Goal: Transaction & Acquisition: Purchase product/service

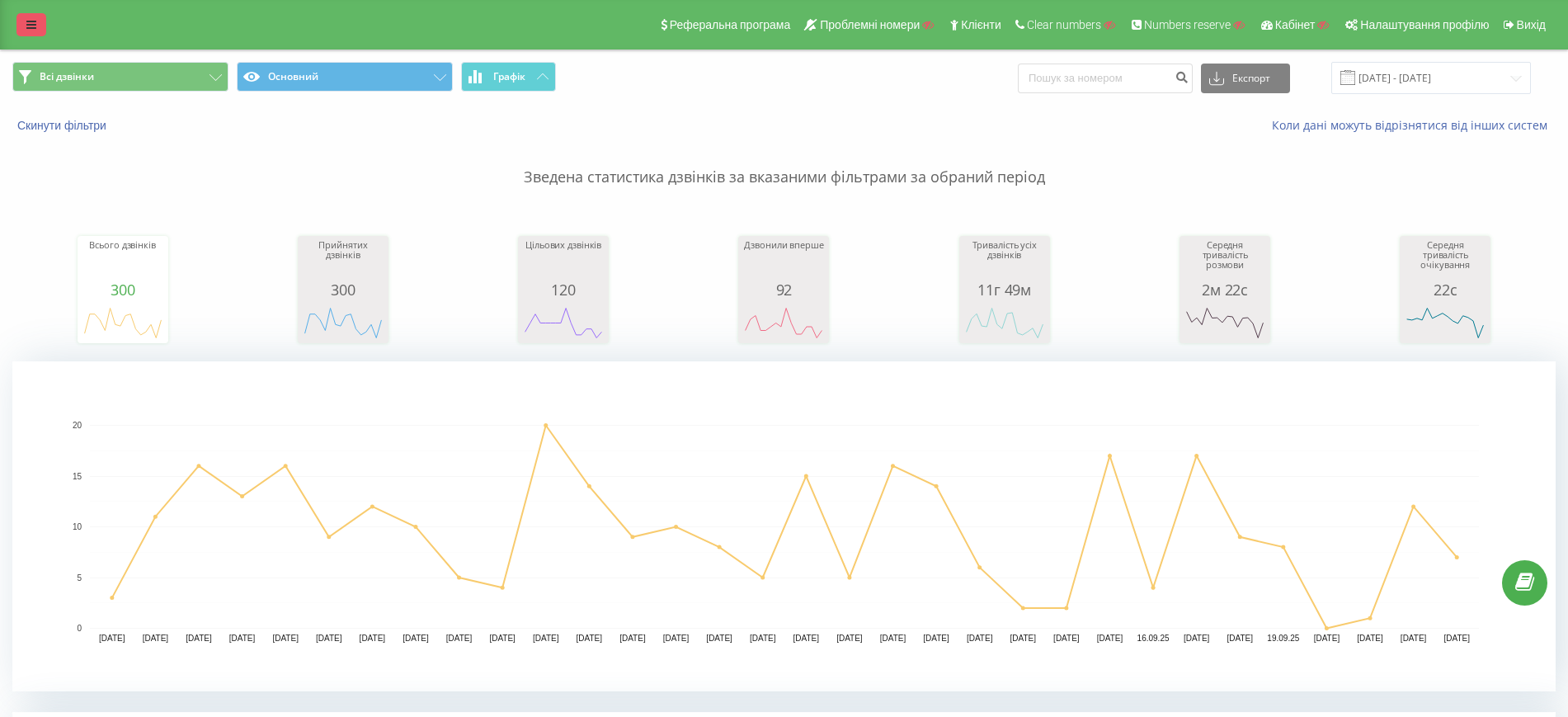
click at [29, 22] on icon at bounding box center [31, 25] width 10 height 11
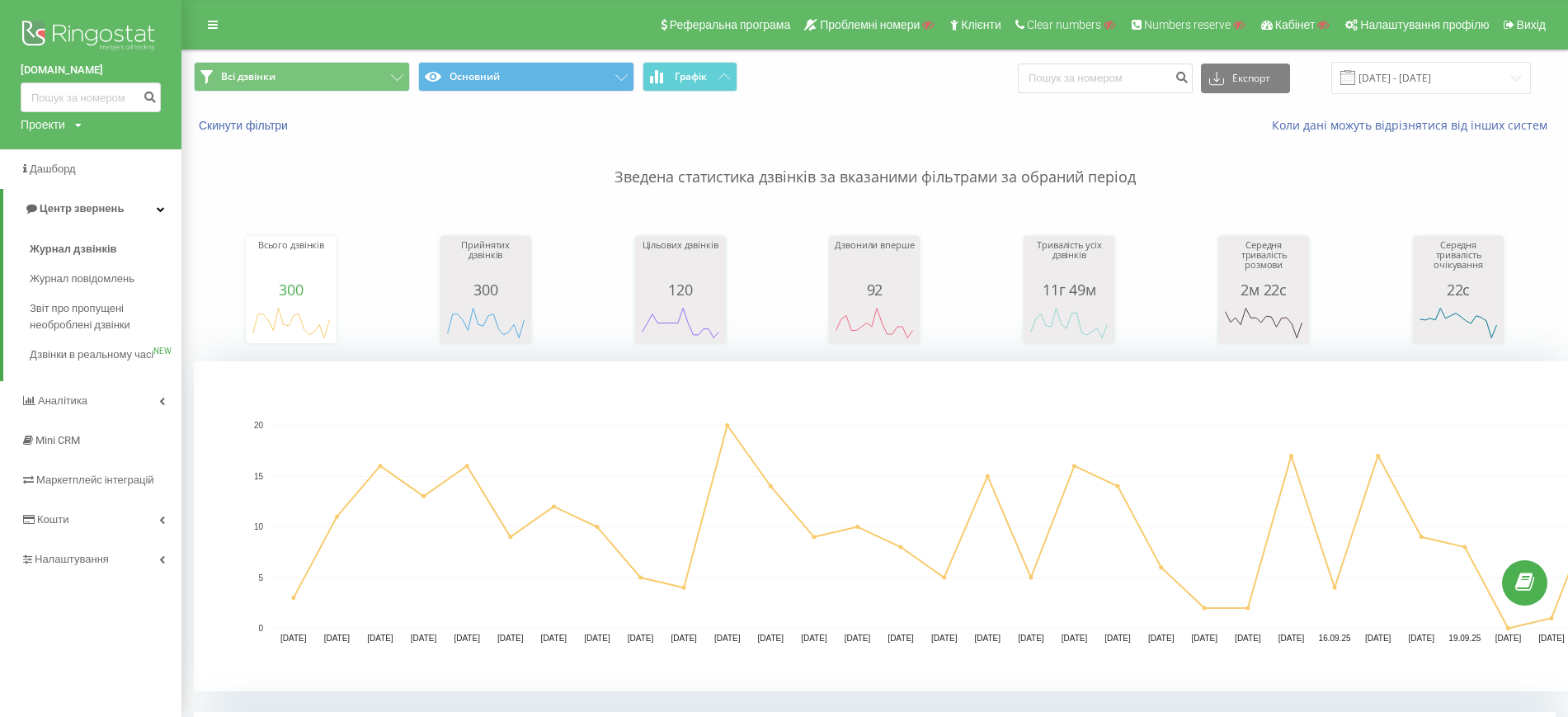
click at [48, 119] on div "Проекти" at bounding box center [43, 124] width 45 height 16
click at [59, 152] on input "text" at bounding box center [67, 149] width 83 height 24
paste input "[DOMAIN_NAME]"
type input "[DOMAIN_NAME]"
click at [110, 153] on link "Пошук" at bounding box center [132, 149] width 48 height 24
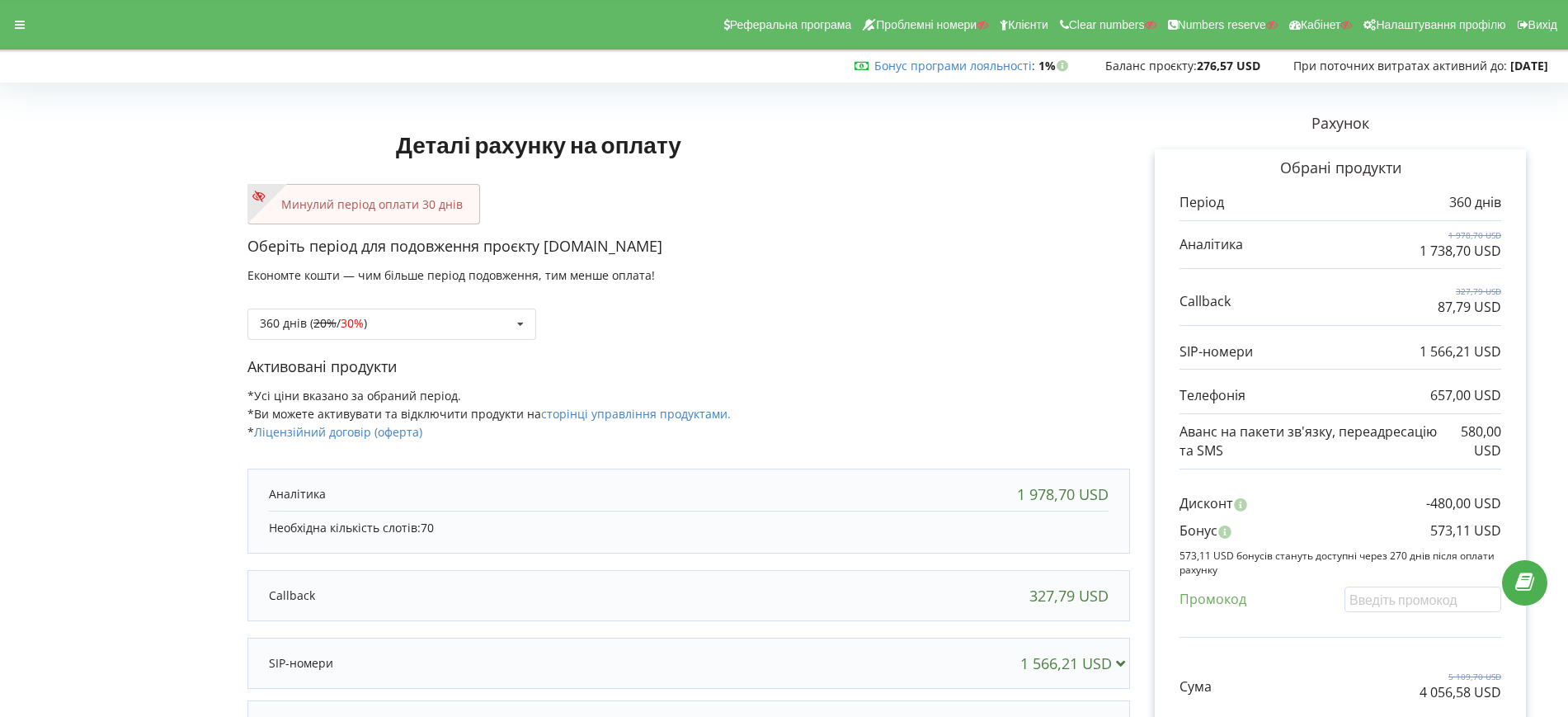
click at [1012, 373] on p "Активовані продукти" at bounding box center [688, 367] width 883 height 22
click at [851, 303] on div "360 днів ( 20% / 30% ) Поповнити баланс без подовження 20% / 30% 30% / 40%" at bounding box center [688, 312] width 883 height 56
click at [1014, 349] on div "Оберіть період для подовження проєкту [DOMAIN_NAME] Економте кошти — чим більше…" at bounding box center [688, 296] width 883 height 121
click at [26, 26] on div at bounding box center [19, 25] width 29 height 23
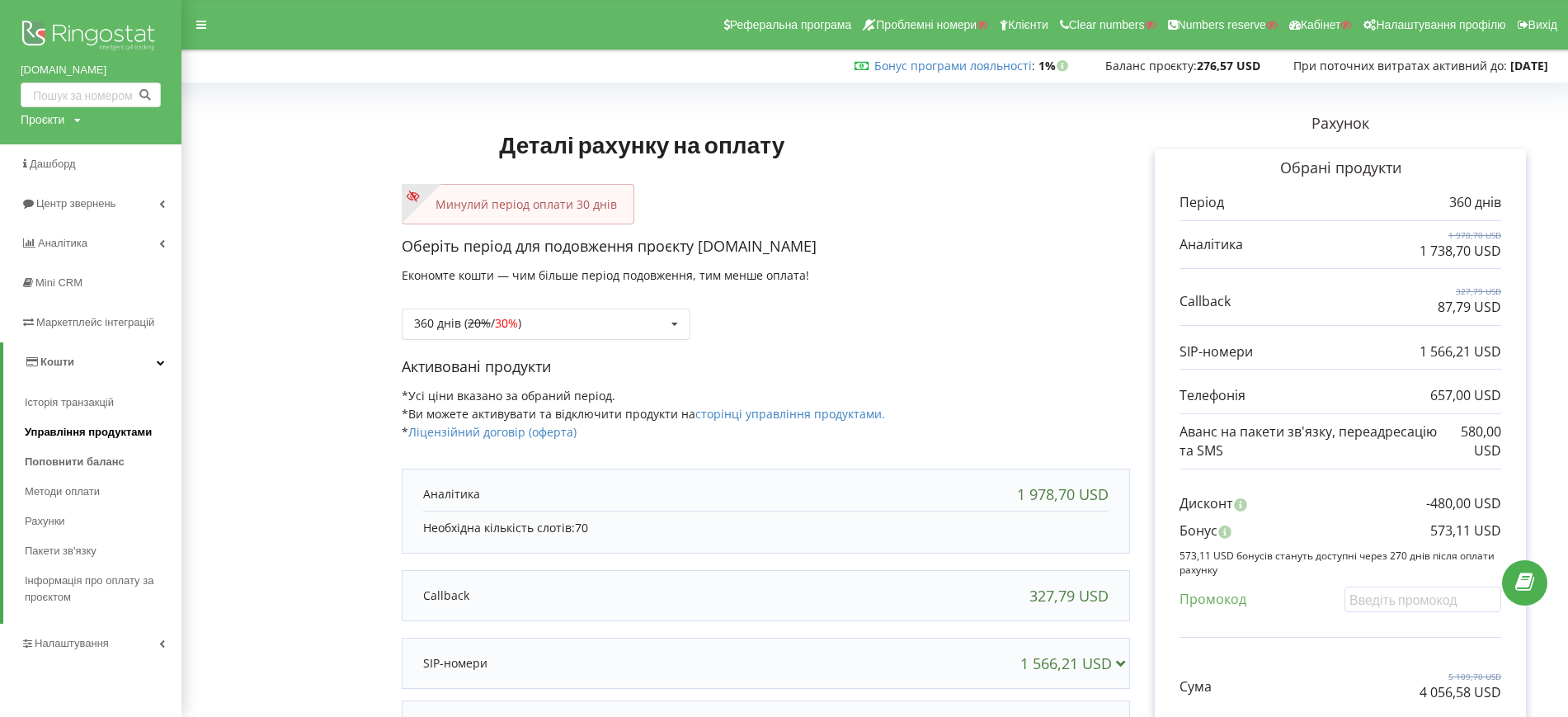
click at [74, 432] on span "Управління продуктами" at bounding box center [88, 432] width 127 height 16
click at [72, 431] on span "Управління продуктами" at bounding box center [88, 432] width 127 height 16
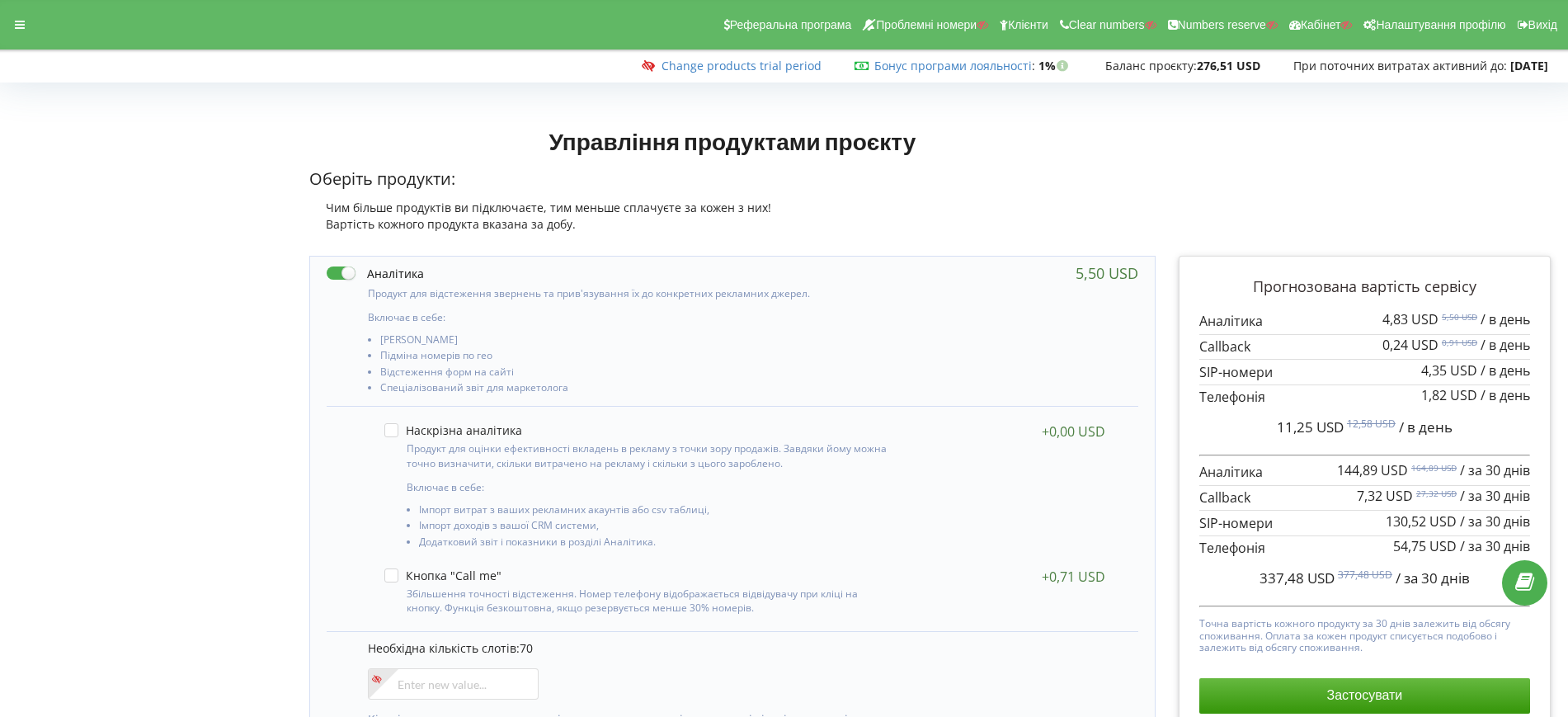
click at [1100, 146] on h1 "Управління продуктами проєкту" at bounding box center [732, 141] width 846 height 29
click at [1213, 203] on div "Управління продуктами проєкту Оберіть продукти: Чим більше продуктів ви підключ…" at bounding box center [929, 181] width 1264 height 126
click at [9, 23] on div at bounding box center [19, 25] width 29 height 23
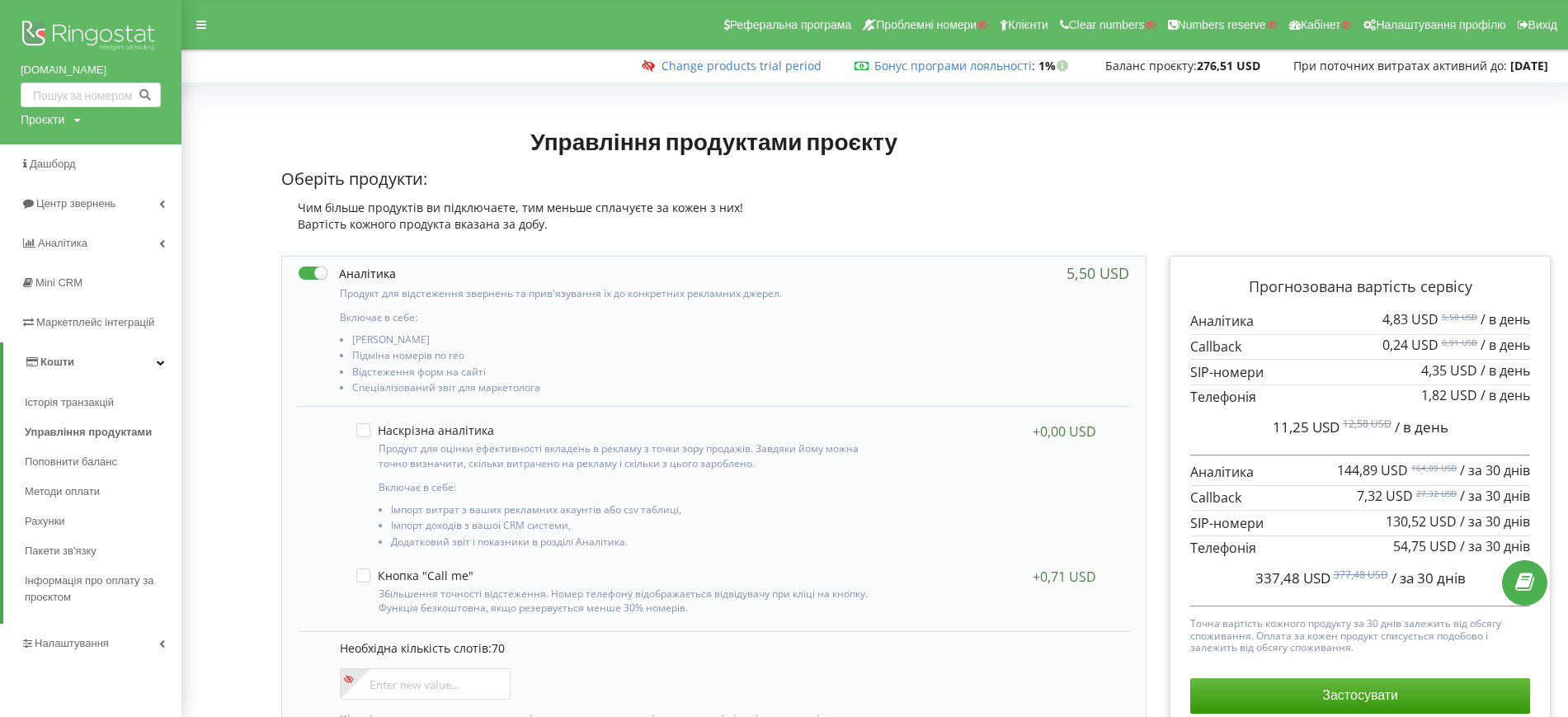
click at [56, 112] on div "Проєкти" at bounding box center [43, 119] width 44 height 16
click at [59, 139] on div "Пошук" at bounding box center [95, 154] width 148 height 52
click at [72, 153] on input "text" at bounding box center [71, 153] width 83 height 24
paste input "moyo.ua"
type input "moyo.ua"
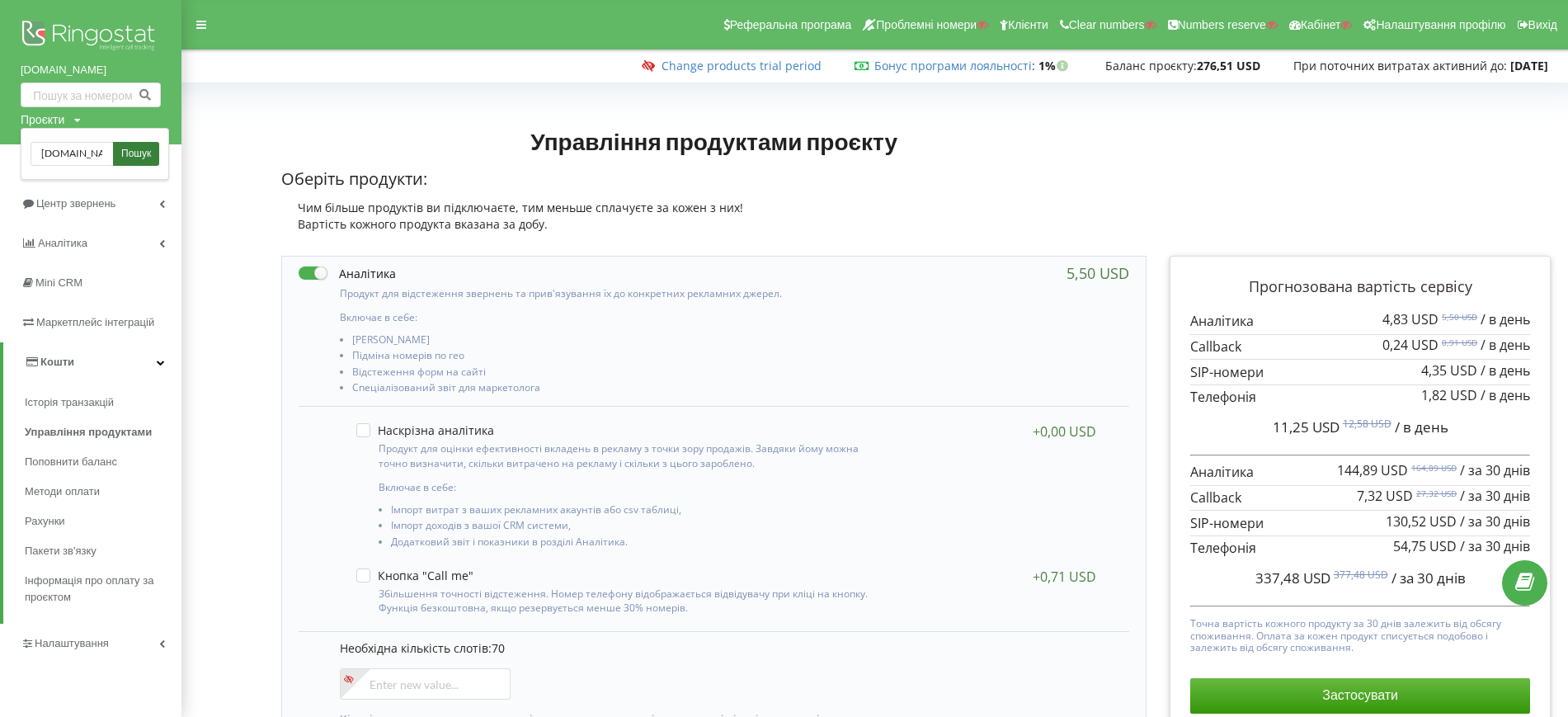
click at [126, 150] on span "Пошук" at bounding box center [136, 154] width 29 height 15
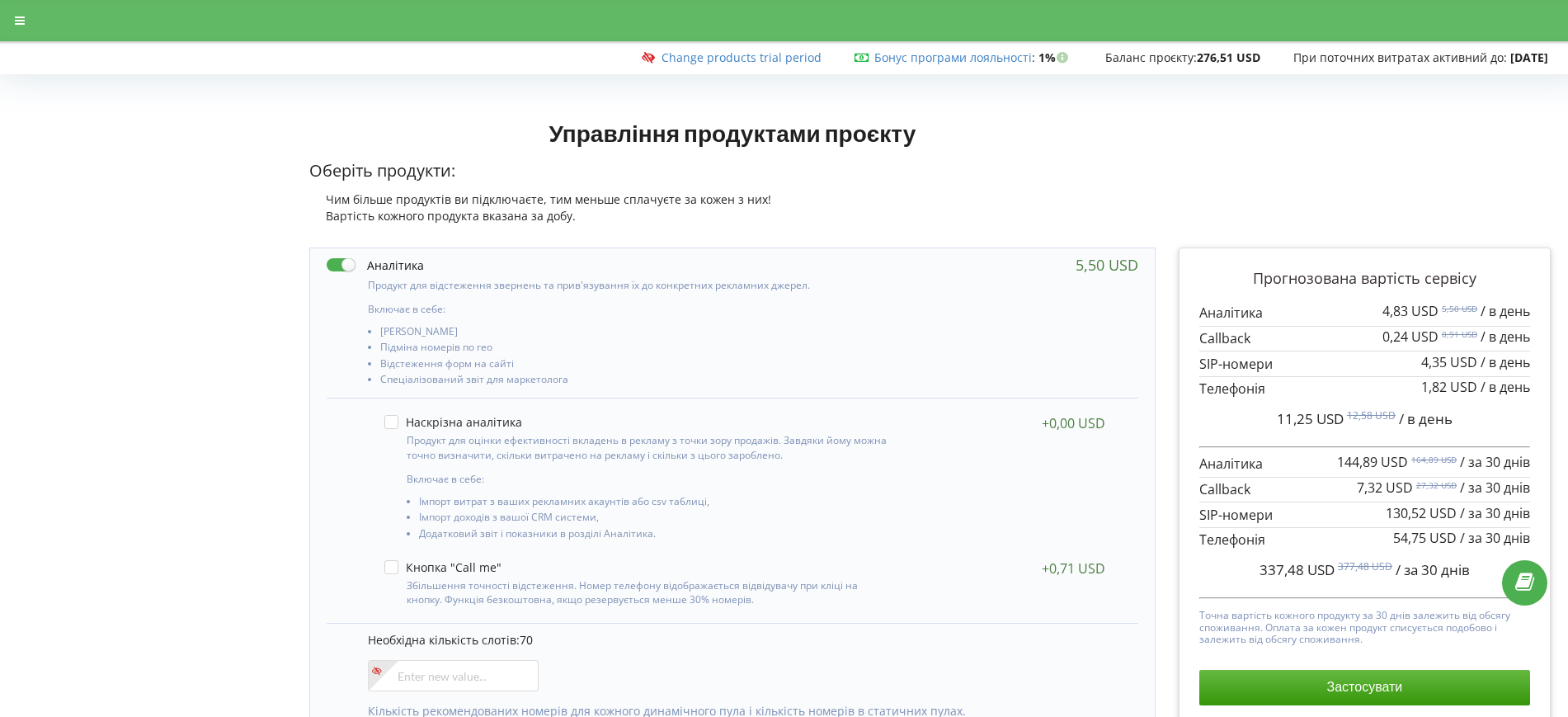
click at [346, 263] on label at bounding box center [375, 265] width 97 height 17
checkbox input "false"
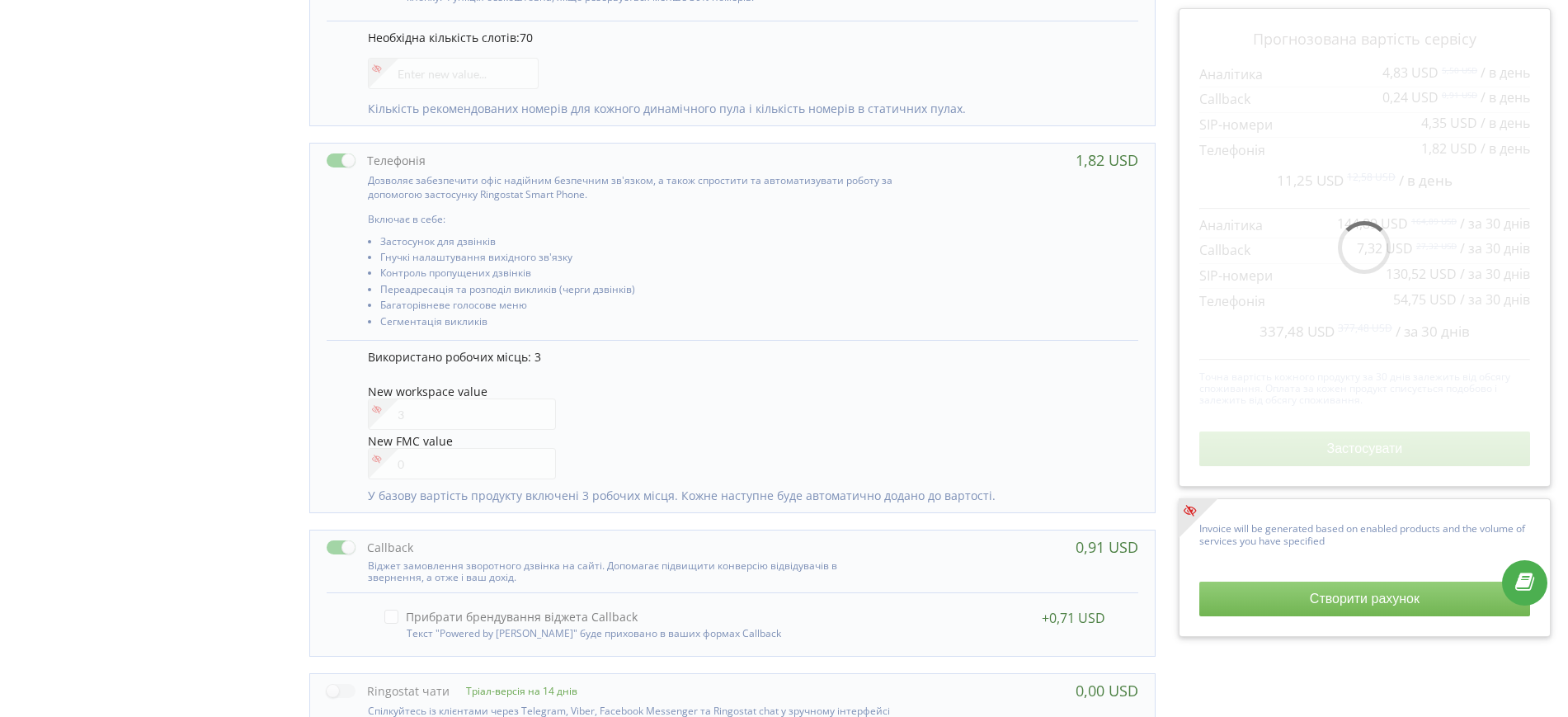
scroll to position [722, 0]
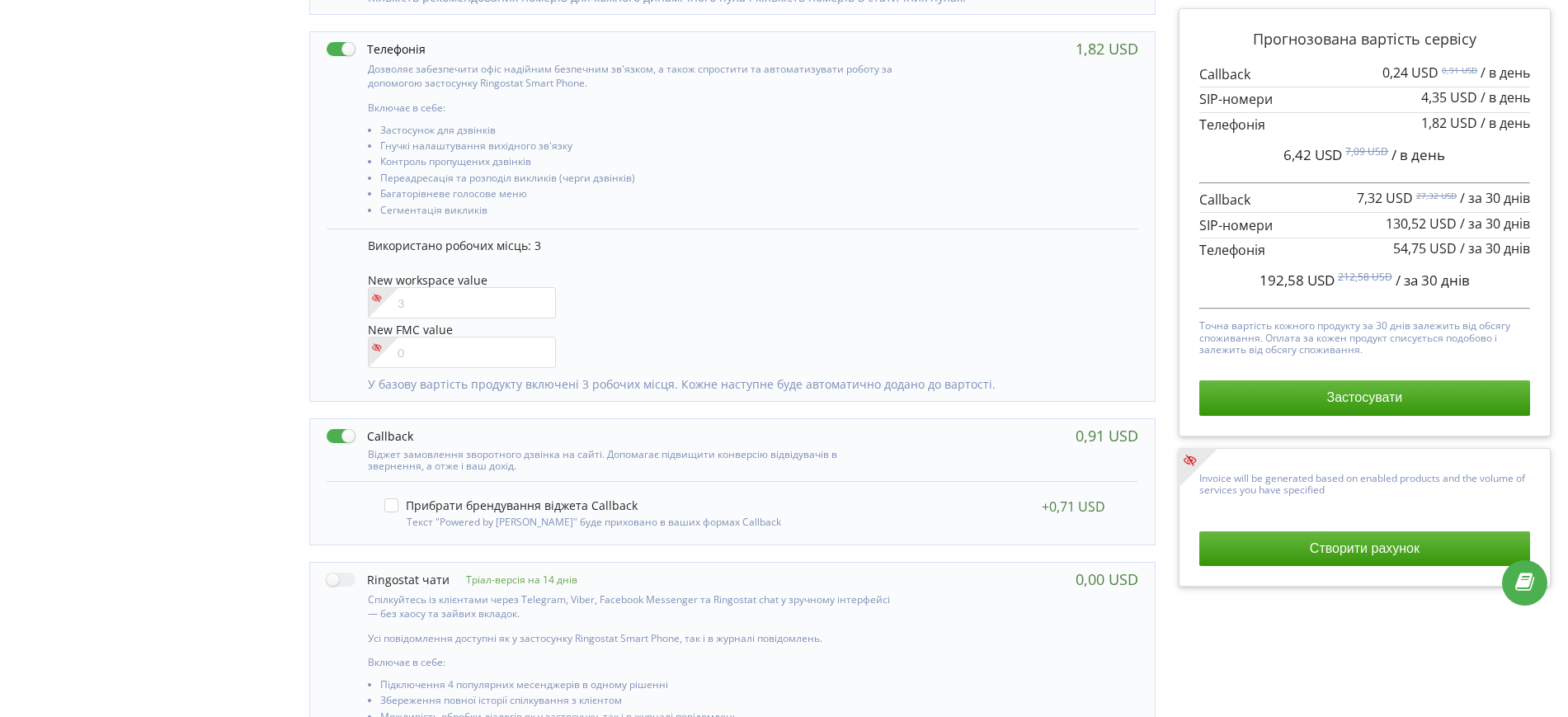
click at [1207, 550] on button "Створити рахунок" at bounding box center [1365, 549] width 331 height 34
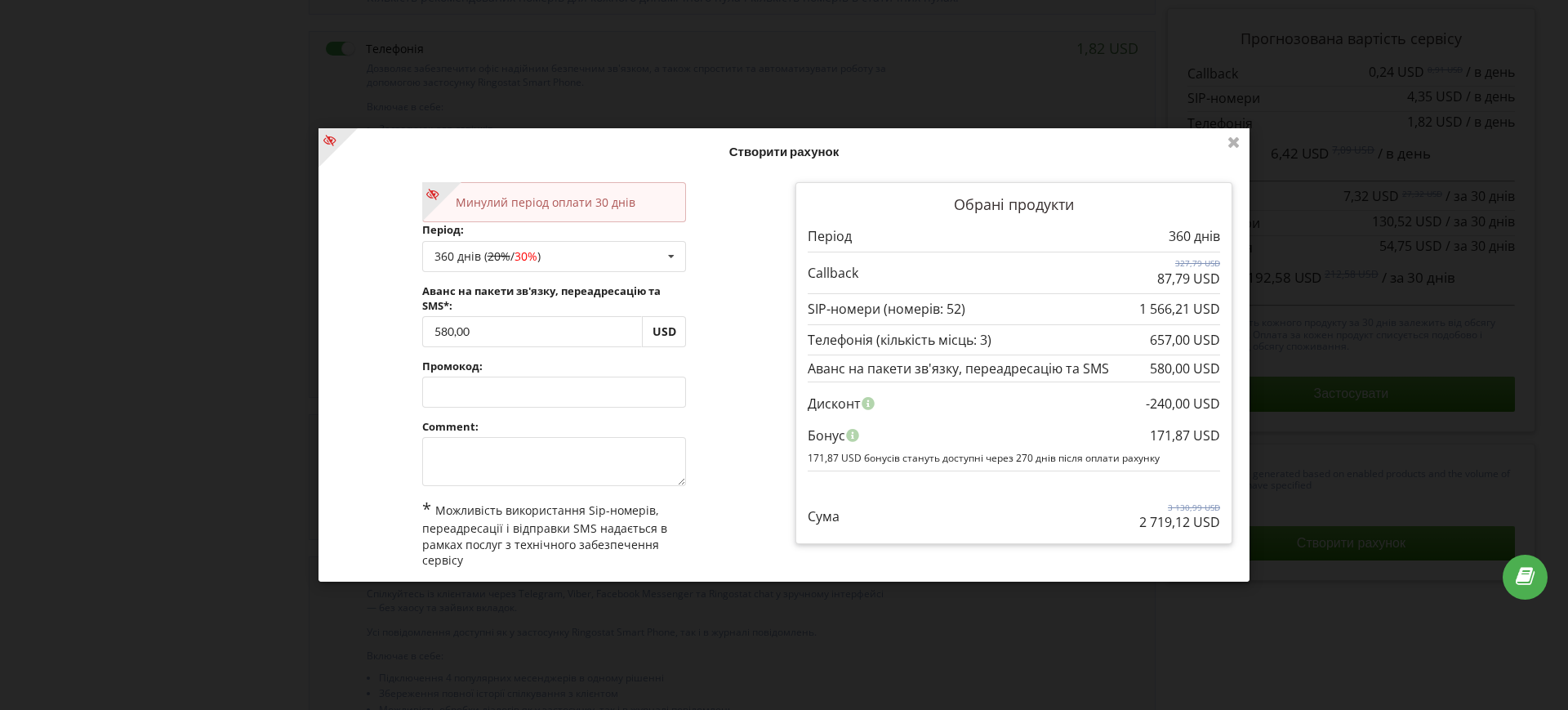
drag, startPoint x: 1127, startPoint y: 519, endPoint x: 1218, endPoint y: 520, distance: 91.0
click at [1218, 520] on div "Обрані продукти Період 360 днів" at bounding box center [1014, 363] width 437 height 362
copy p "2 719,12 USD"
click at [1027, 138] on div "Створити рахунок" at bounding box center [784, 152] width 920 height 37
click at [475, 266] on div "360 днів ( 20% / 30% ) Поповнити баланс без подовження 30 днів 90 днів 20% /" at bounding box center [554, 255] width 264 height 31
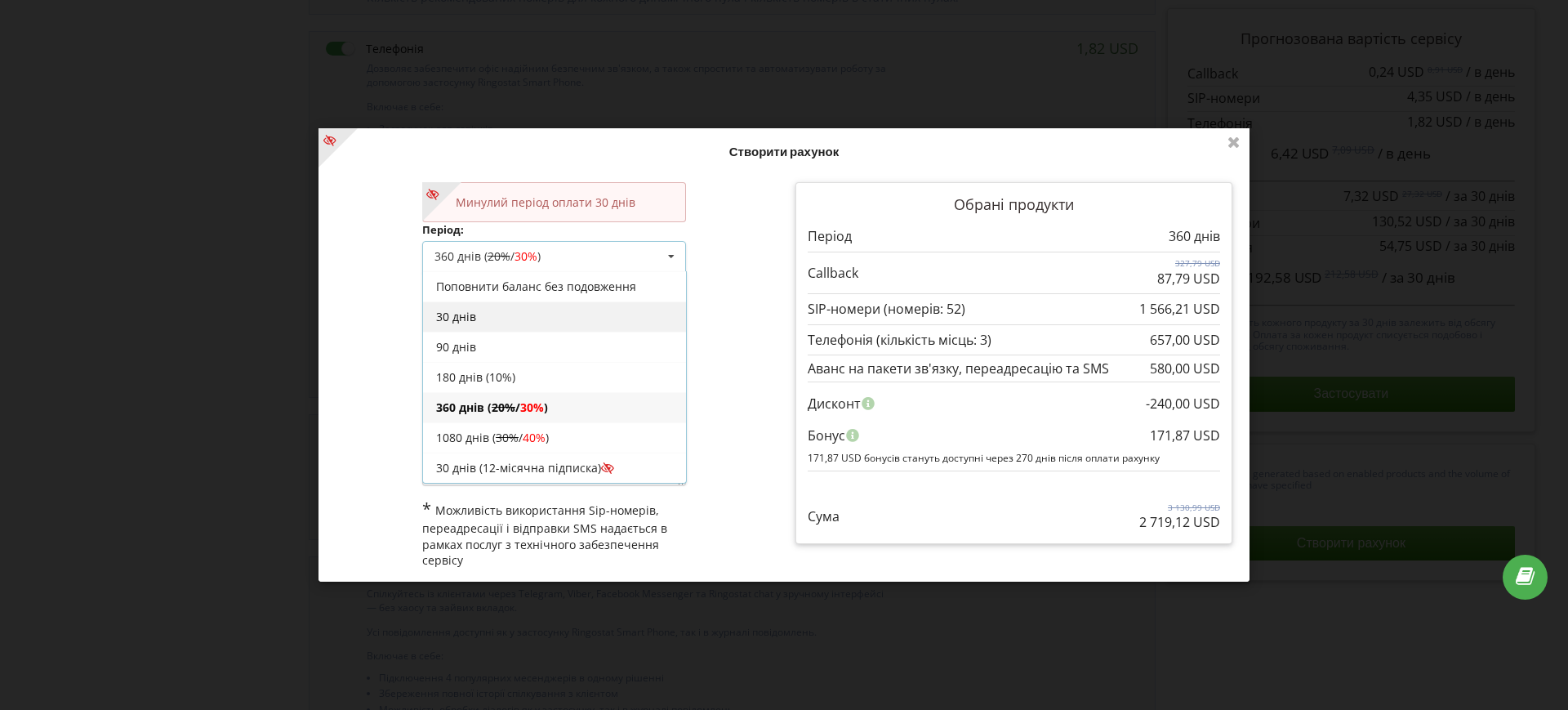
click at [479, 309] on div "30 днів" at bounding box center [554, 315] width 263 height 30
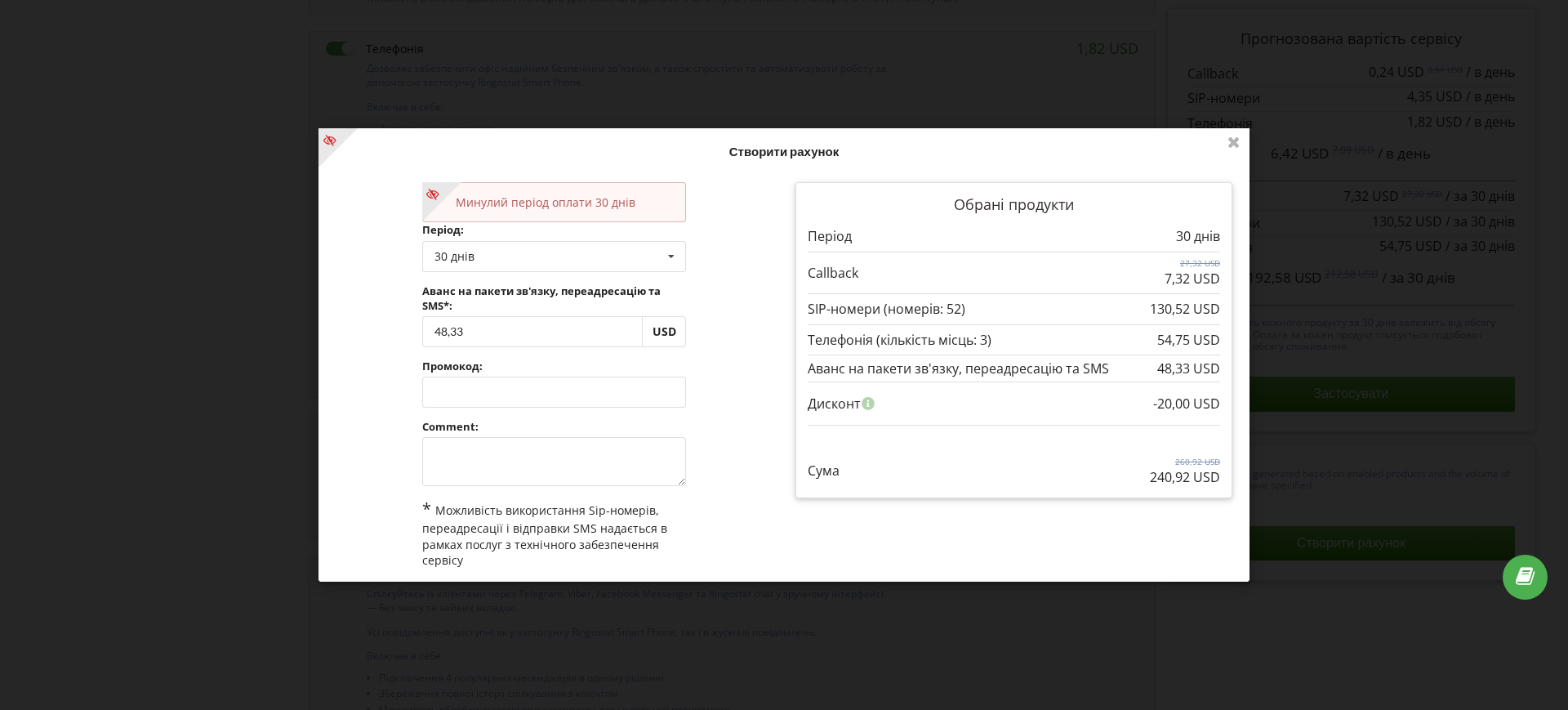
click at [750, 373] on div "Минулий період оплати 30 днів Період: 30 днів Поповнити баланс без подовження 2…" at bounding box center [554, 404] width 460 height 468
drag, startPoint x: 1136, startPoint y: 473, endPoint x: 1214, endPoint y: 476, distance: 78.1
click at [1214, 476] on div "Обрані продукти Період 30 днів" at bounding box center [1014, 341] width 437 height 316
copy p "240,92 USD"
click at [1032, 484] on div "Сума 260,92 USD 240,92 USD" at bounding box center [1014, 459] width 412 height 55
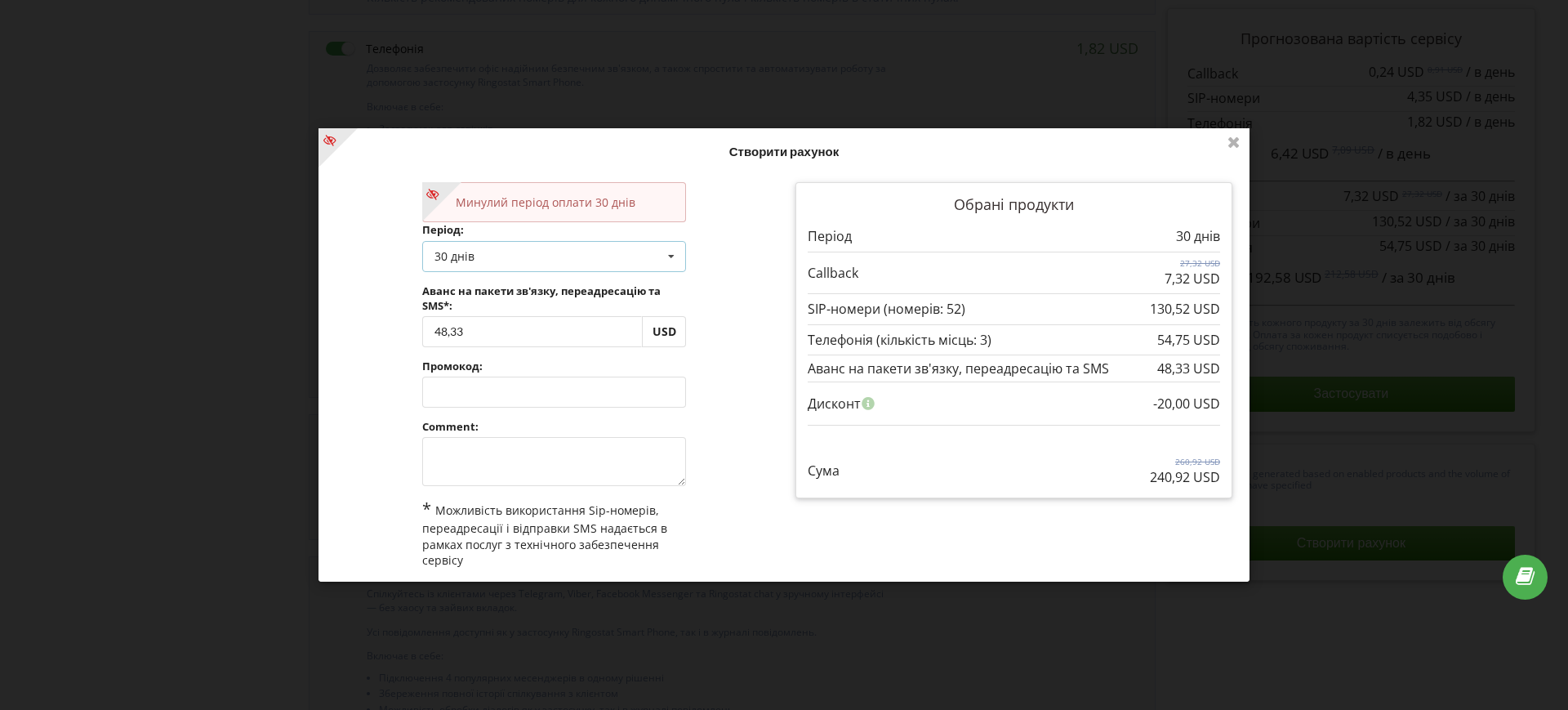
click at [537, 264] on div "30 днів Поповнити баланс без подовження 30 днів 90 днів 20% / 30% 30% / 40%" at bounding box center [554, 255] width 264 height 31
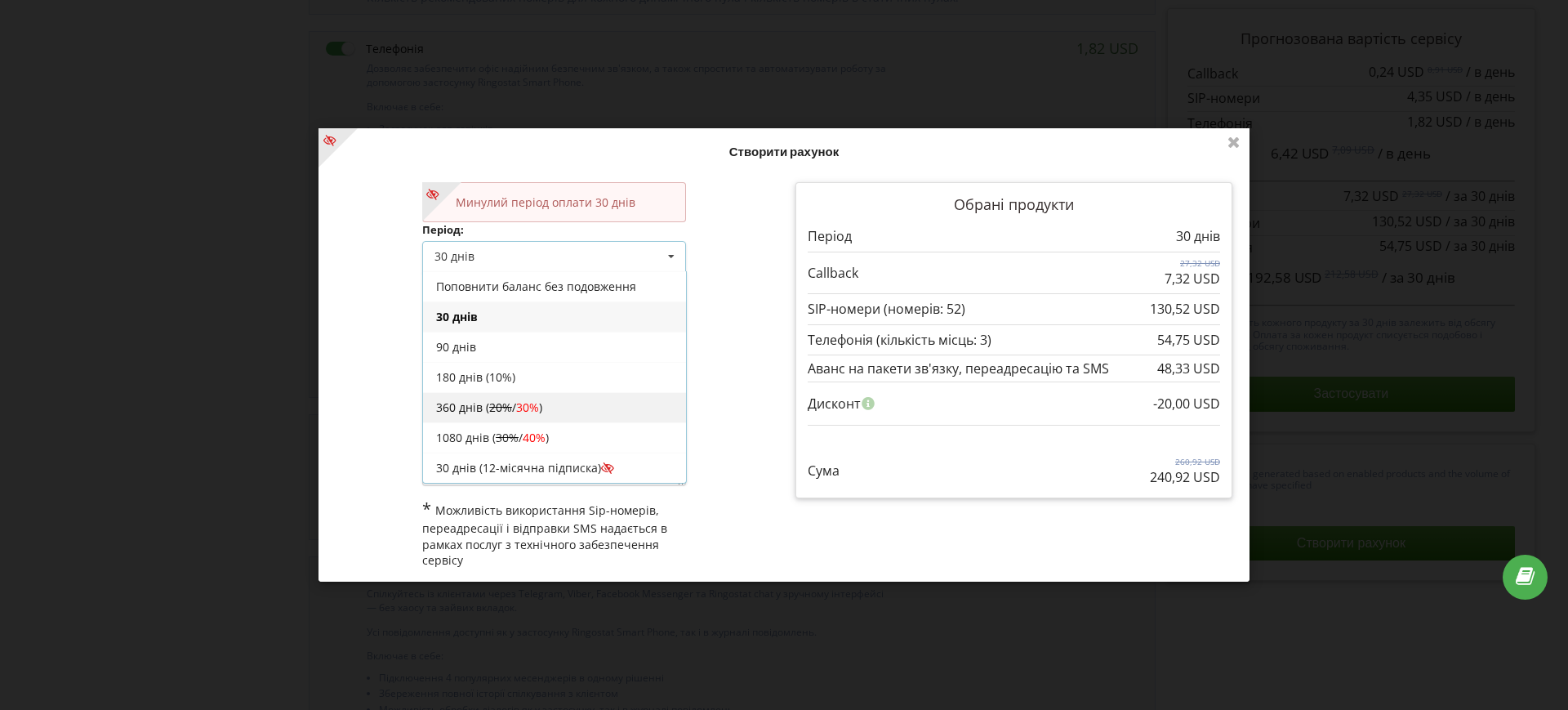
click at [489, 408] on s "20%" at bounding box center [501, 407] width 23 height 15
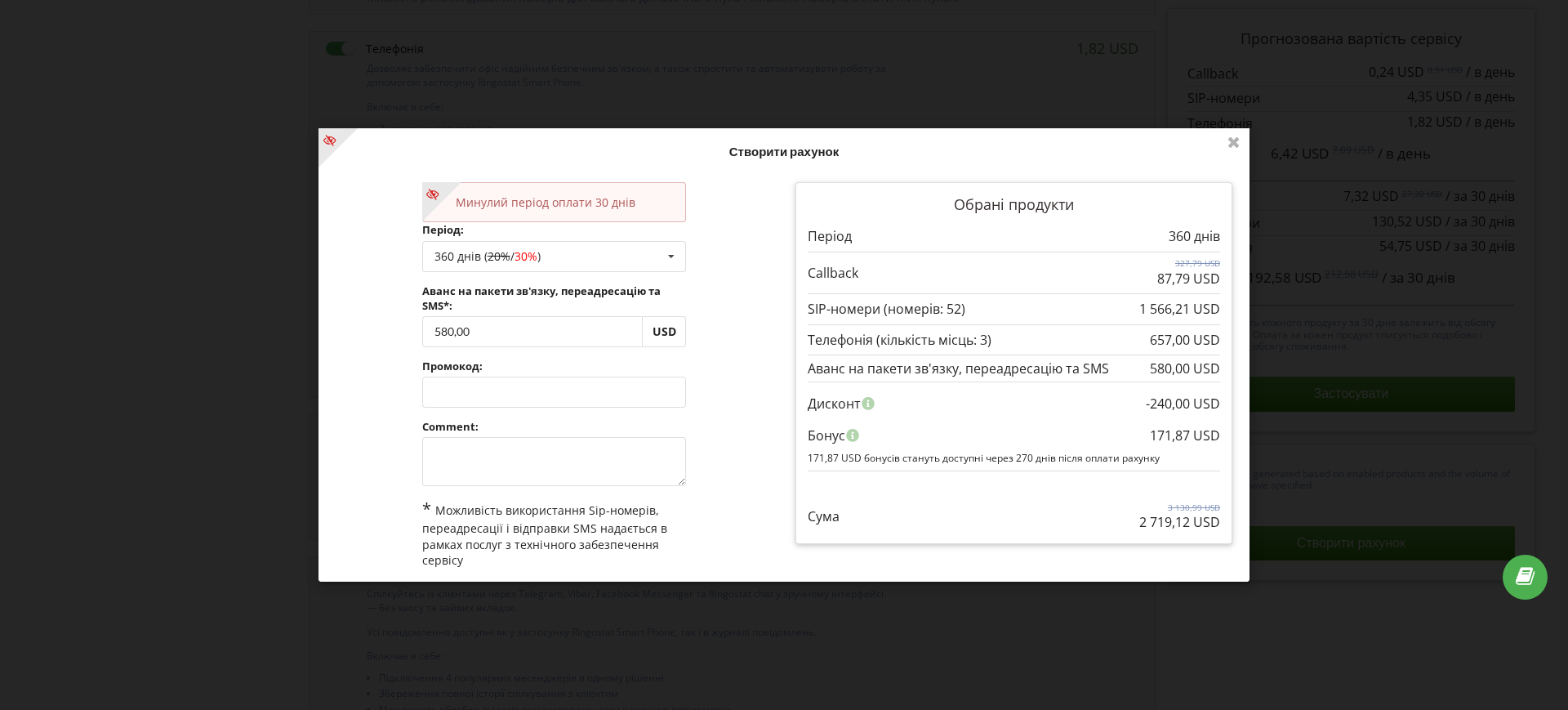
drag, startPoint x: 1128, startPoint y: 519, endPoint x: 1230, endPoint y: 522, distance: 102.0
click at [1231, 522] on div "Обрані продукти Період 360 днів" at bounding box center [1014, 368] width 460 height 396
copy p "2 719,12 USD"
drag, startPoint x: 1140, startPoint y: 439, endPoint x: 1175, endPoint y: 442, distance: 35.1
click at [1209, 442] on div "-240,00 USD Дисконт 171,87 USD Бонус 171,87 USD бонусів стануть доступні через …" at bounding box center [1014, 426] width 412 height 89
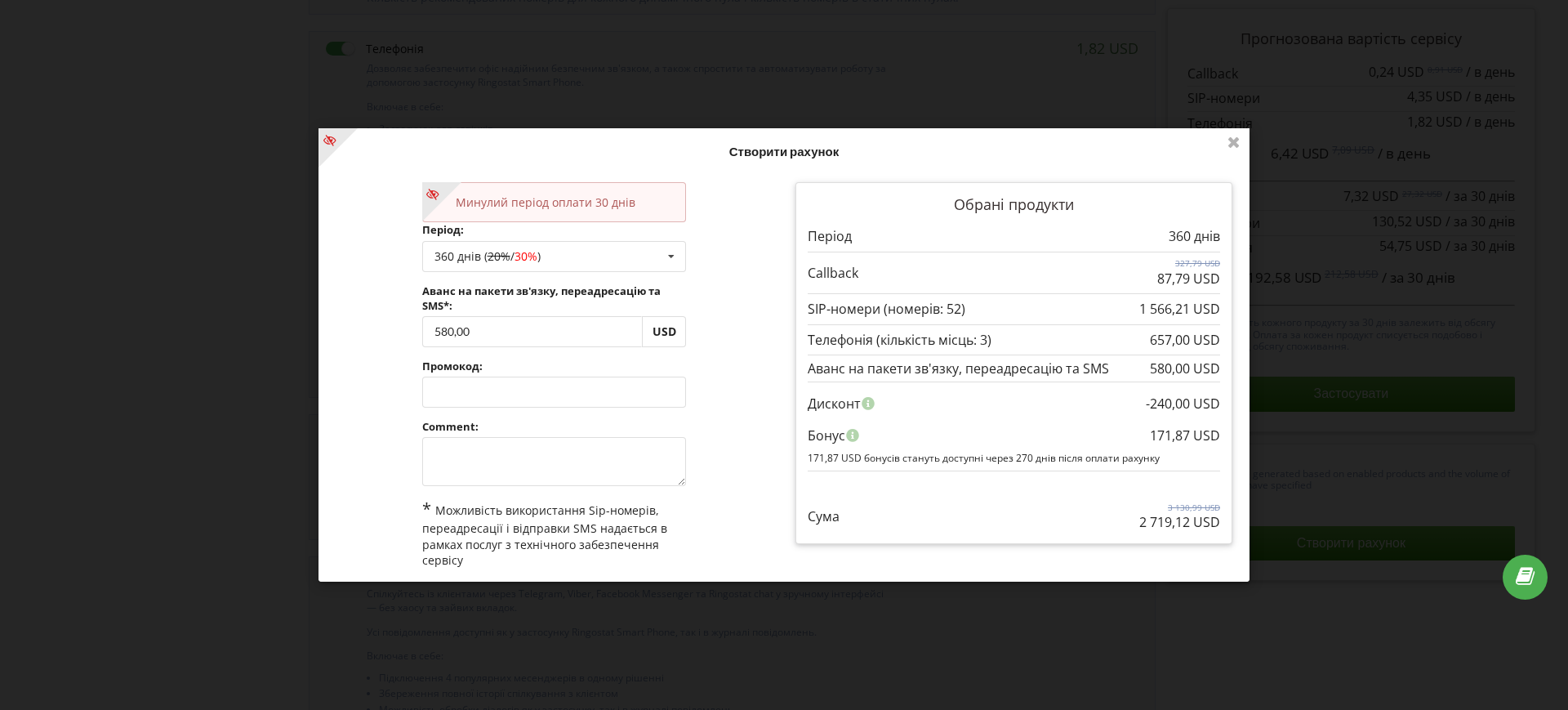
drag, startPoint x: 1160, startPoint y: 443, endPoint x: 1147, endPoint y: 441, distance: 13.2
click at [1159, 443] on div "171,87 USD" at bounding box center [1185, 434] width 71 height 31
drag, startPoint x: 1144, startPoint y: 436, endPoint x: 1220, endPoint y: 440, distance: 76.1
click at [1220, 440] on div "Обрані продукти Період 360 днів" at bounding box center [1014, 363] width 437 height 362
click at [1160, 405] on div "-240,00 USD" at bounding box center [1183, 403] width 74 height 31
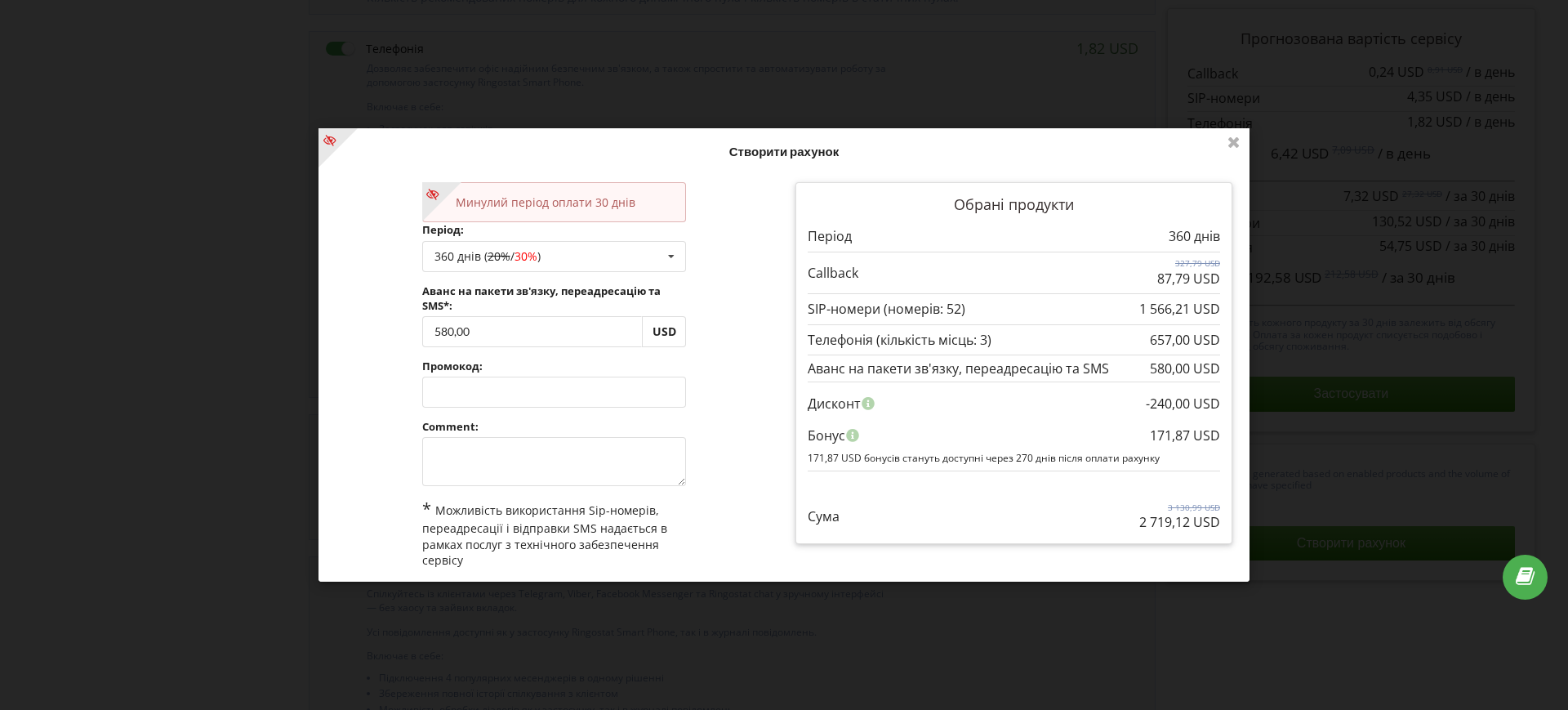
drag, startPoint x: 1145, startPoint y: 436, endPoint x: 1214, endPoint y: 435, distance: 69.0
click at [1214, 435] on div "Обрані продукти Період 360 днів" at bounding box center [1014, 363] width 437 height 362
copy div "171,87 USD Бонус"
click at [1161, 429] on div "171,87 USD" at bounding box center [1185, 434] width 71 height 31
drag, startPoint x: 1144, startPoint y: 434, endPoint x: 1210, endPoint y: 435, distance: 66.0
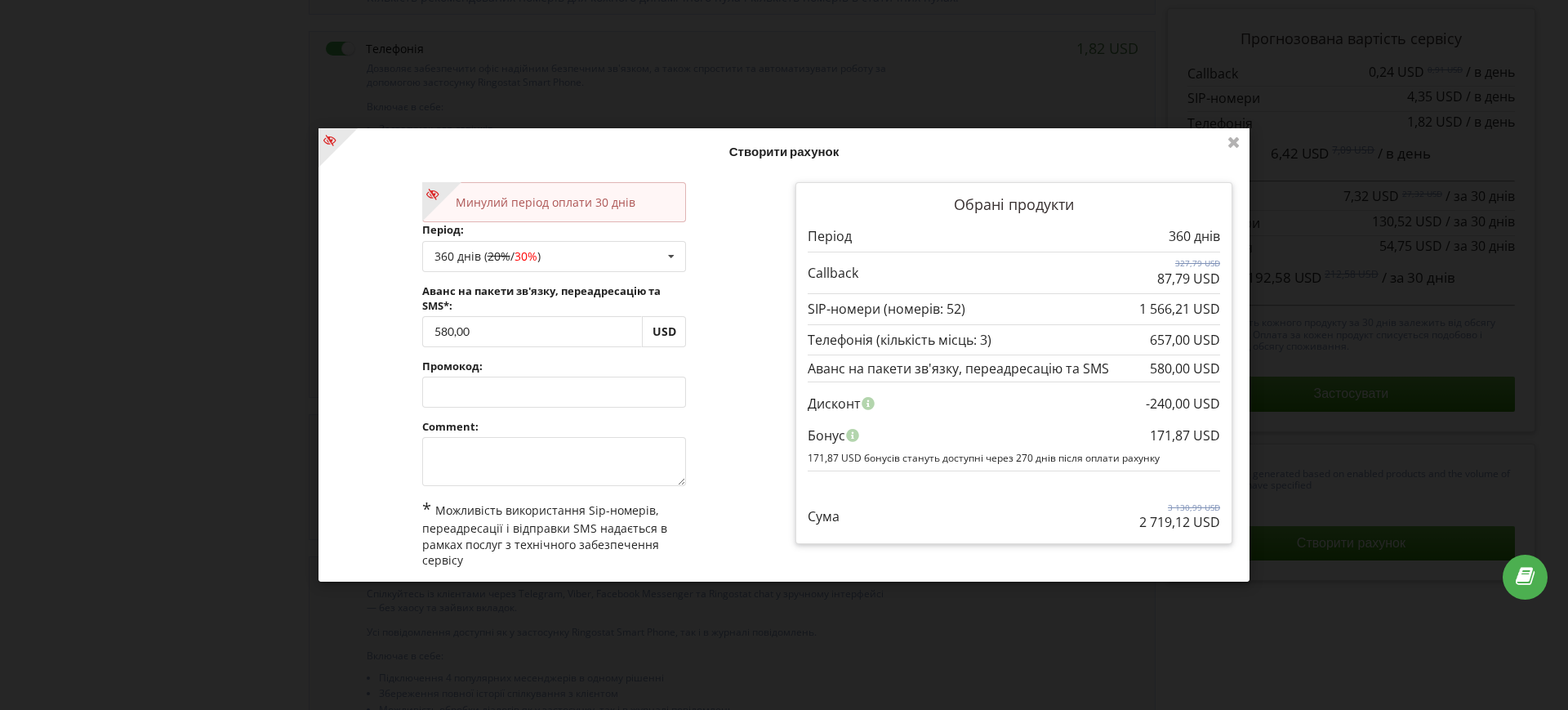
click at [1210, 435] on div "171,87 USD" at bounding box center [1185, 434] width 71 height 31
copy div "171,87 USD"
drag, startPoint x: 1158, startPoint y: 447, endPoint x: 1144, endPoint y: 494, distance: 49.0
click at [1158, 447] on div "171,87 USD" at bounding box center [1185, 434] width 71 height 31
drag, startPoint x: 1132, startPoint y: 520, endPoint x: 1185, endPoint y: 523, distance: 53.1
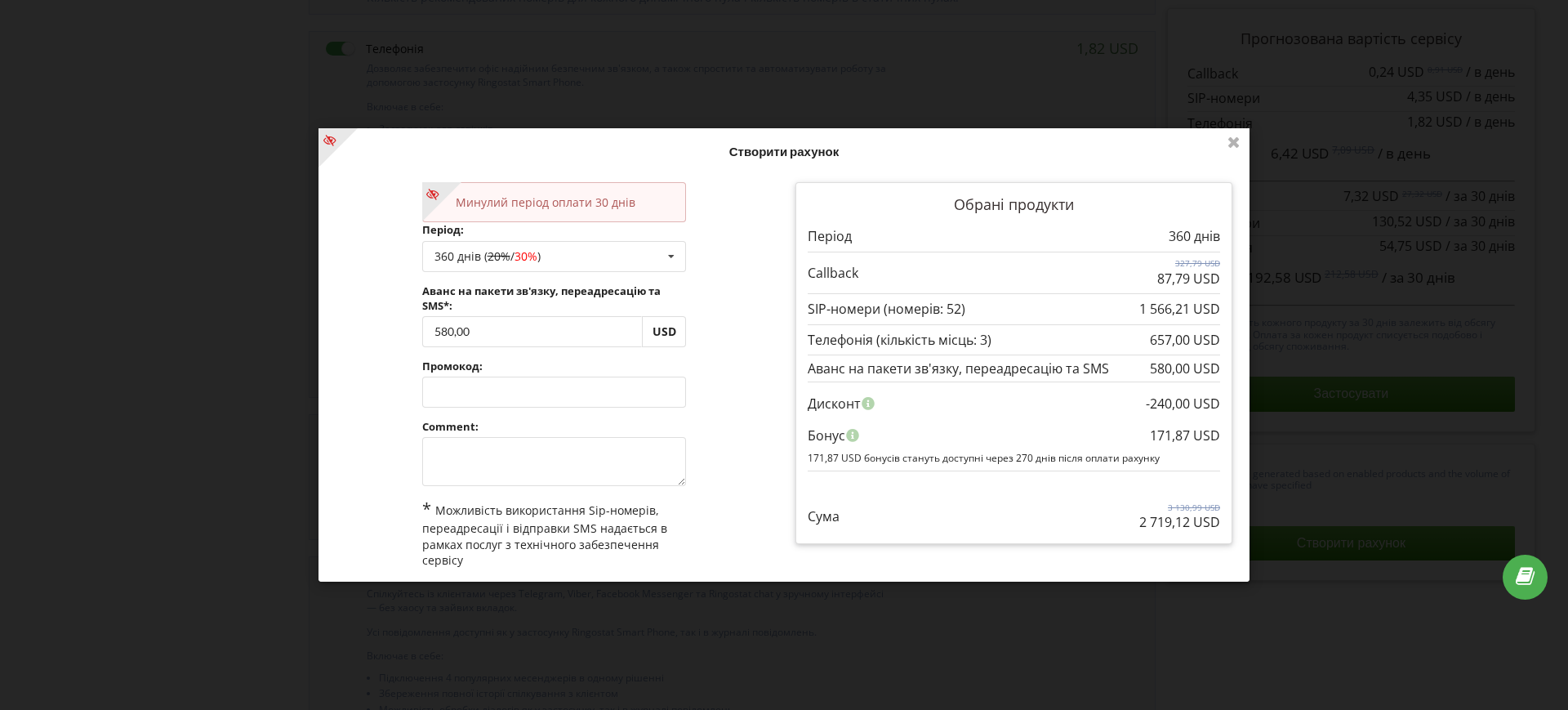
click at [1185, 523] on p "2 719,12 USD" at bounding box center [1180, 523] width 81 height 19
copy p "2 719,12"
drag, startPoint x: 1154, startPoint y: 436, endPoint x: 1170, endPoint y: 434, distance: 16.1
click at [1171, 435] on div "-240,00 USD Дисконт 171,87 USD Бонус 171,87 USD бонусів стануть доступні через …" at bounding box center [1014, 426] width 412 height 89
click at [1155, 439] on div "171,87 USD" at bounding box center [1185, 434] width 71 height 31
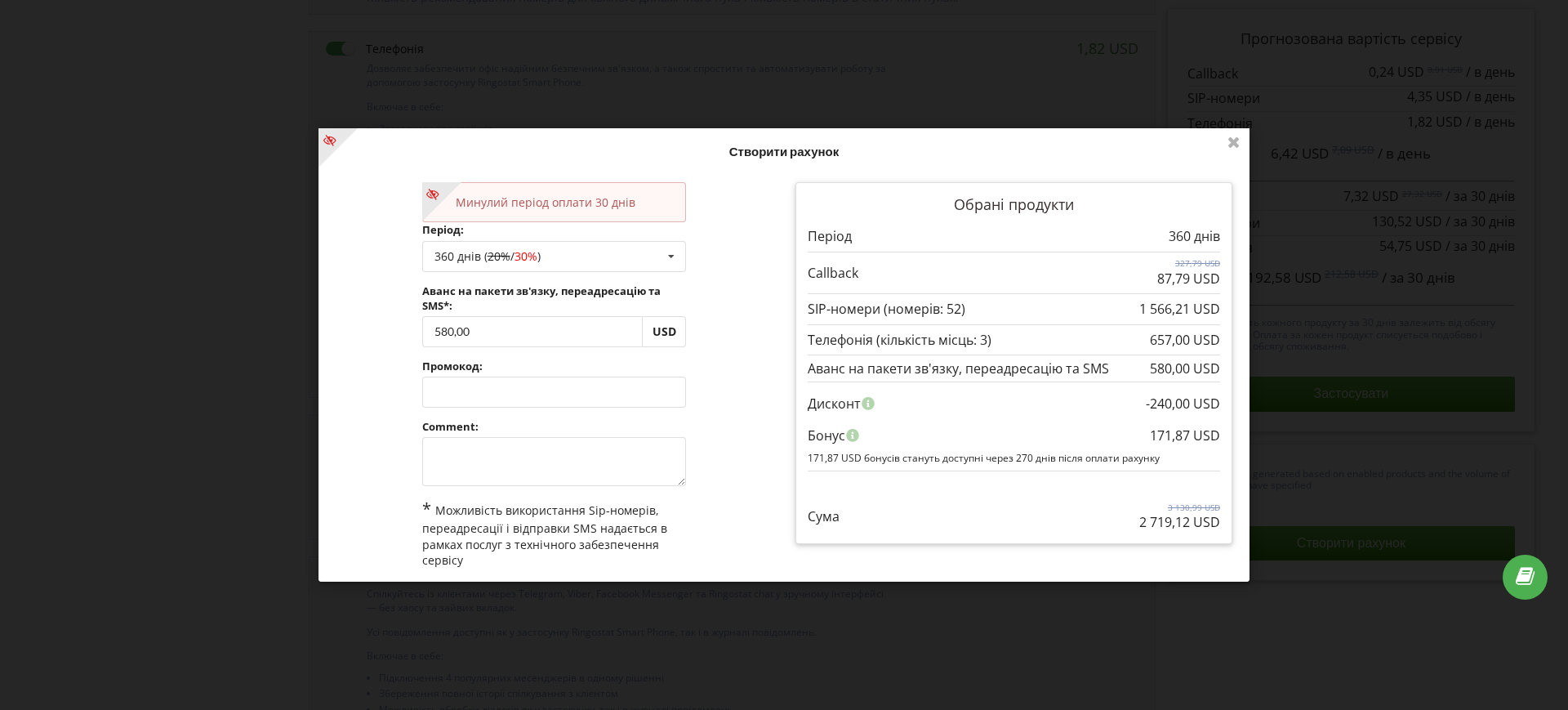
drag, startPoint x: 1159, startPoint y: 436, endPoint x: 1182, endPoint y: 435, distance: 23.0
click at [1182, 435] on div "171,87 USD" at bounding box center [1185, 434] width 71 height 31
copy div "171,87"
click at [1031, 70] on div "Нові умови набудуть чинності з 2025-10-15. На цій сторінці ви у будь-яку мить м…" at bounding box center [784, 355] width 1568 height 710
click at [309, 119] on div "Нові умови набудуть чинності з 2025-10-15. На цій сторінці ви у будь-яку мить м…" at bounding box center [784, 355] width 1568 height 710
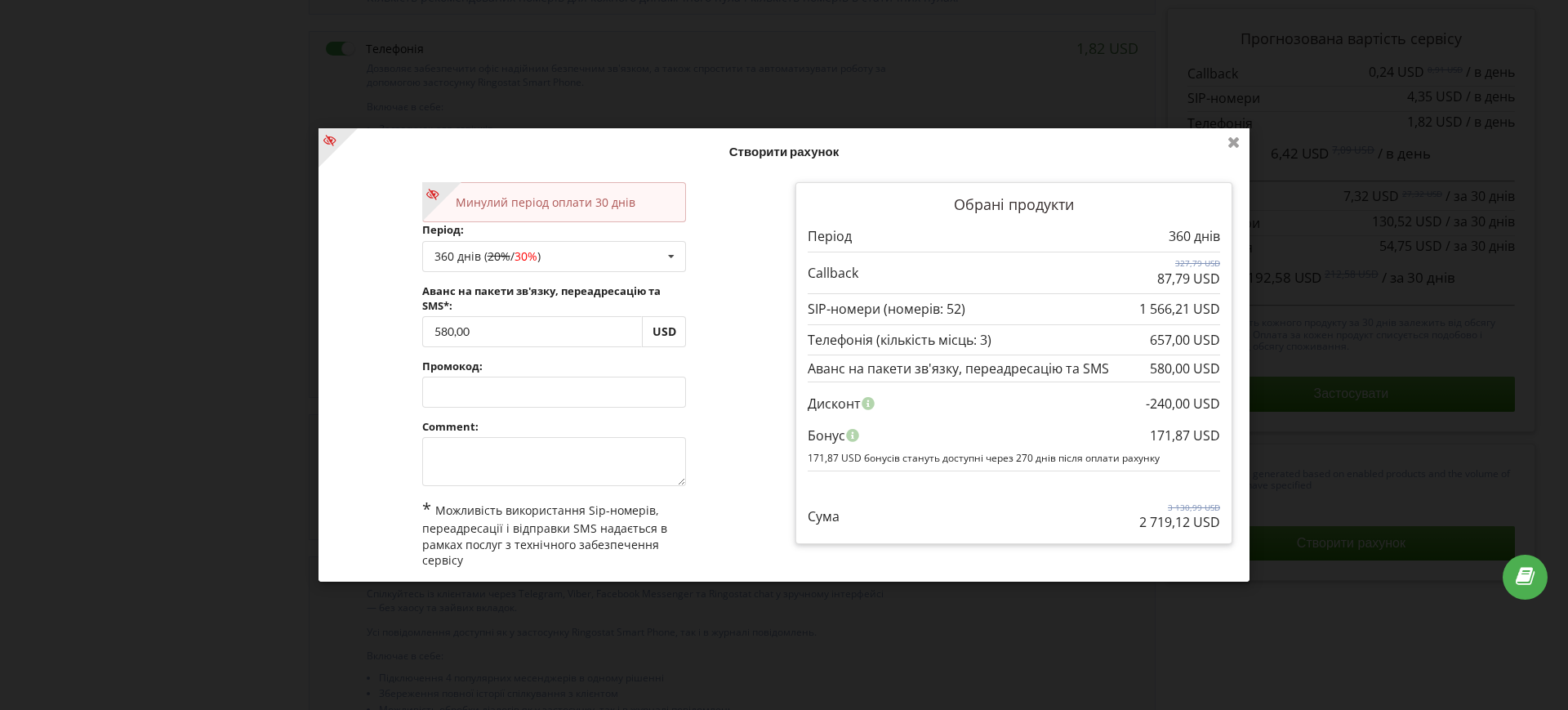
click at [1237, 142] on icon at bounding box center [1234, 141] width 26 height 26
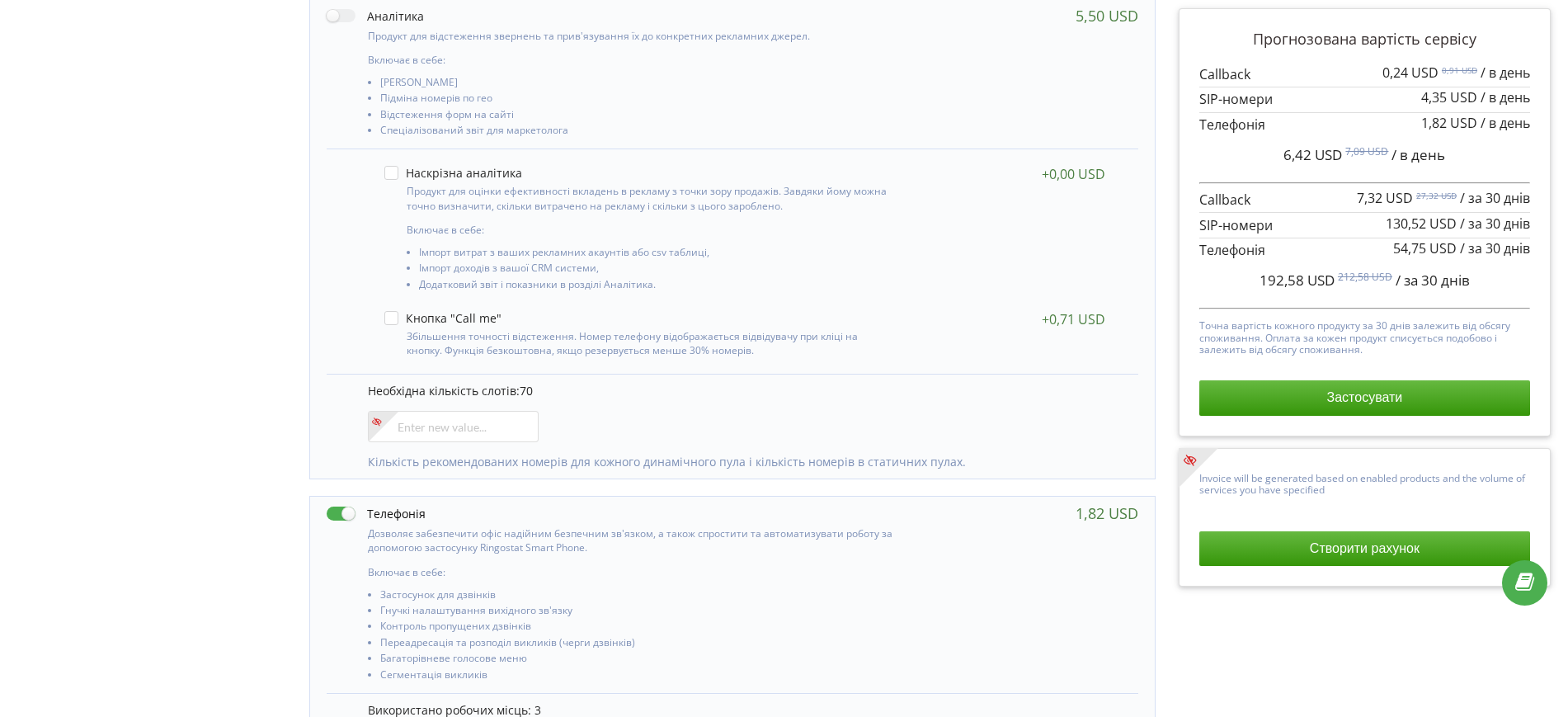
scroll to position [0, 0]
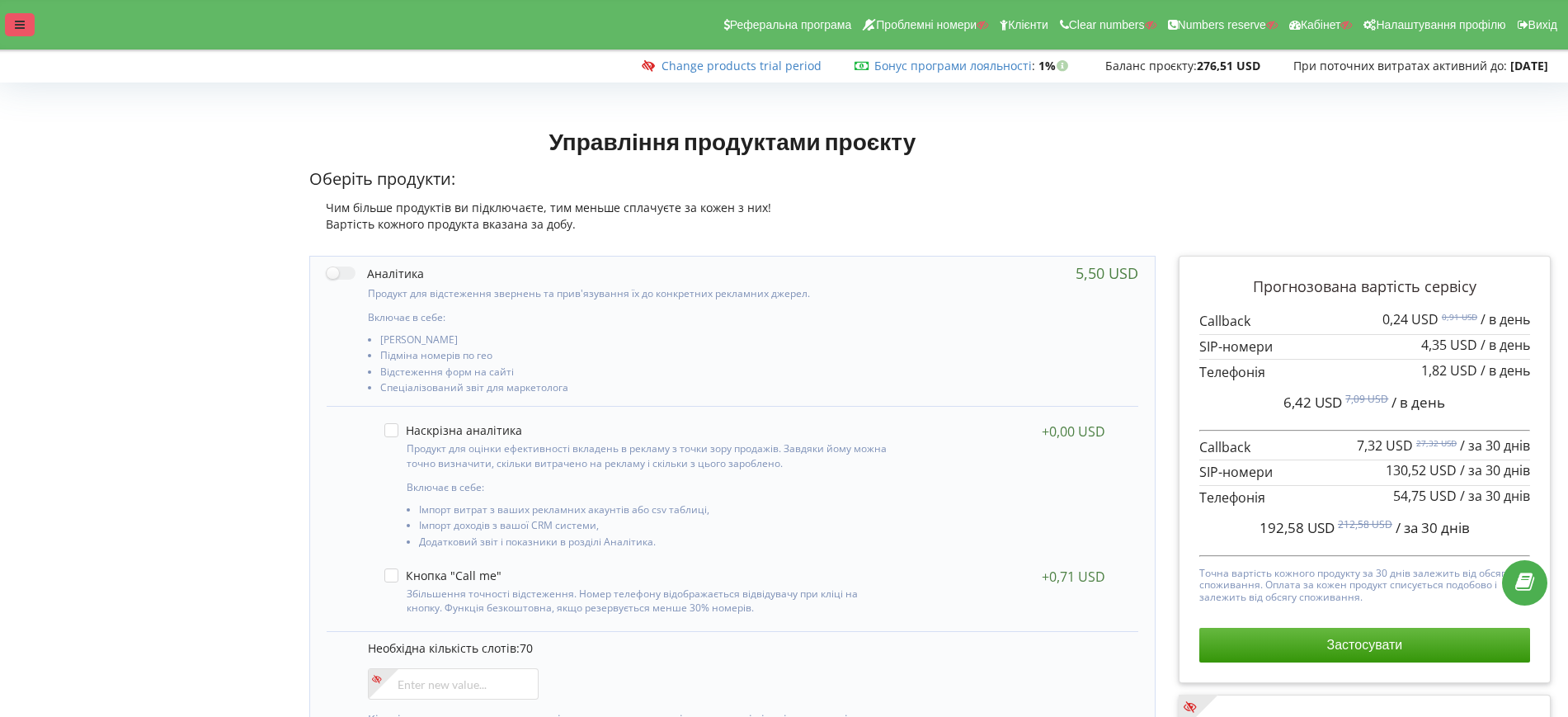
click at [18, 33] on div at bounding box center [19, 25] width 29 height 23
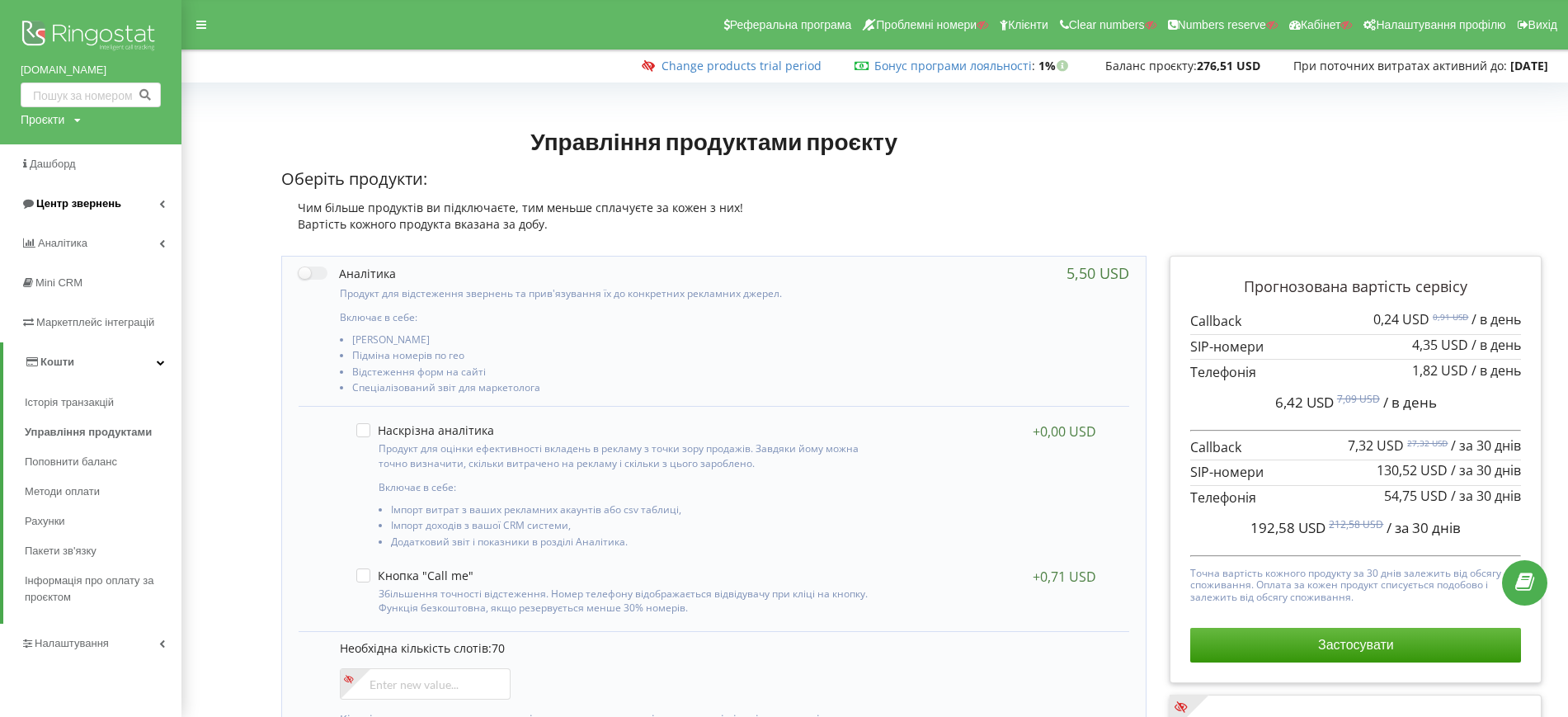
click at [73, 208] on span "Центр звернень" at bounding box center [78, 203] width 85 height 12
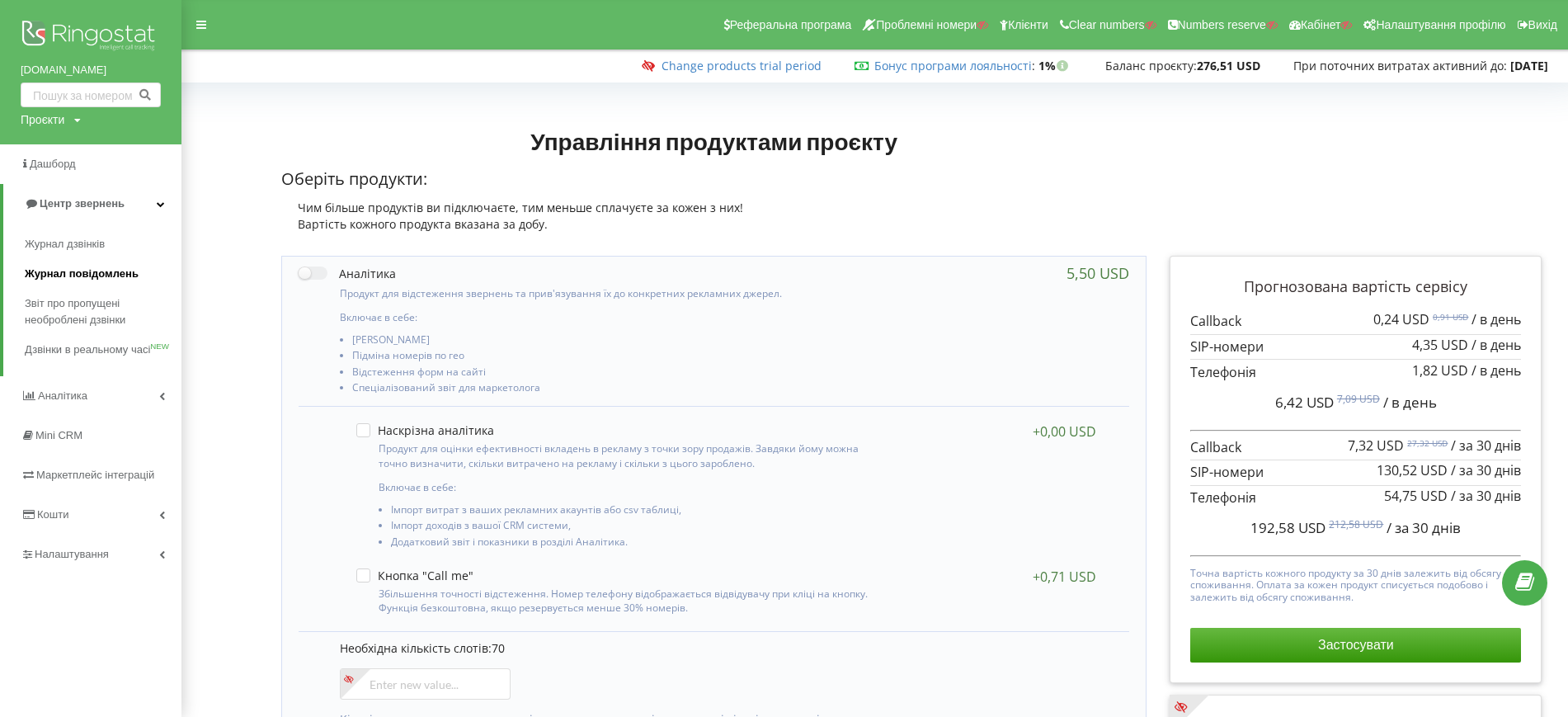
click at [78, 269] on span "Журнал повідомлень" at bounding box center [82, 273] width 114 height 16
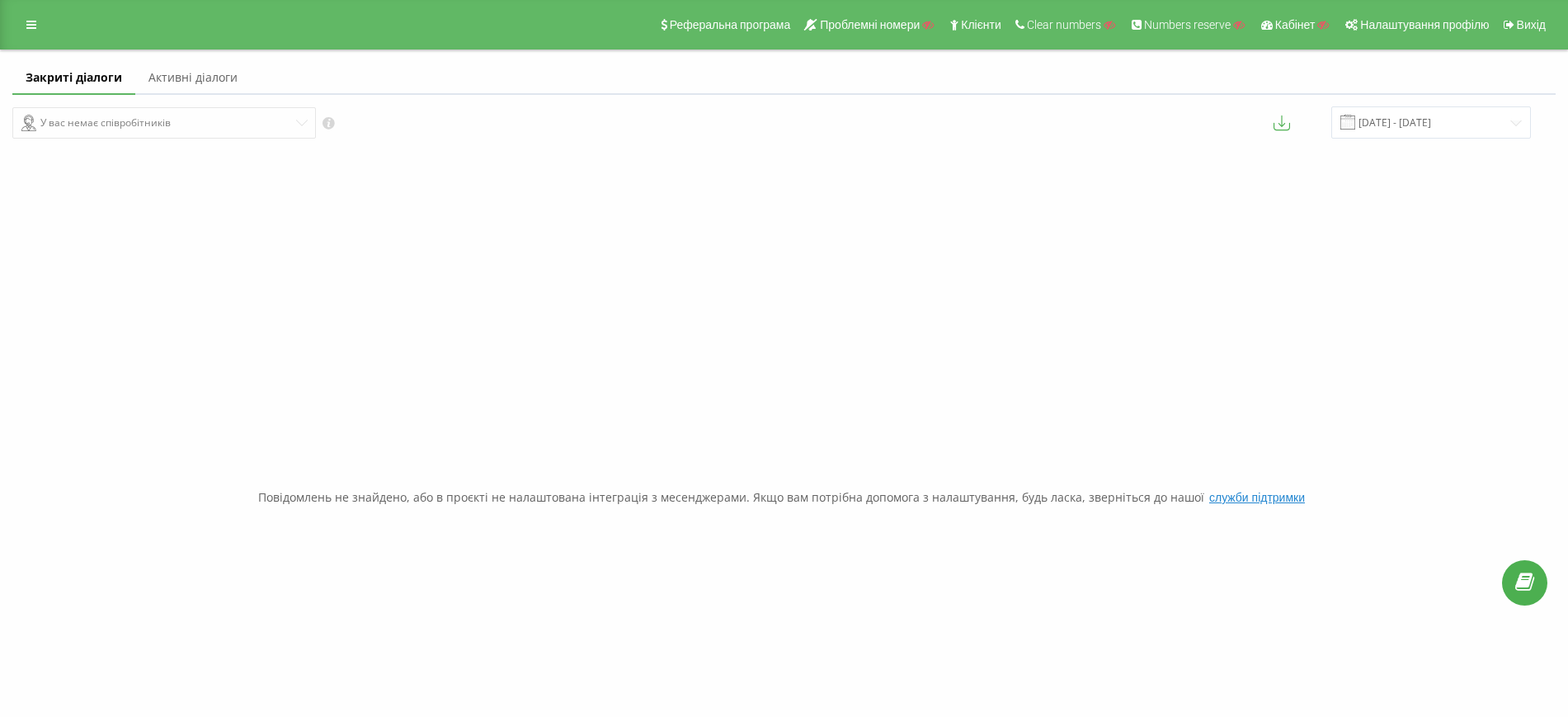
click at [886, 103] on div "У вас немає співробітників 23.08.2025 - 23.09.2025" at bounding box center [784, 123] width 1566 height 55
click at [178, 77] on link "Активні діалоги" at bounding box center [192, 78] width 115 height 33
drag, startPoint x: 992, startPoint y: 176, endPoint x: 908, endPoint y: 140, distance: 91.4
click at [992, 176] on div "Повідомлень не знайдено, або в проєкті не налаштована інтеграція з месенджерами…" at bounding box center [784, 496] width 1543 height 717
click at [40, 23] on link at bounding box center [30, 25] width 29 height 23
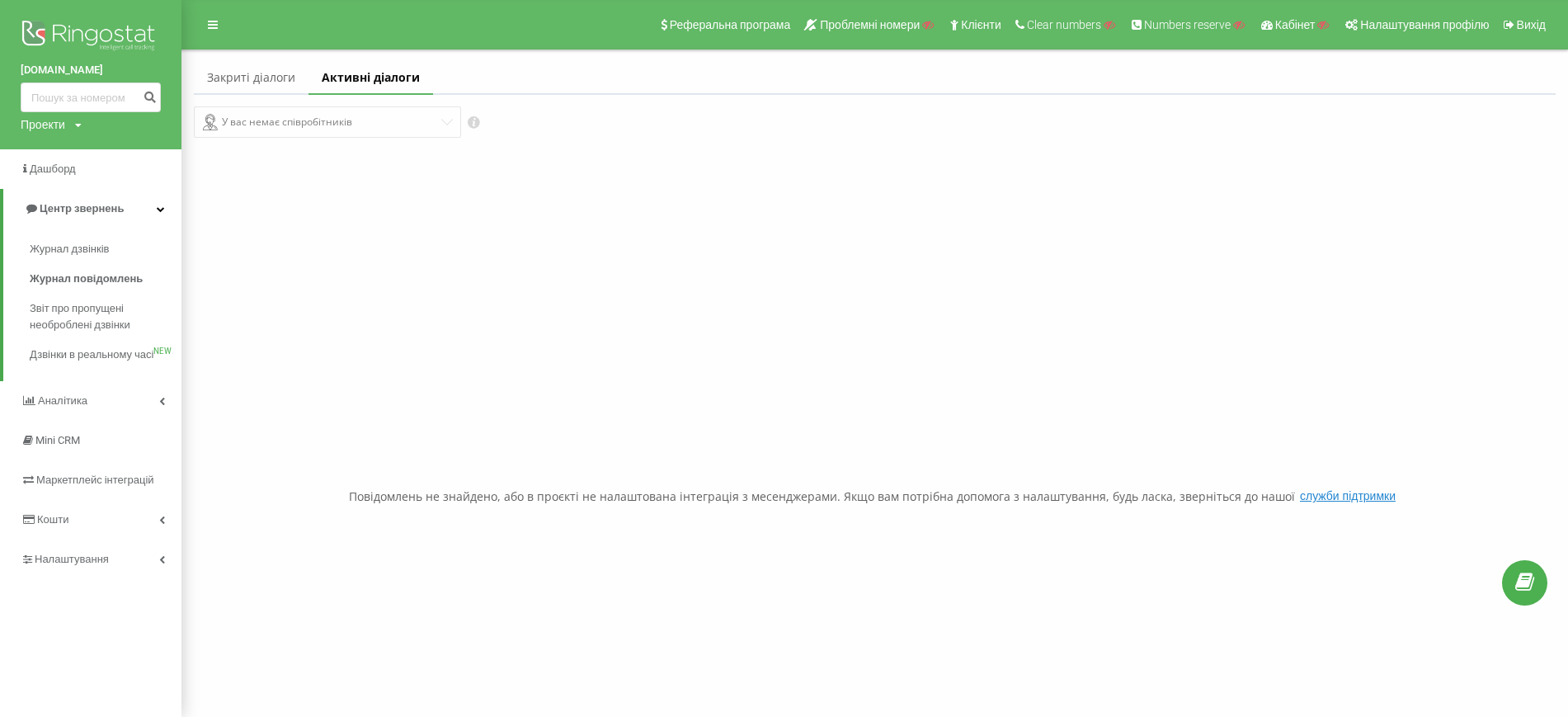
click at [46, 116] on div "Проекти" at bounding box center [43, 124] width 45 height 16
click at [73, 151] on input "text" at bounding box center [67, 149] width 83 height 24
paste input "[DOMAIN_NAME]"
type input "[DOMAIN_NAME]"
click at [134, 152] on link "Пошук" at bounding box center [132, 149] width 48 height 24
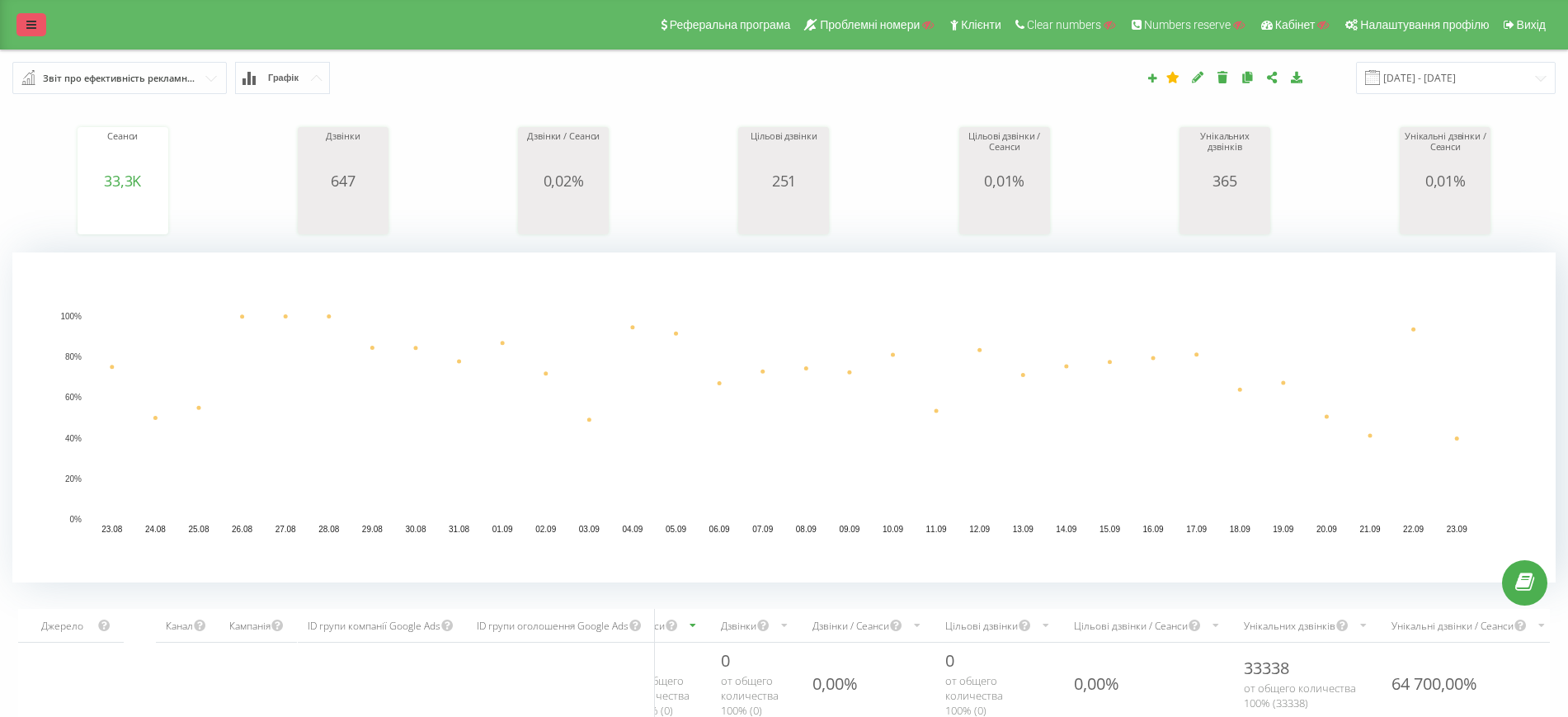
click at [25, 28] on link at bounding box center [30, 25] width 29 height 23
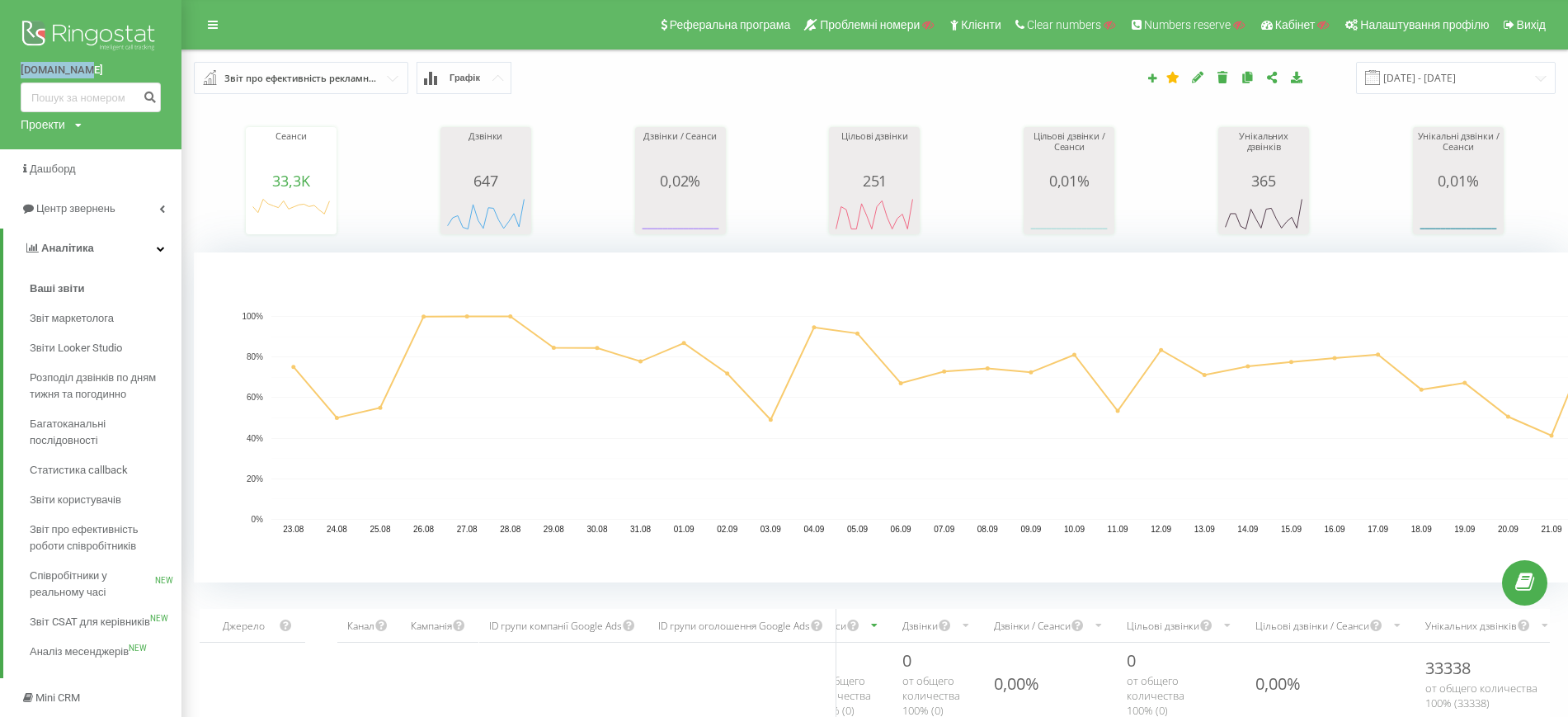
drag, startPoint x: 12, startPoint y: 66, endPoint x: 102, endPoint y: 73, distance: 90.3
click at [102, 73] on div "magnitek.ua Проекти Пошук" at bounding box center [90, 74] width 182 height 149
copy link "[DOMAIN_NAME]"
click at [394, 128] on div "Сеанси 33,3K date sessions 23.08.25 1,057 25.08.25 774 27.08.25 1,407 29.08.25 …" at bounding box center [874, 165] width 1362 height 142
drag, startPoint x: 13, startPoint y: 66, endPoint x: 85, endPoint y: 66, distance: 72.0
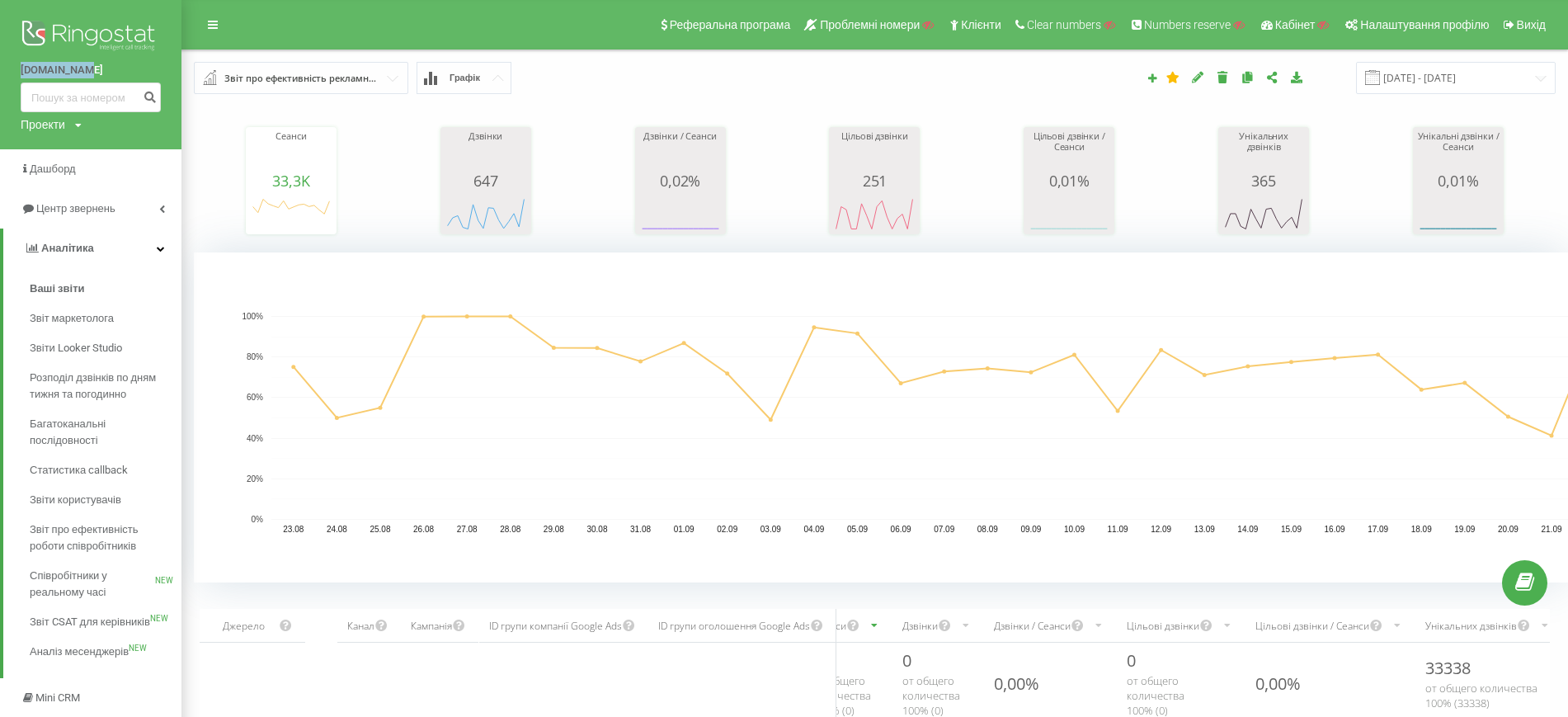
click at [85, 66] on div "magnitek.ua Проекти Пошук" at bounding box center [90, 74] width 182 height 149
copy link "[DOMAIN_NAME]"
click at [594, 98] on div "Сеанси 33,3K date sessions 23.08.25 1,057 25.08.25 774 27.08.25 1,407 29.08.25 …" at bounding box center [874, 165] width 1362 height 142
click at [105, 246] on link "Аналiтика" at bounding box center [91, 248] width 178 height 40
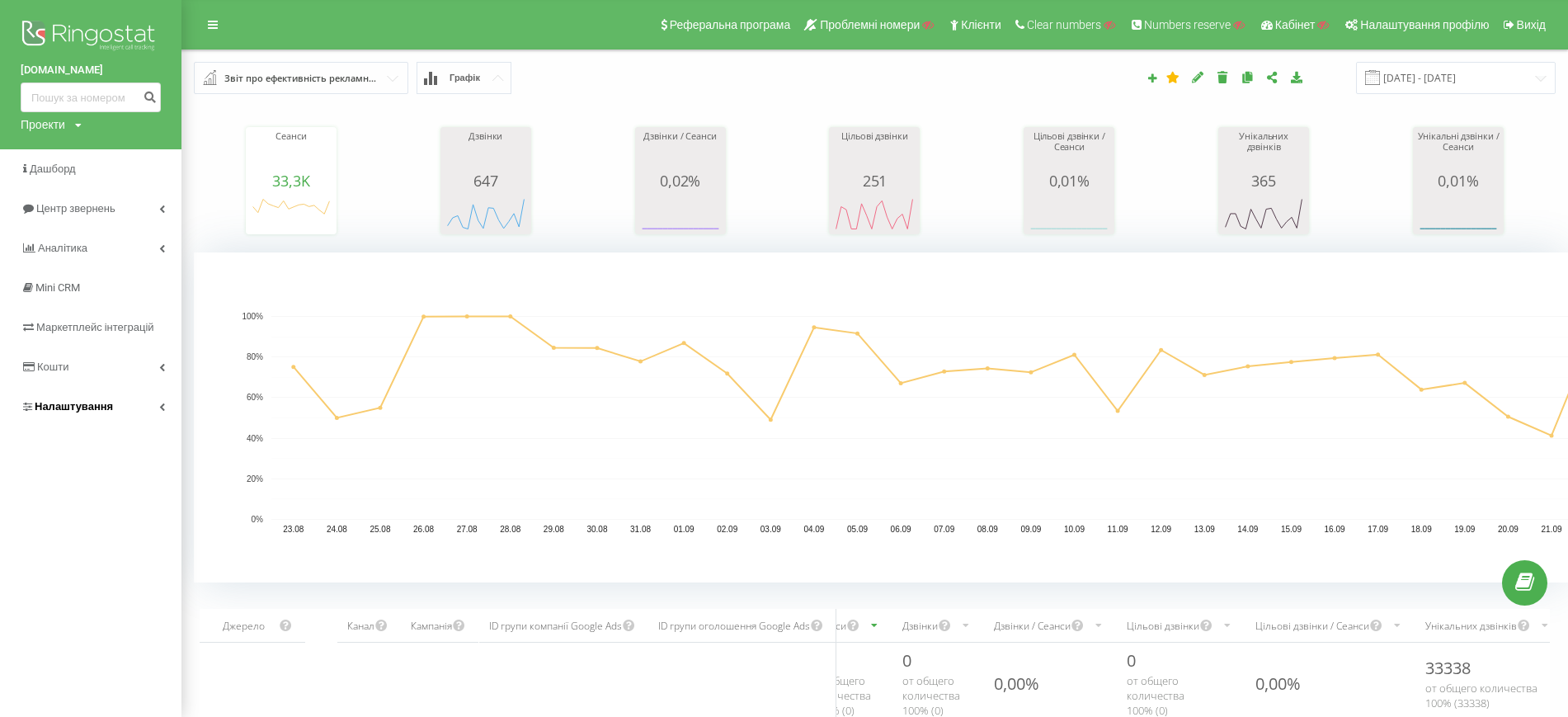
click at [67, 410] on span "Налаштування" at bounding box center [73, 406] width 78 height 12
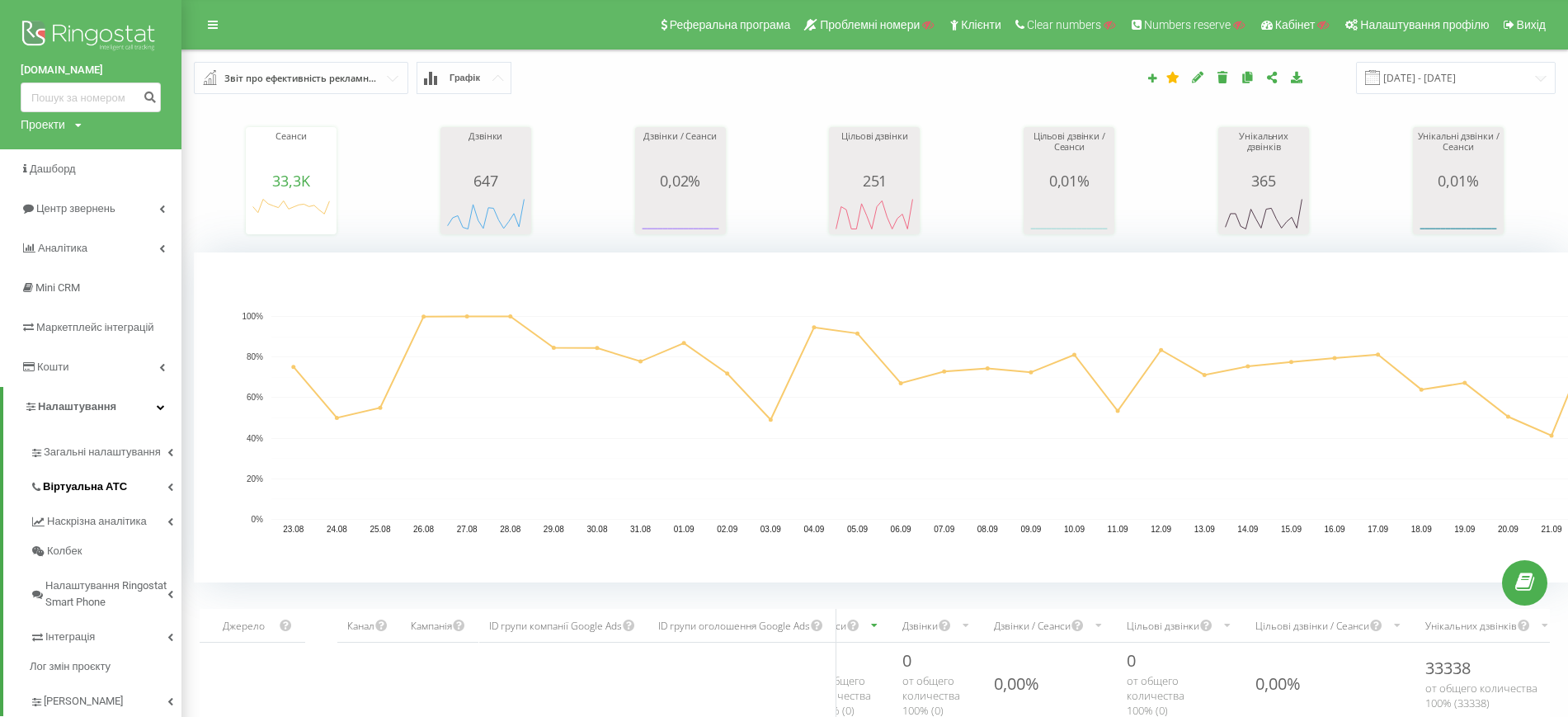
click at [99, 487] on span "Віртуальна АТС" at bounding box center [85, 486] width 85 height 16
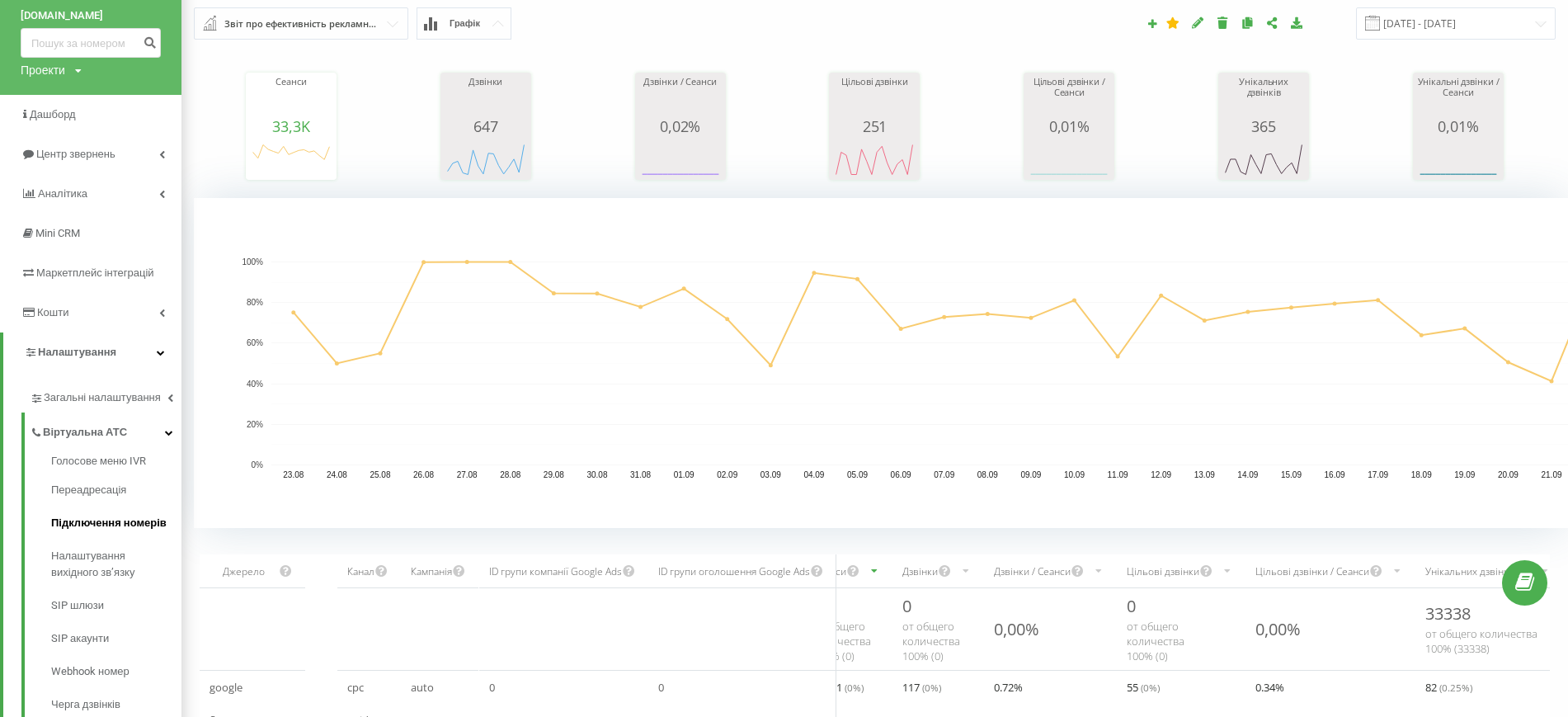
scroll to position [103, 0]
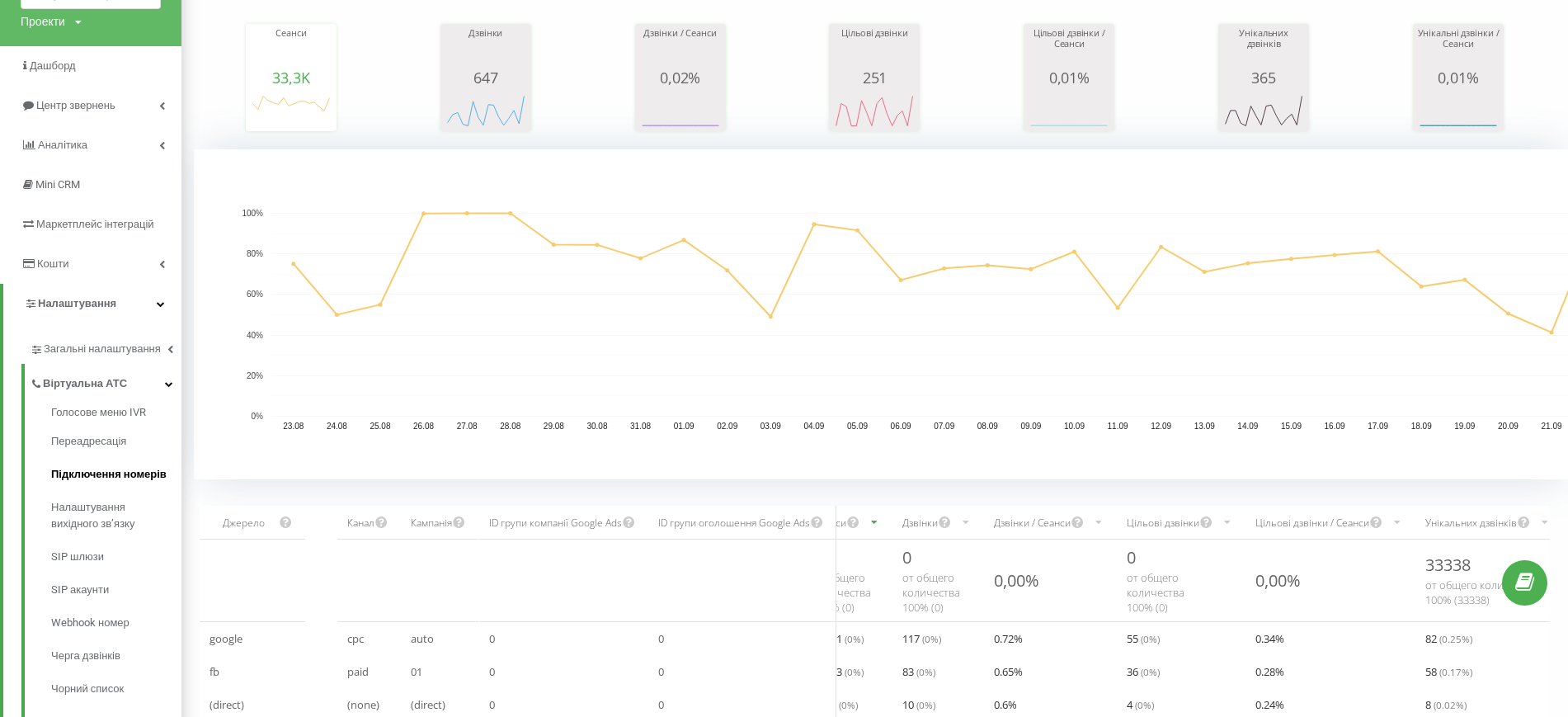
click at [105, 473] on span "Підключення номерів" at bounding box center [108, 474] width 115 height 16
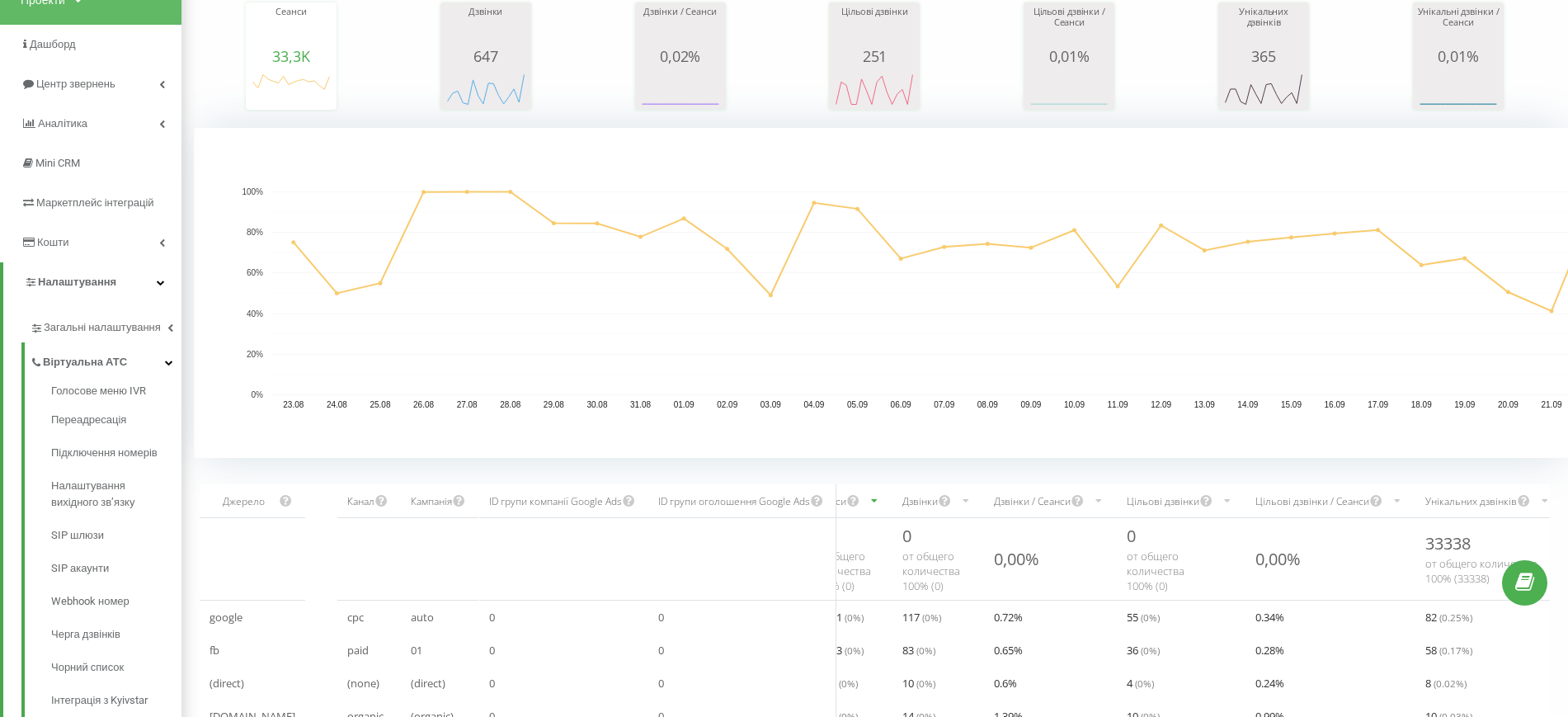
scroll to position [0, 0]
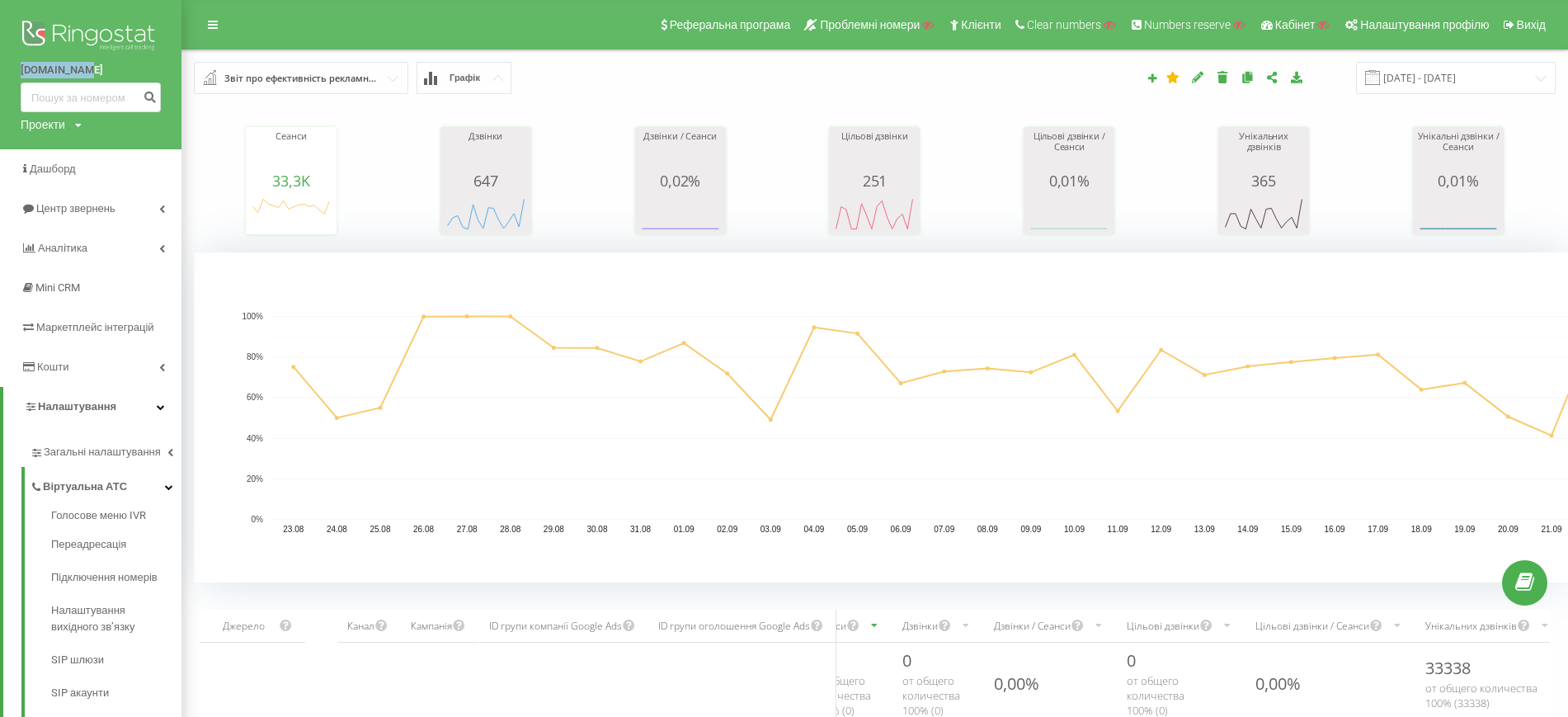
drag, startPoint x: 46, startPoint y: 68, endPoint x: 95, endPoint y: 66, distance: 49.0
click at [95, 66] on div "magnitek.ua Проекти Пошук" at bounding box center [90, 74] width 182 height 149
copy link "[DOMAIN_NAME]"
click at [971, 146] on div "Сеанси 33,3K date sessions 23.08.25 1,057 25.08.25 774 27.08.25 1,407 29.08.25 …" at bounding box center [874, 165] width 1362 height 142
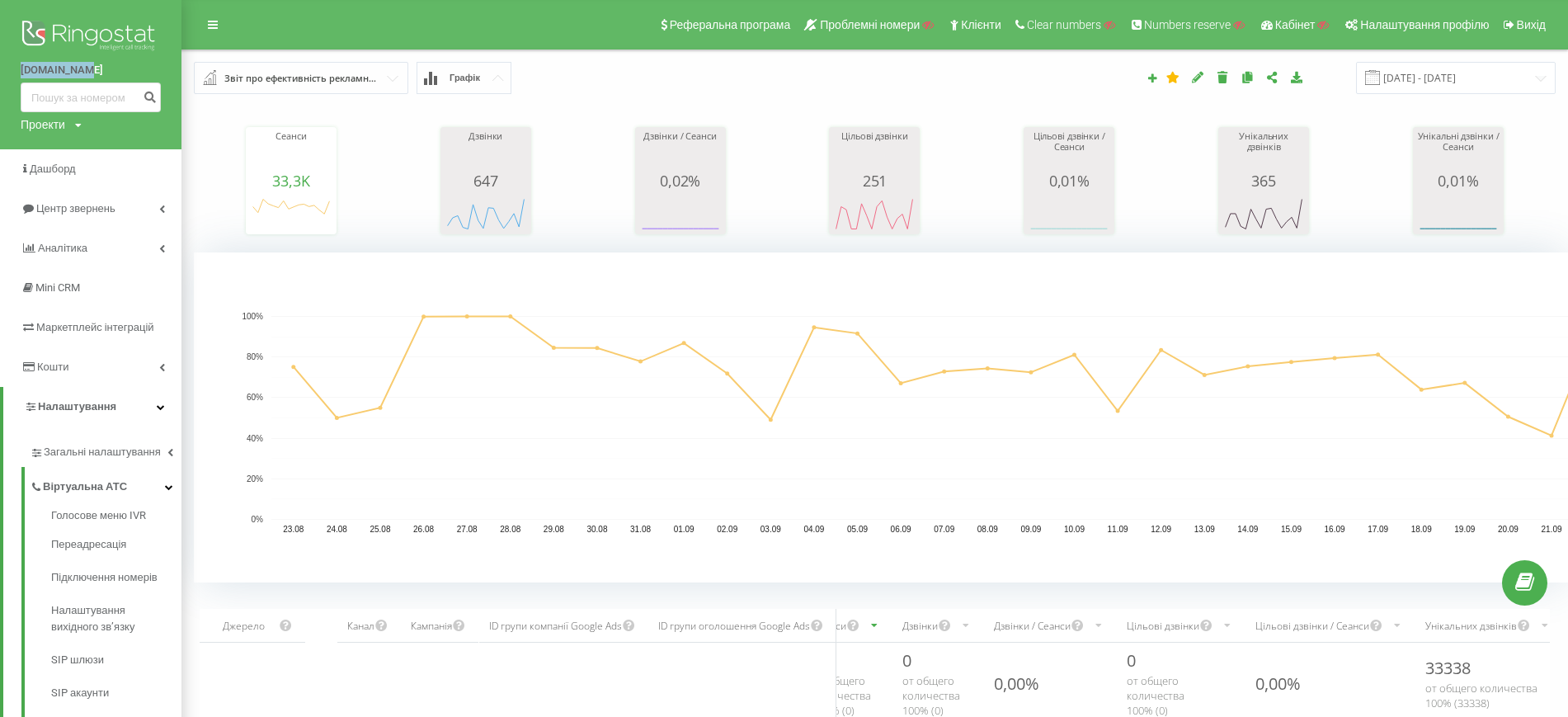
drag, startPoint x: 20, startPoint y: 66, endPoint x: 90, endPoint y: 66, distance: 70.0
click at [90, 66] on div "magnitek.ua Проекти Пошук" at bounding box center [90, 74] width 182 height 149
copy link "[DOMAIN_NAME]"
click at [927, 85] on div "23.08.2025 - 23.09.2025" at bounding box center [1135, 78] width 865 height 32
drag, startPoint x: 17, startPoint y: 65, endPoint x: 301, endPoint y: 40, distance: 285.1
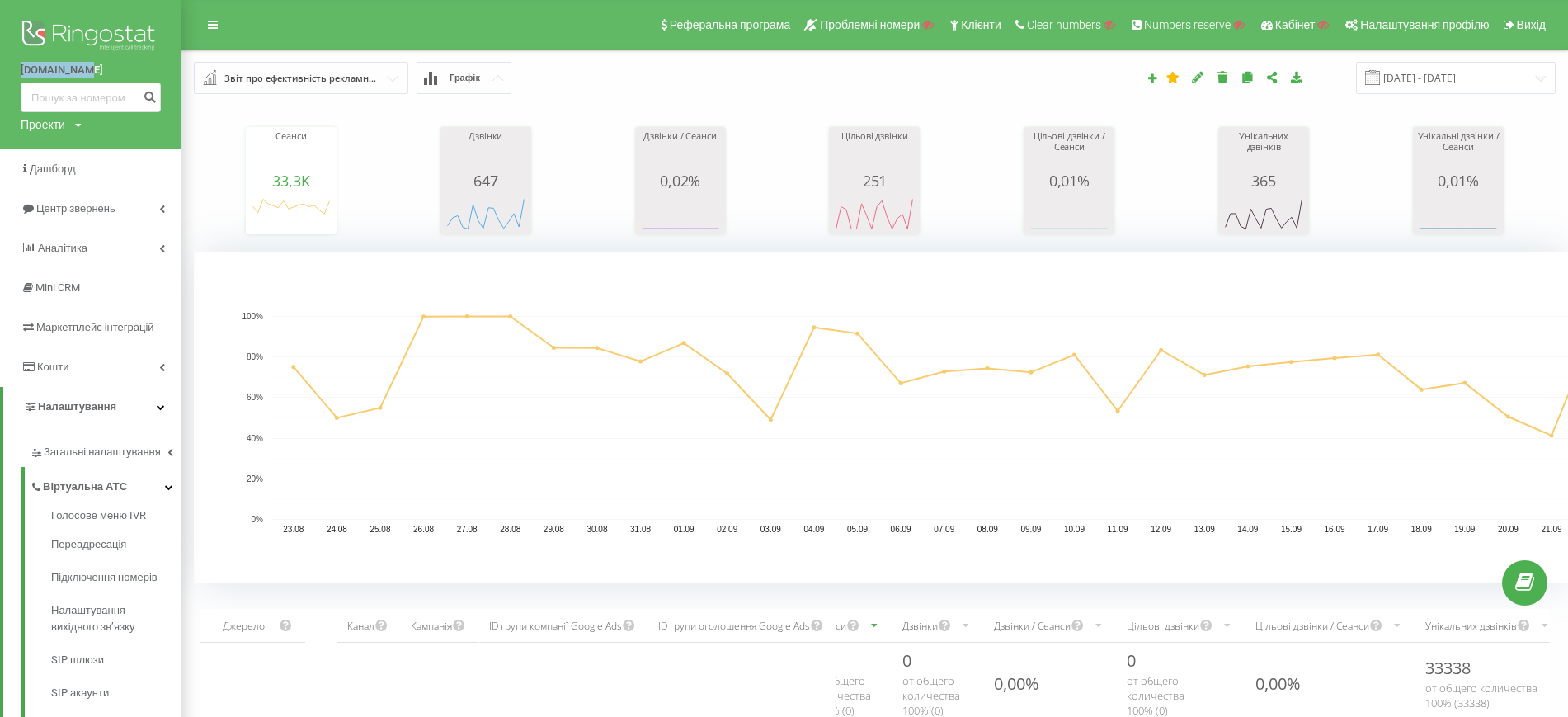
click at [101, 68] on div "magnitek.ua Проекти Пошук" at bounding box center [90, 74] width 182 height 149
copy link "[DOMAIN_NAME]"
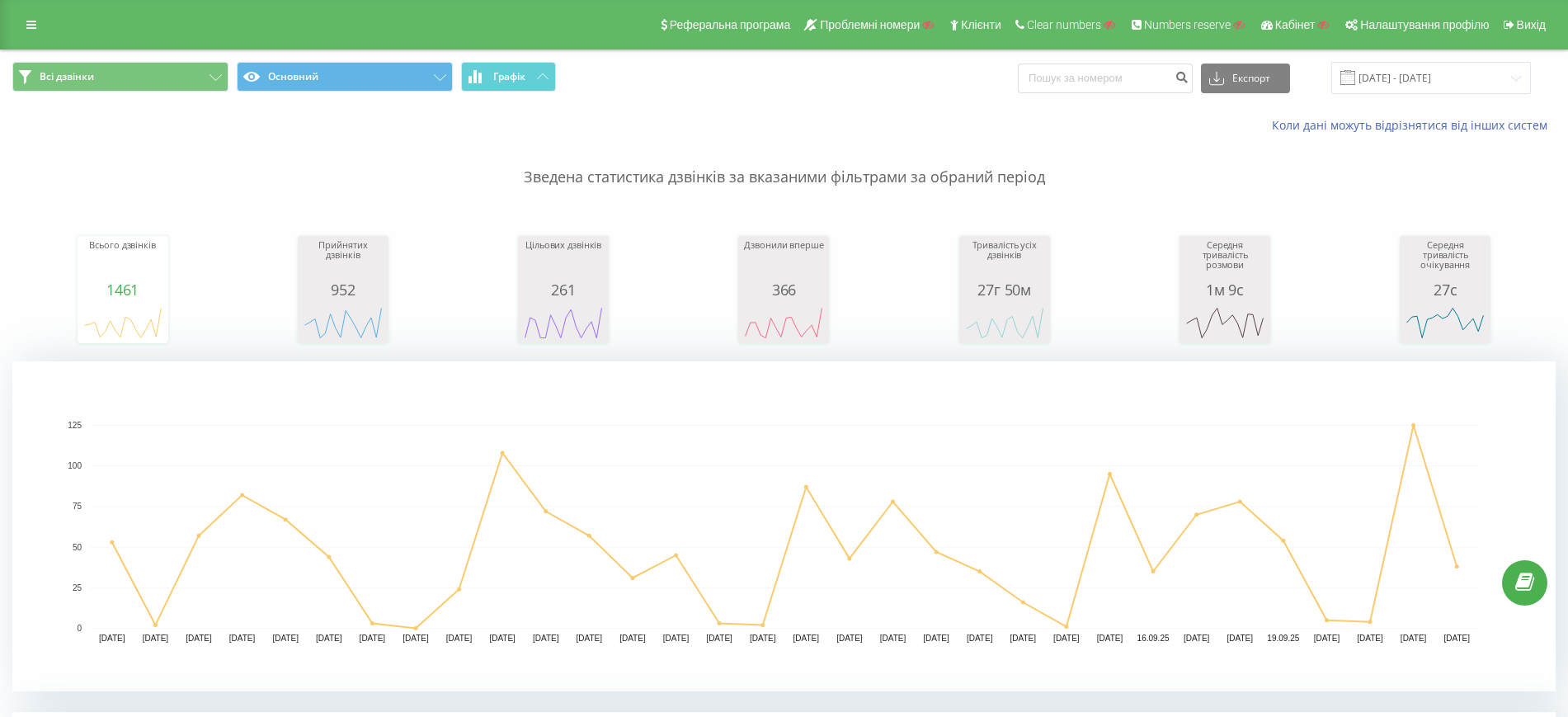
click at [947, 141] on p "Зведена статистика дзвінків за вказаними фільтрами за обраний період" at bounding box center [784, 161] width 1543 height 54
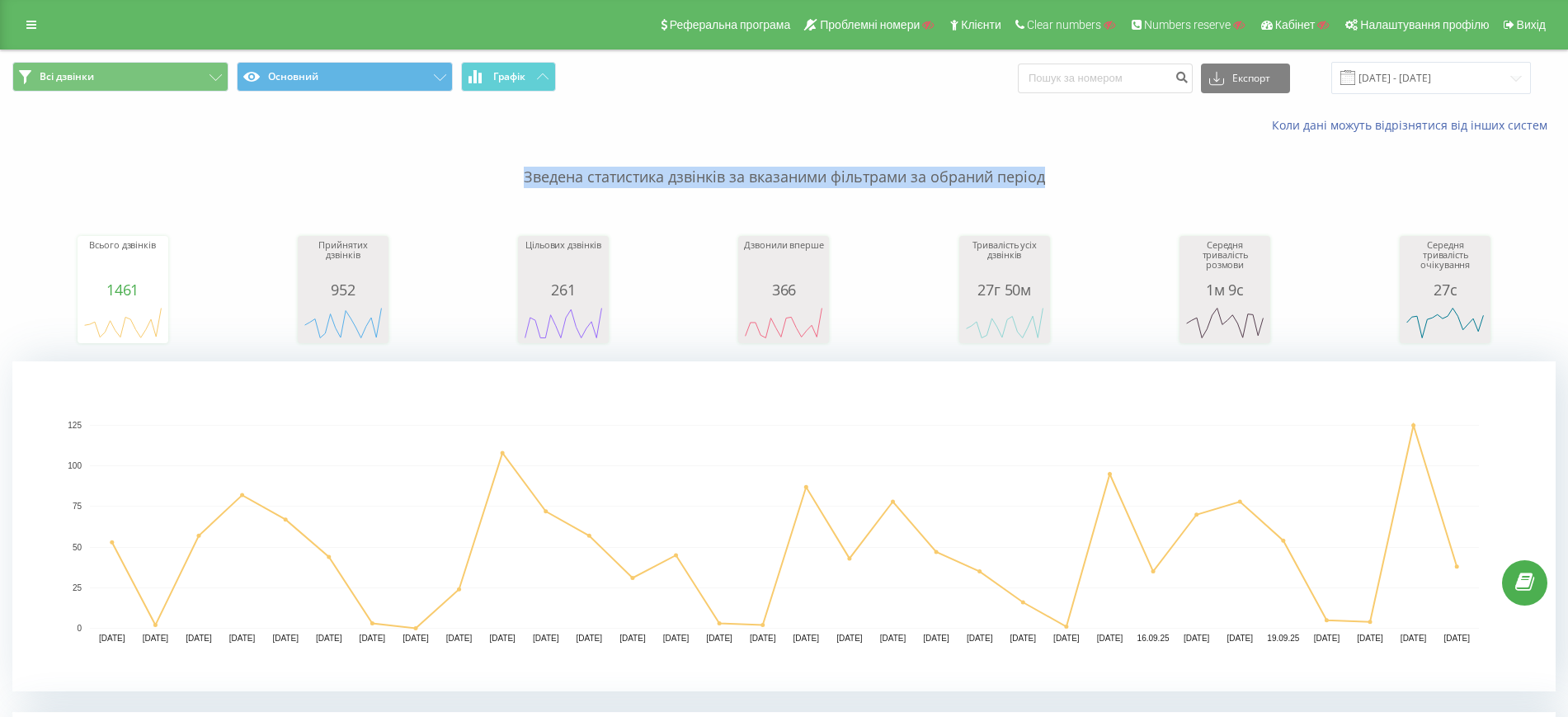
drag, startPoint x: 526, startPoint y: 178, endPoint x: 1080, endPoint y: 180, distance: 554.0
click at [1080, 180] on p "Зведена статистика дзвінків за вказаними фільтрами за обраний період" at bounding box center [784, 161] width 1543 height 54
click at [914, 138] on p "Зведена статистика дзвінків за вказаними фільтрами за обраний період" at bounding box center [784, 161] width 1543 height 54
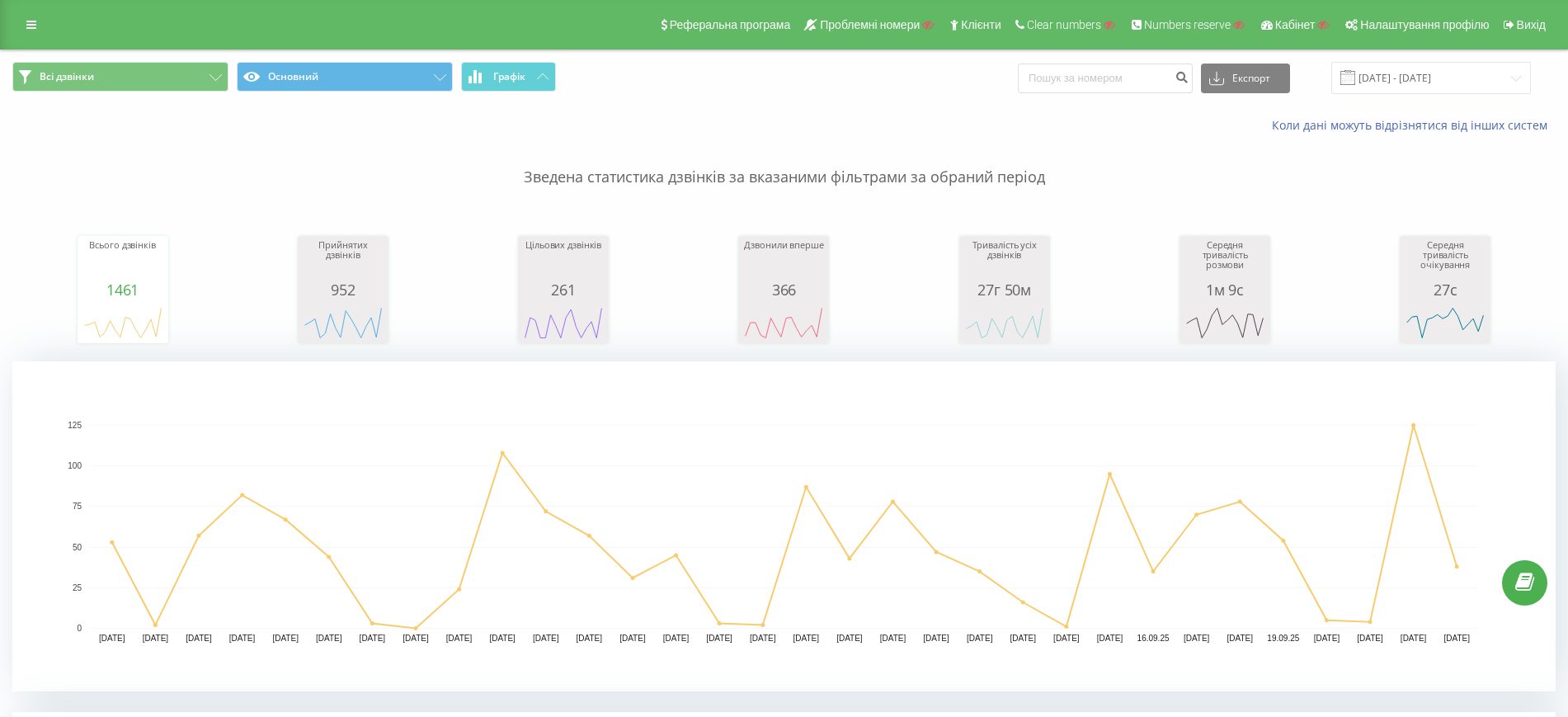
click at [914, 180] on p "Зведена статистика дзвінків за вказаними фільтрами за обраний період" at bounding box center [784, 161] width 1543 height 54
click at [909, 103] on div "Всі дзвінки Основний Графік Експорт .csv .xls .xlsx 23.08.2025 - 23.09.2025" at bounding box center [784, 78] width 1566 height 55
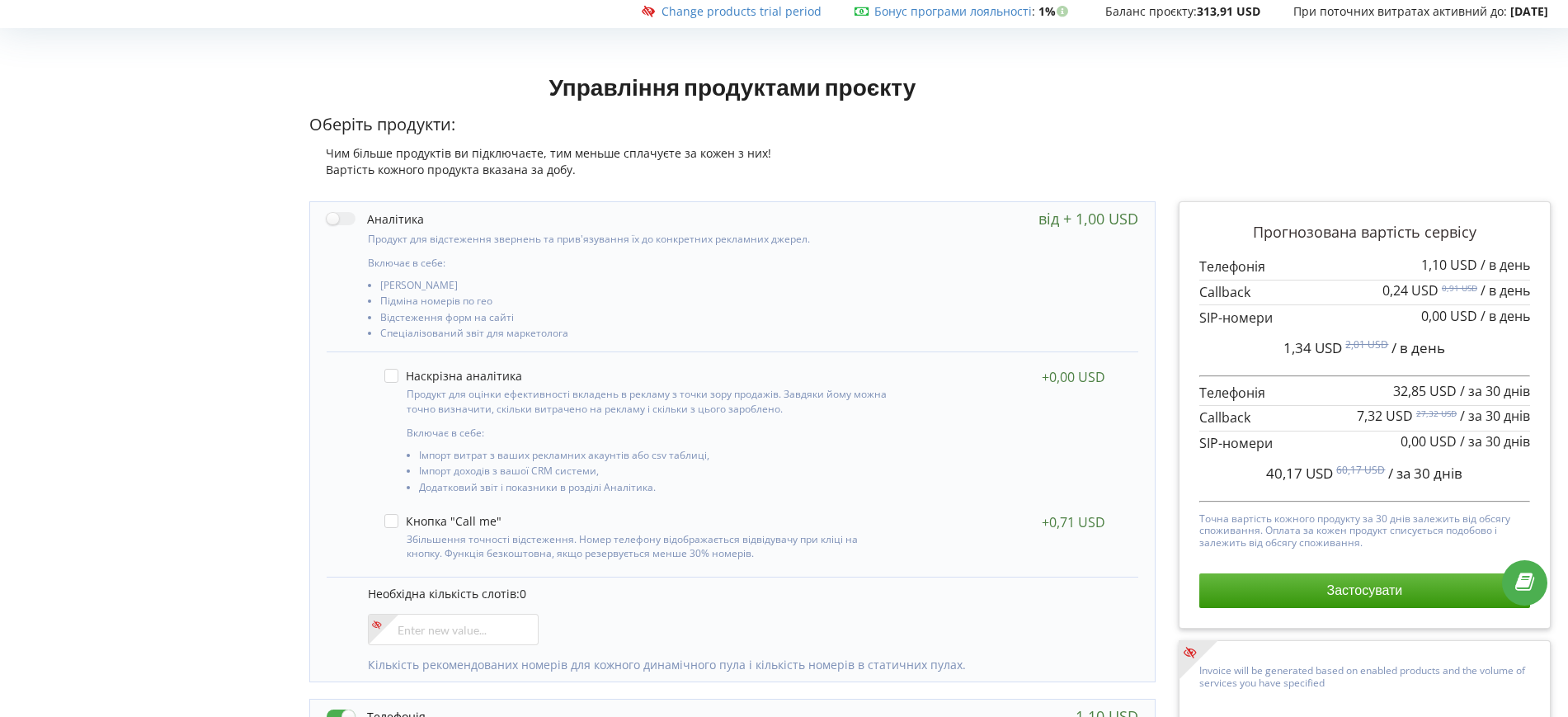
scroll to position [314, 0]
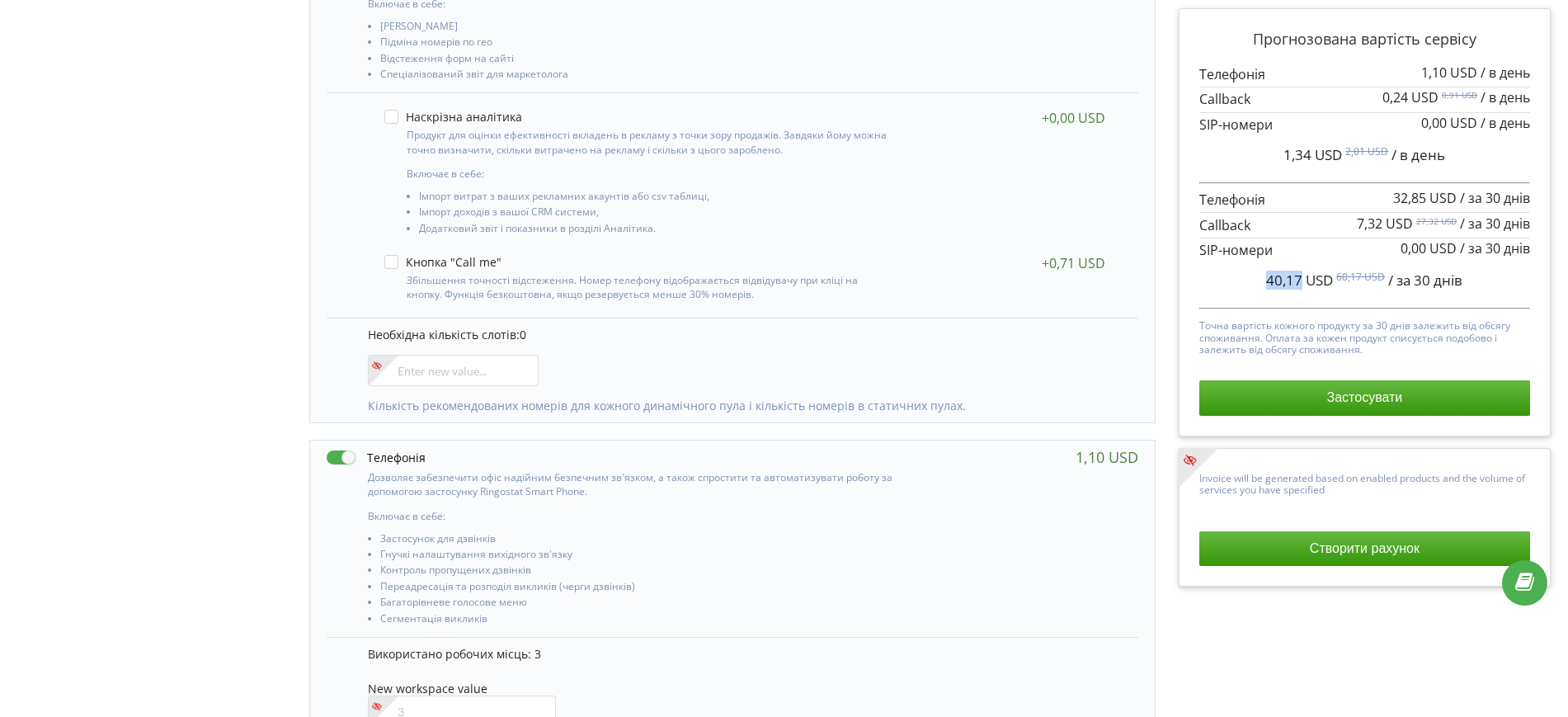
drag, startPoint x: 1267, startPoint y: 282, endPoint x: 1301, endPoint y: 278, distance: 34.2
click at [1301, 278] on span "40,17 USD" at bounding box center [1299, 281] width 67 height 19
copy span "40,17"
click at [228, 35] on div "Управління продуктами проєкту Оберіть продукти: Чим більше продуктів ви підключ…" at bounding box center [784, 587] width 1557 height 1566
click at [438, 373] on input"] "number" at bounding box center [453, 370] width 171 height 31
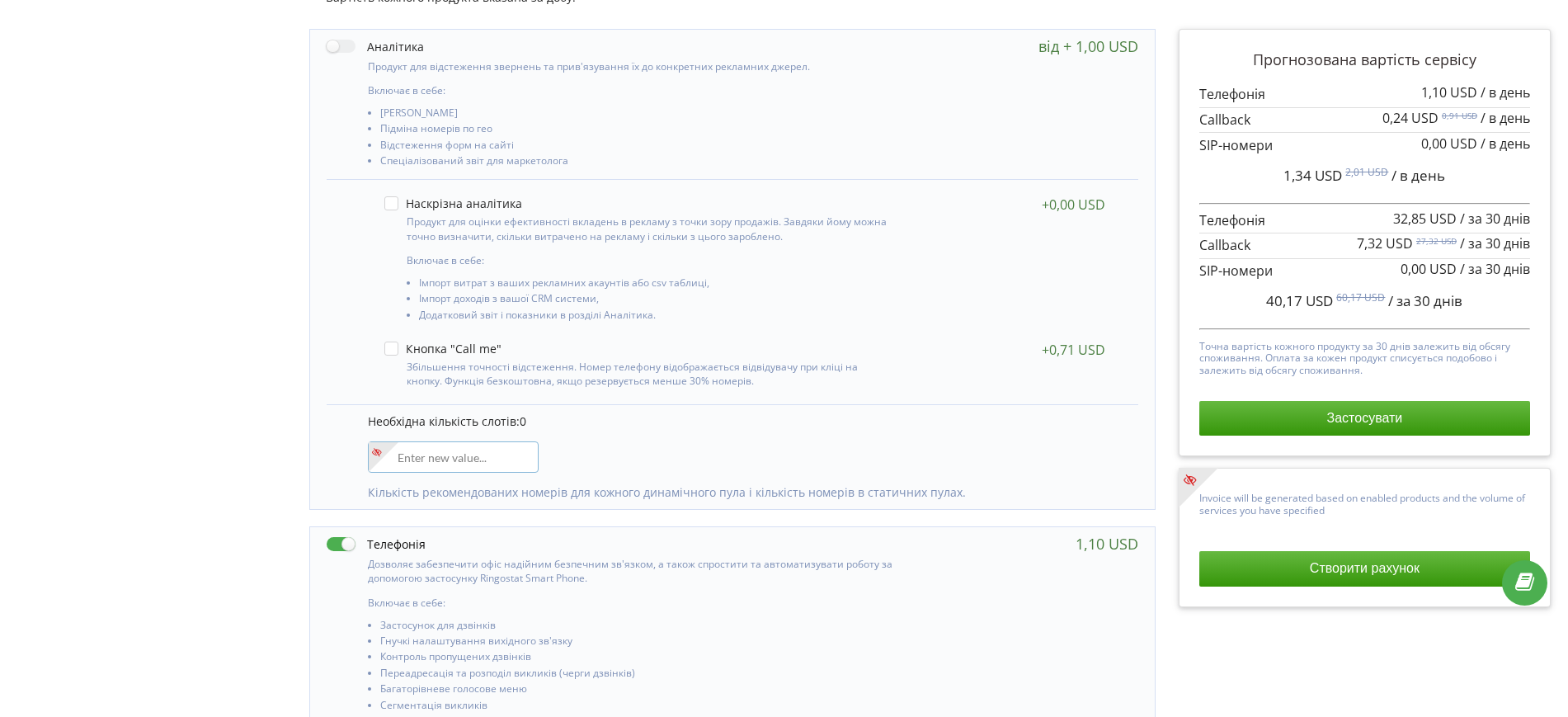
scroll to position [107, 0]
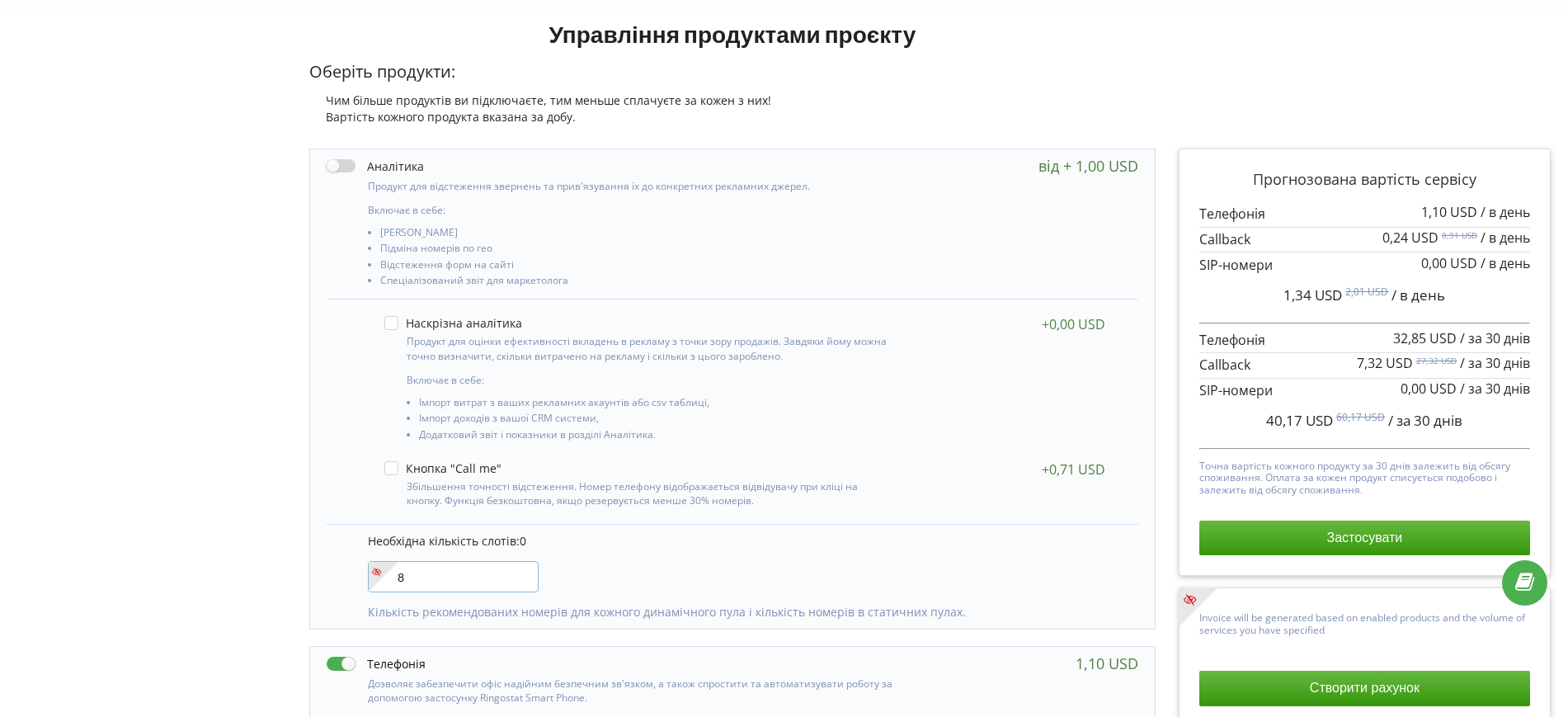
type input"] "8"
click at [354, 162] on label at bounding box center [375, 166] width 97 height 17
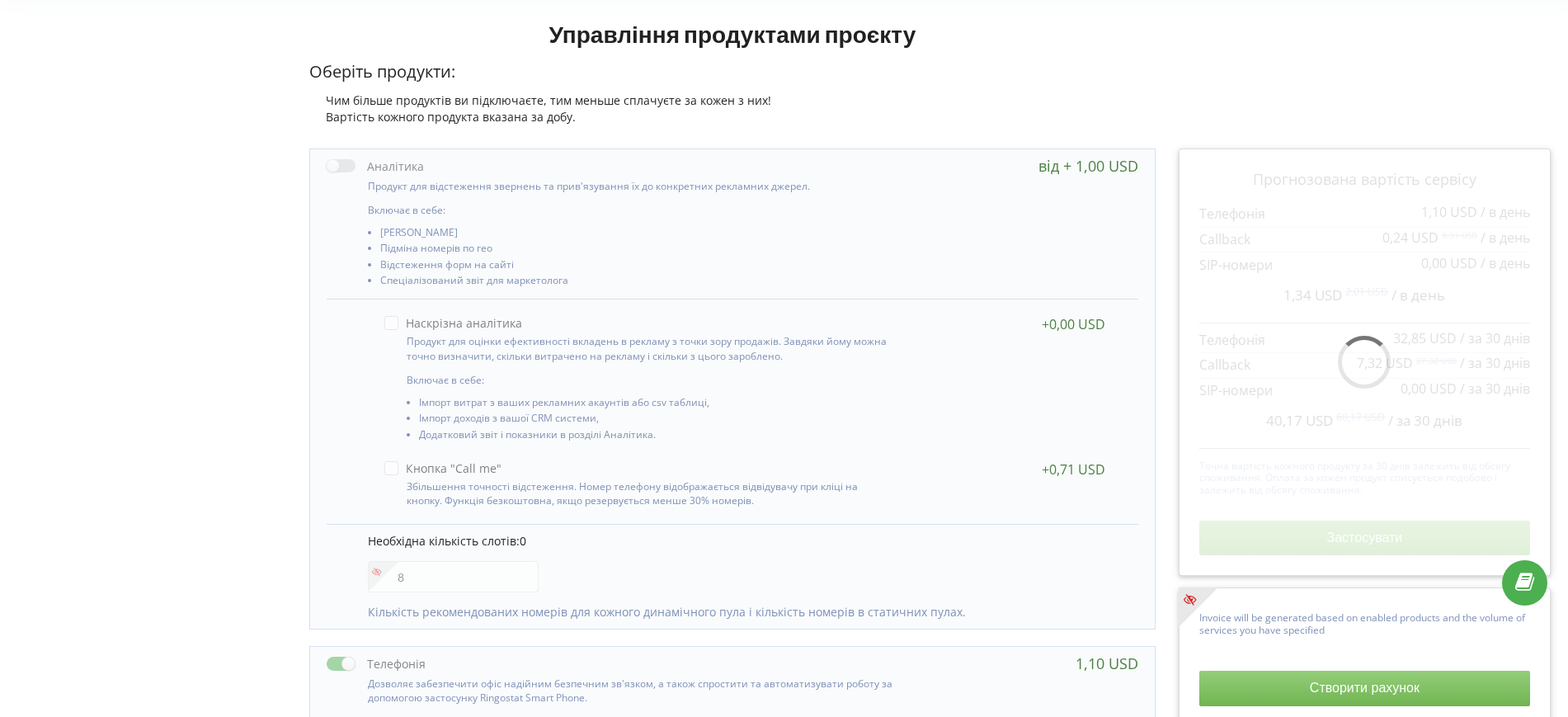
click at [343, 167] on label at bounding box center [375, 166] width 97 height 17
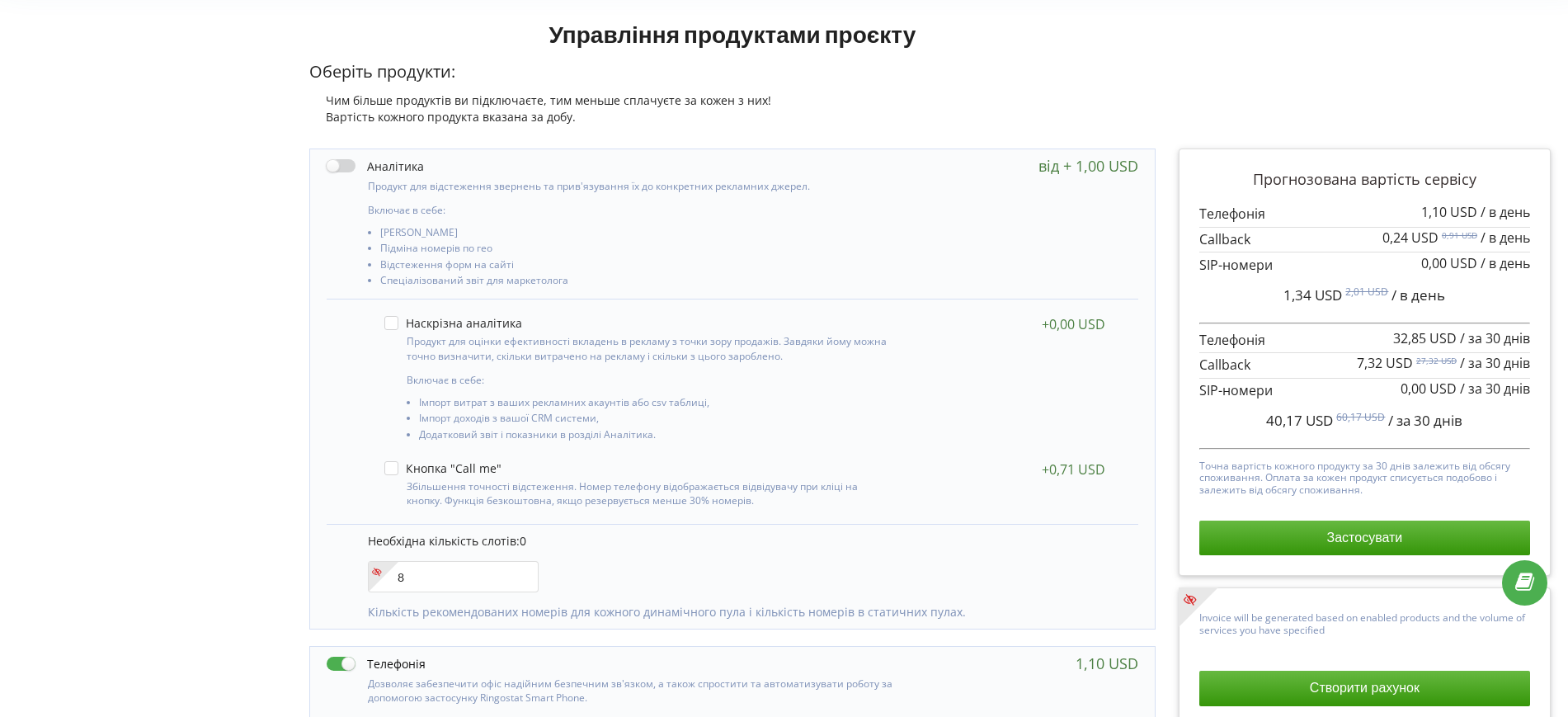
click at [346, 172] on label at bounding box center [375, 166] width 97 height 17
checkbox input "true"
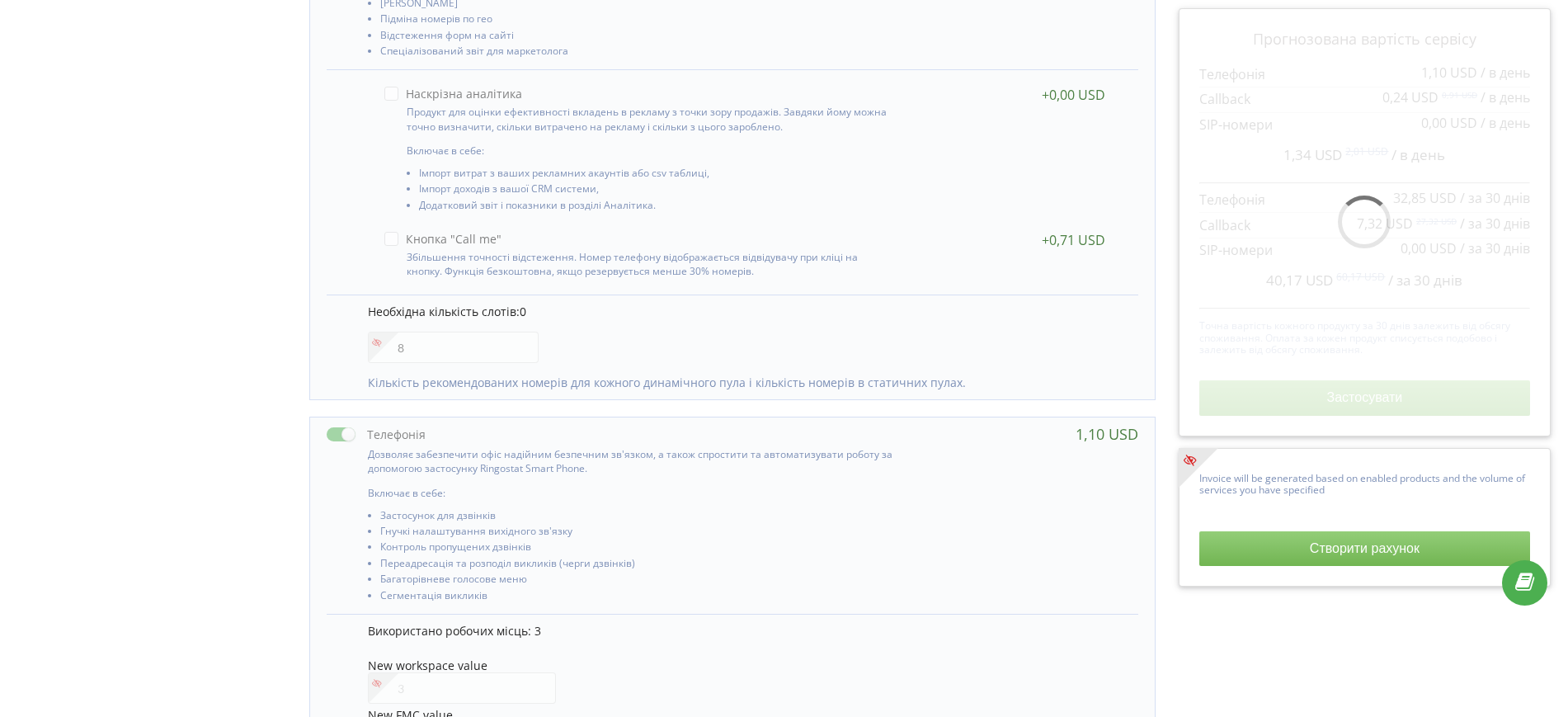
scroll to position [210, 0]
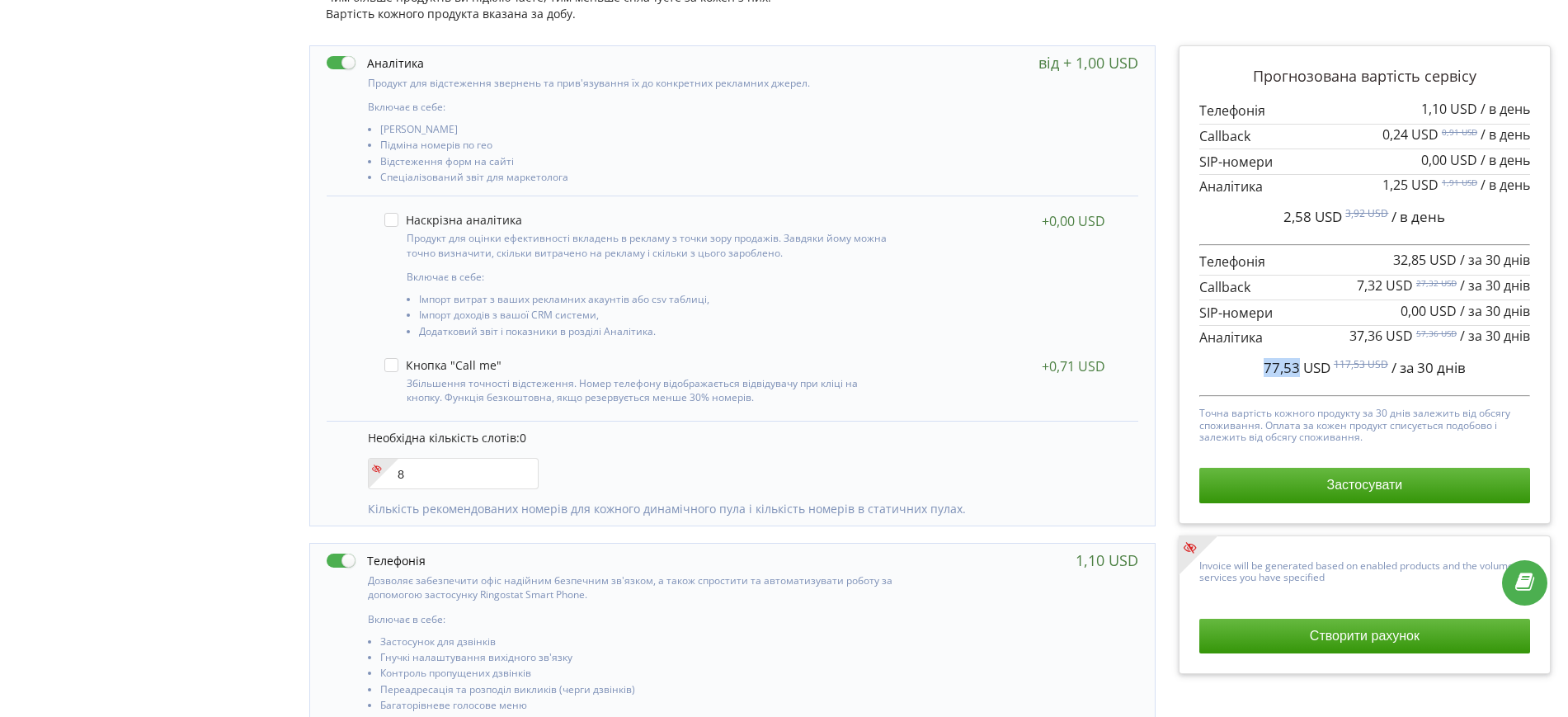
drag, startPoint x: 1264, startPoint y: 371, endPoint x: 1297, endPoint y: 370, distance: 33.0
click at [1297, 370] on span "77,53 USD" at bounding box center [1297, 368] width 67 height 19
copy span "77,53"
drag, startPoint x: 1304, startPoint y: 372, endPoint x: 1329, endPoint y: 372, distance: 25.0
click at [1329, 372] on span "77,53 USD" at bounding box center [1297, 368] width 67 height 19
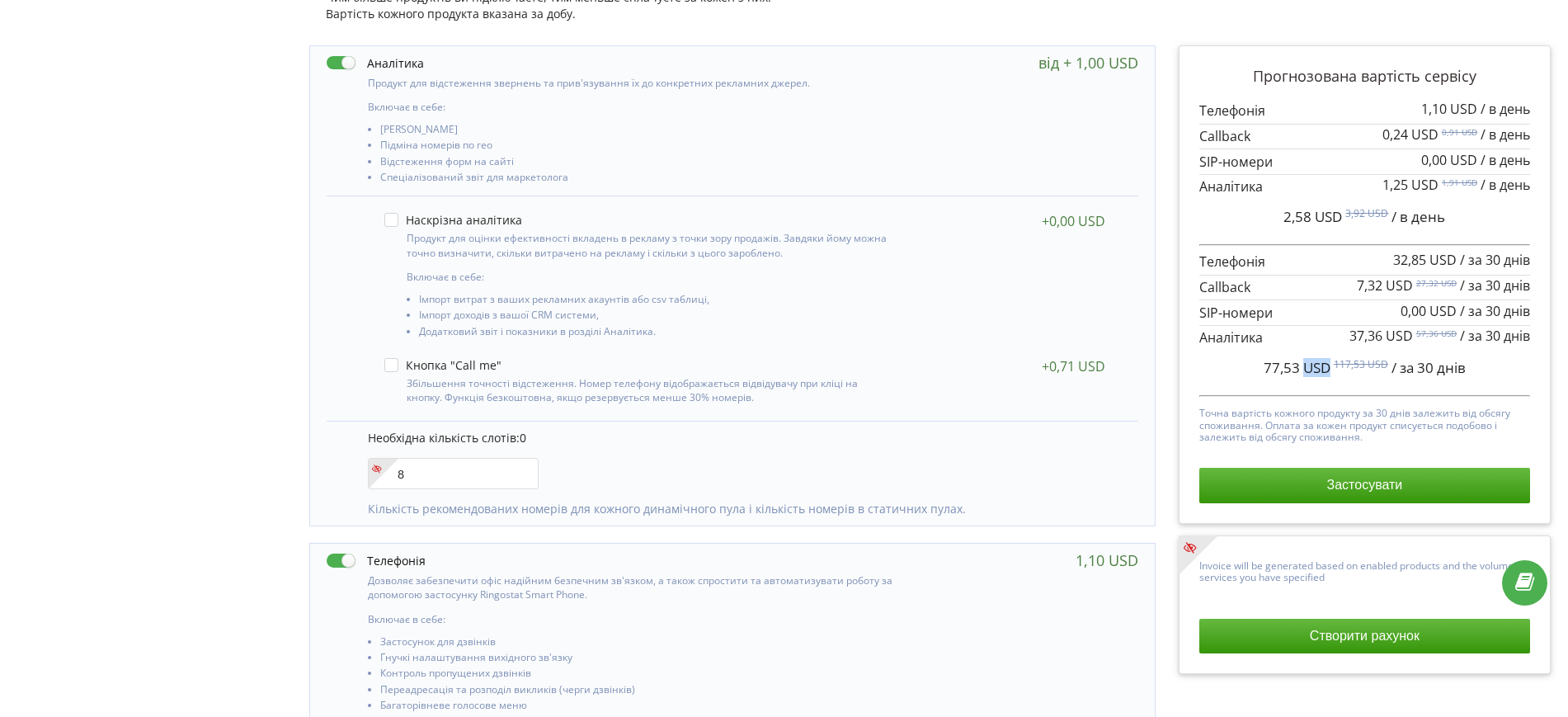
copy span "USD"
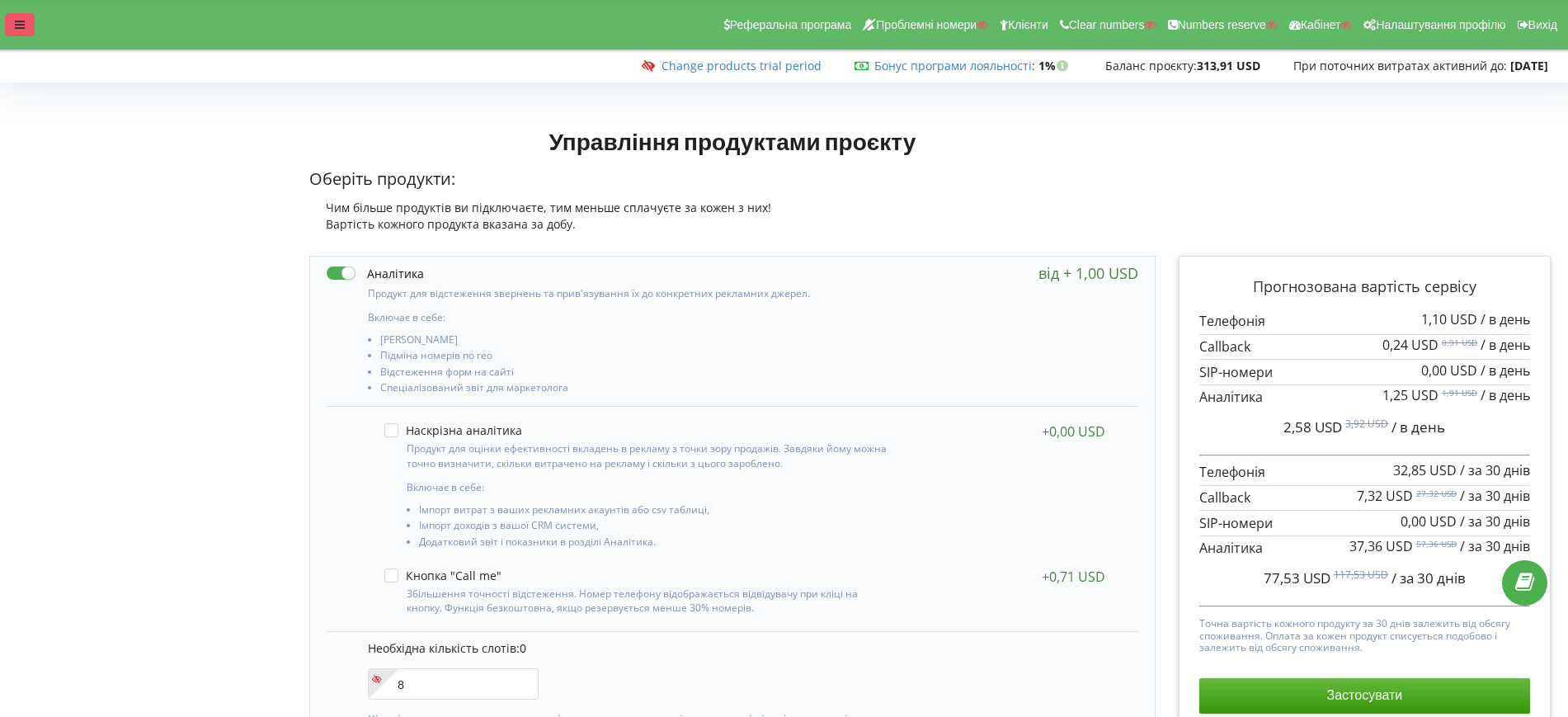
click at [26, 24] on div at bounding box center [19, 25] width 29 height 23
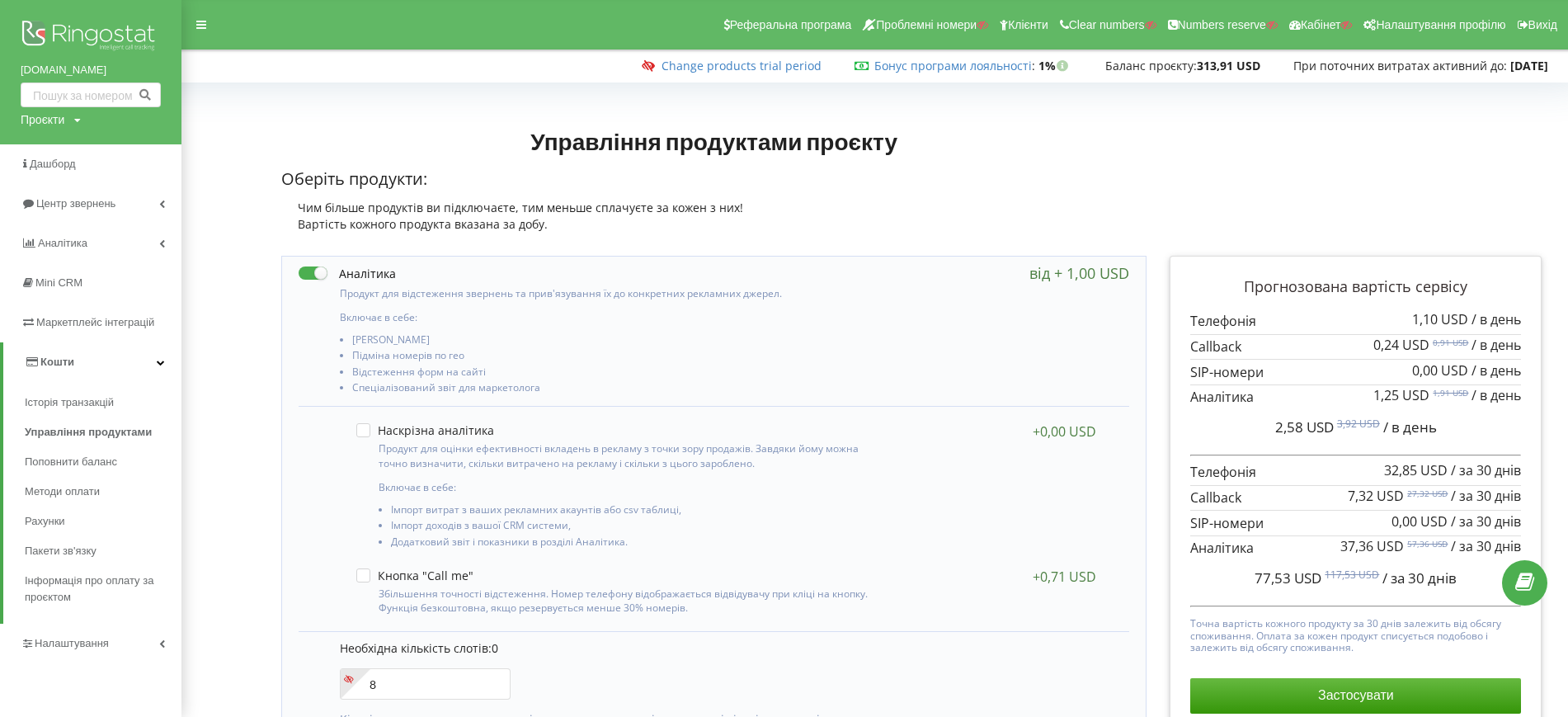
click at [40, 122] on div "Проєкти" at bounding box center [43, 119] width 44 height 16
click at [62, 153] on input "text" at bounding box center [71, 153] width 83 height 24
paste input "zhk-terekti.kz"
type input "zhk-terekti.kz"
click at [143, 146] on span "Пошук" at bounding box center [136, 154] width 29 height 15
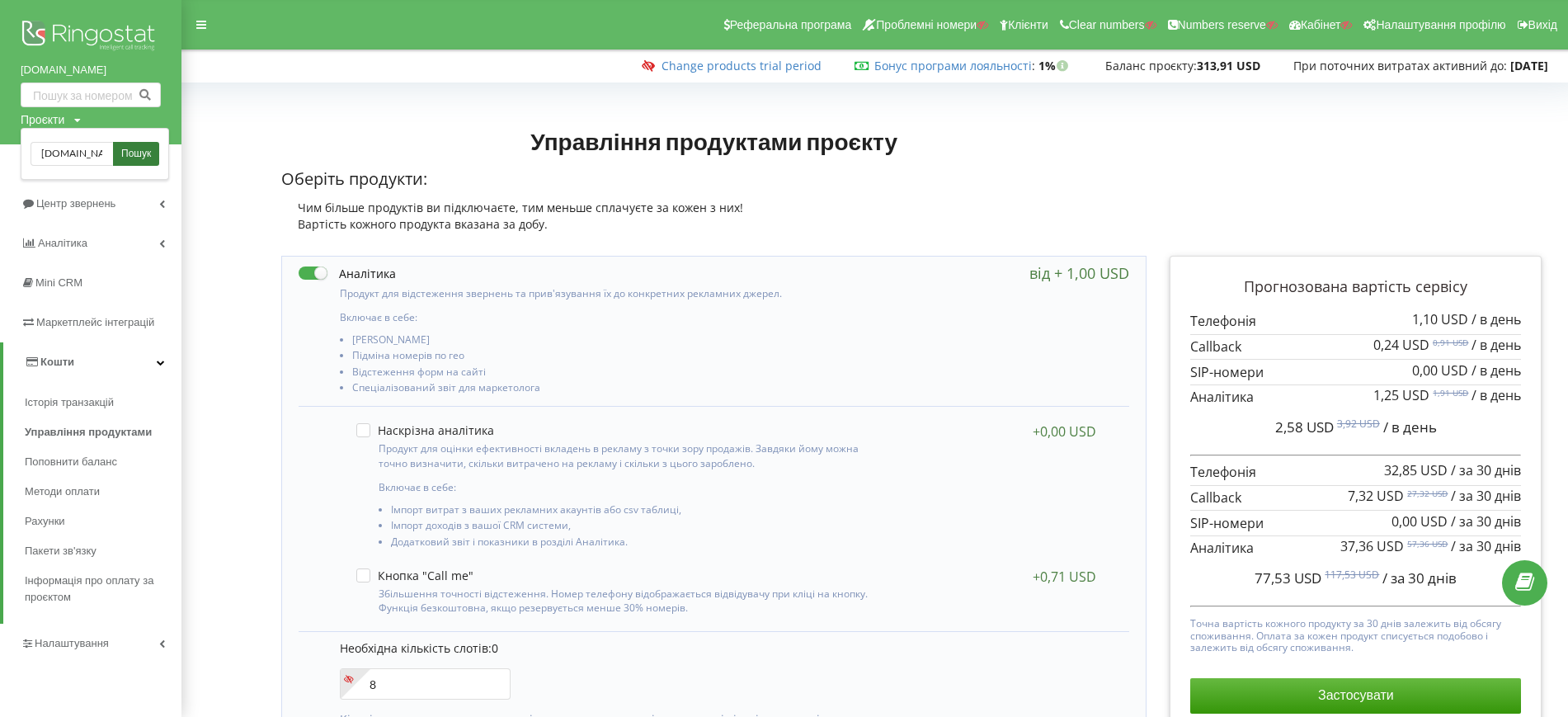
click at [153, 146] on link "Пошук" at bounding box center [136, 153] width 47 height 24
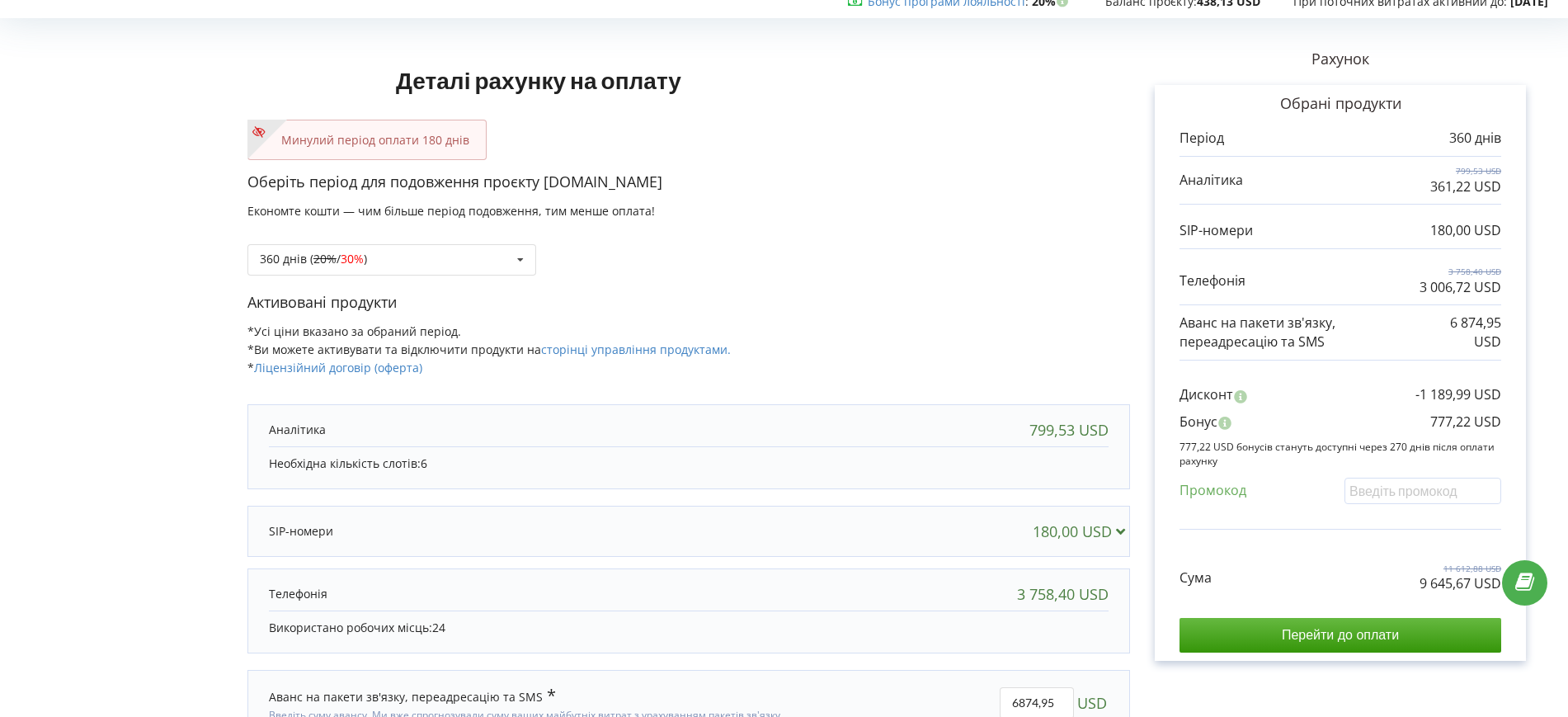
scroll to position [162, 0]
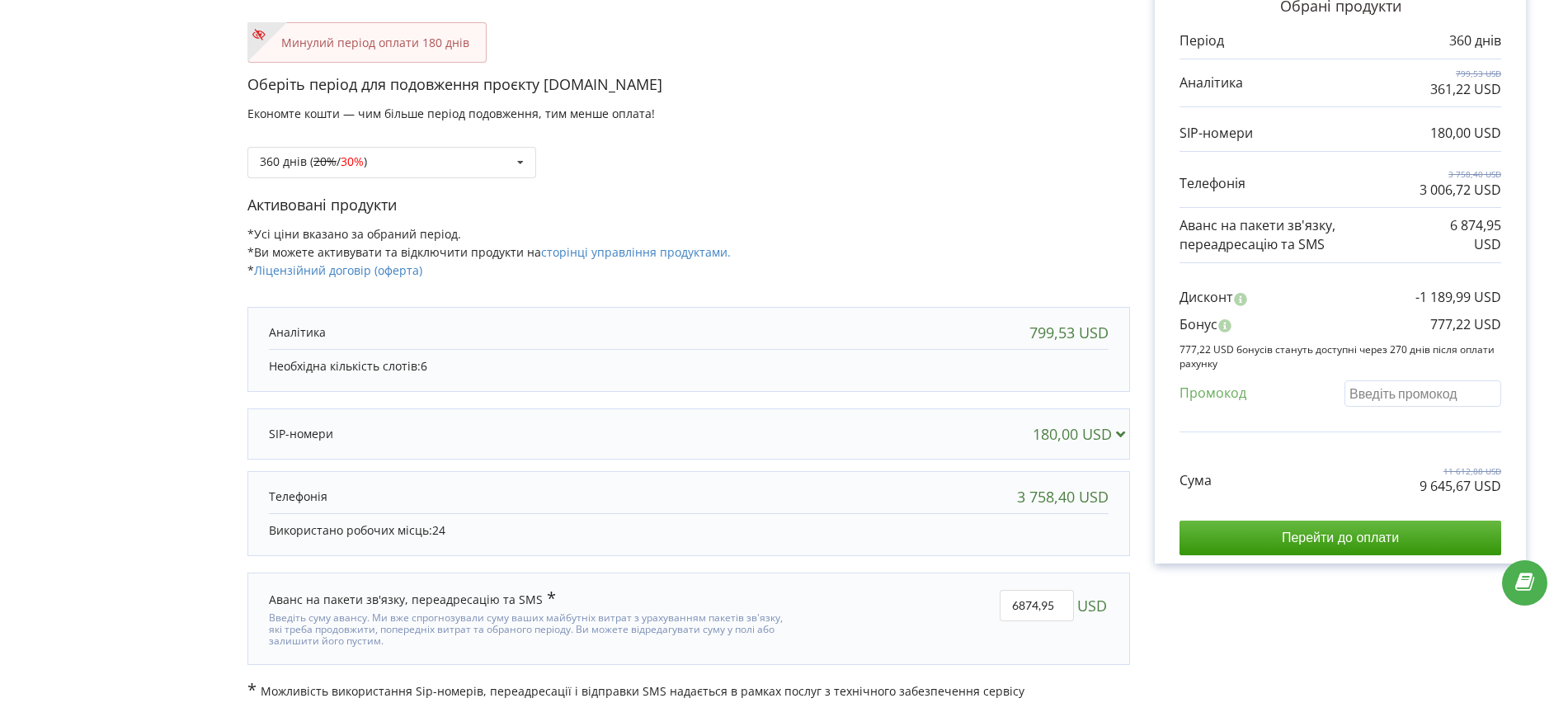
click at [1413, 391] on input "text" at bounding box center [1423, 393] width 157 height 26
paste input "QRDK-JZJL"
type input "QRDK-JZJL"
click at [955, 191] on div "Деталі рахунку на оплату Минулий період оплати 180 днів Оберіть період для подо…" at bounding box center [783, 313] width 1533 height 773
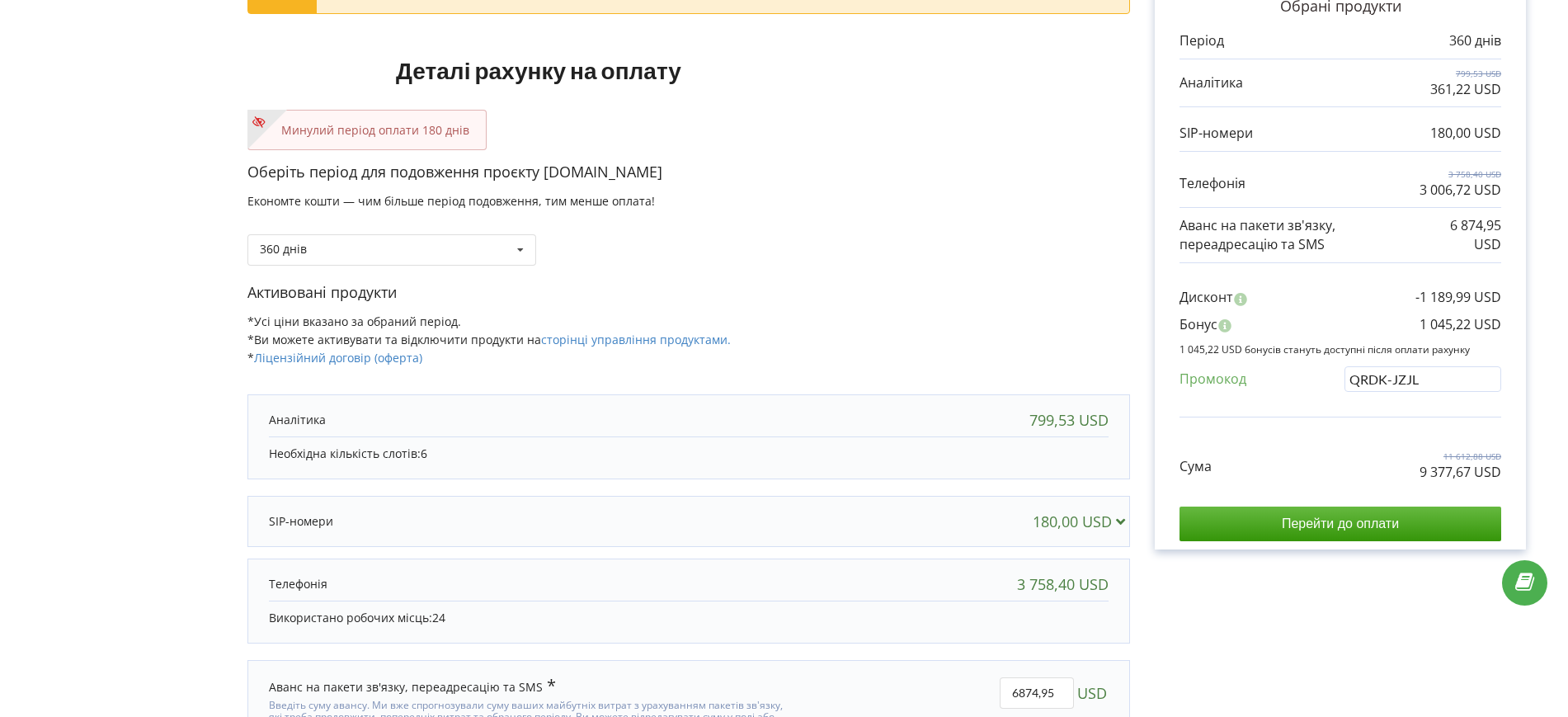
scroll to position [205, 0]
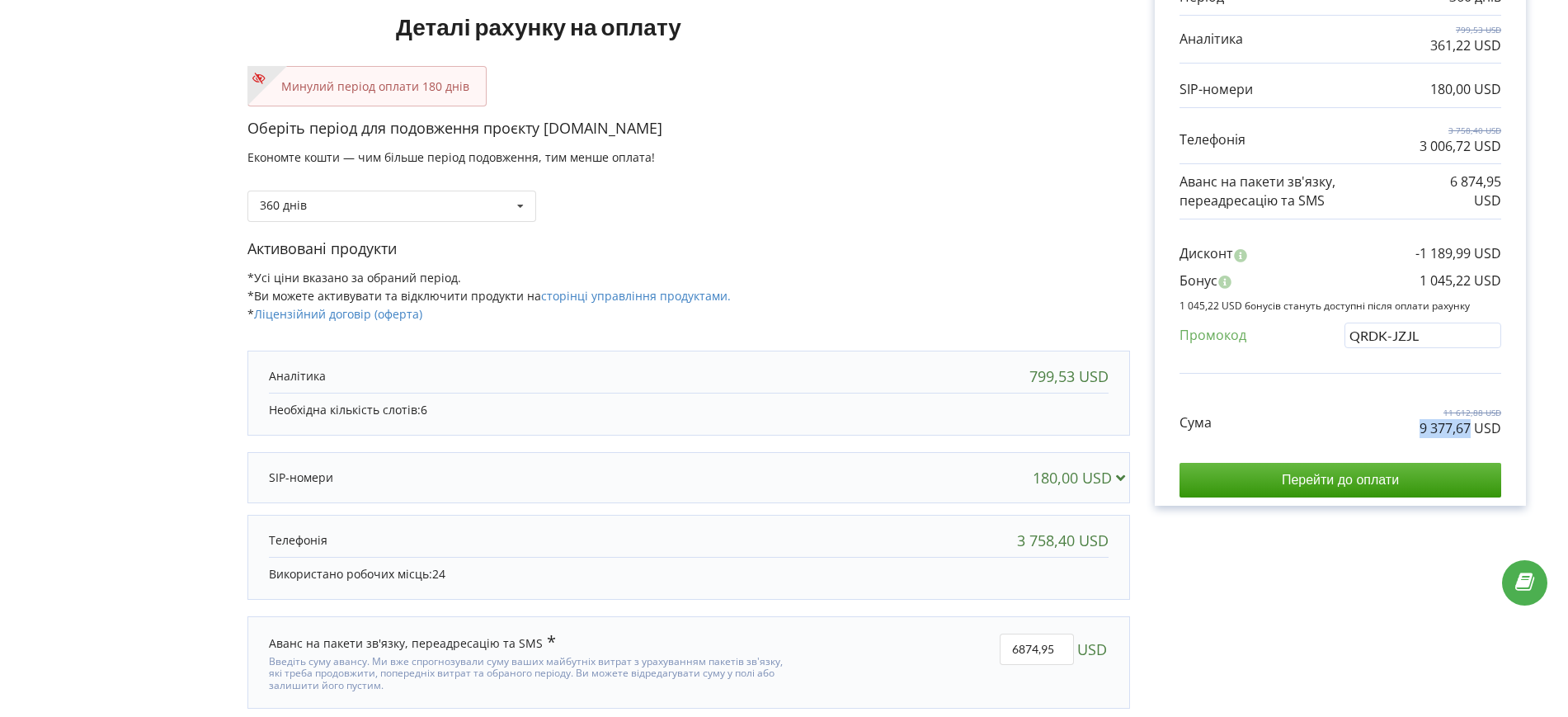
drag, startPoint x: 1421, startPoint y: 424, endPoint x: 1469, endPoint y: 422, distance: 48.0
click at [1469, 422] on p "9 377,67 USD" at bounding box center [1461, 429] width 82 height 19
copy p "9 377,67"
drag, startPoint x: 1427, startPoint y: 344, endPoint x: 1324, endPoint y: 336, distance: 103.3
click at [1324, 336] on div "Промокод QRDK-JZJL" at bounding box center [1340, 339] width 321 height 34
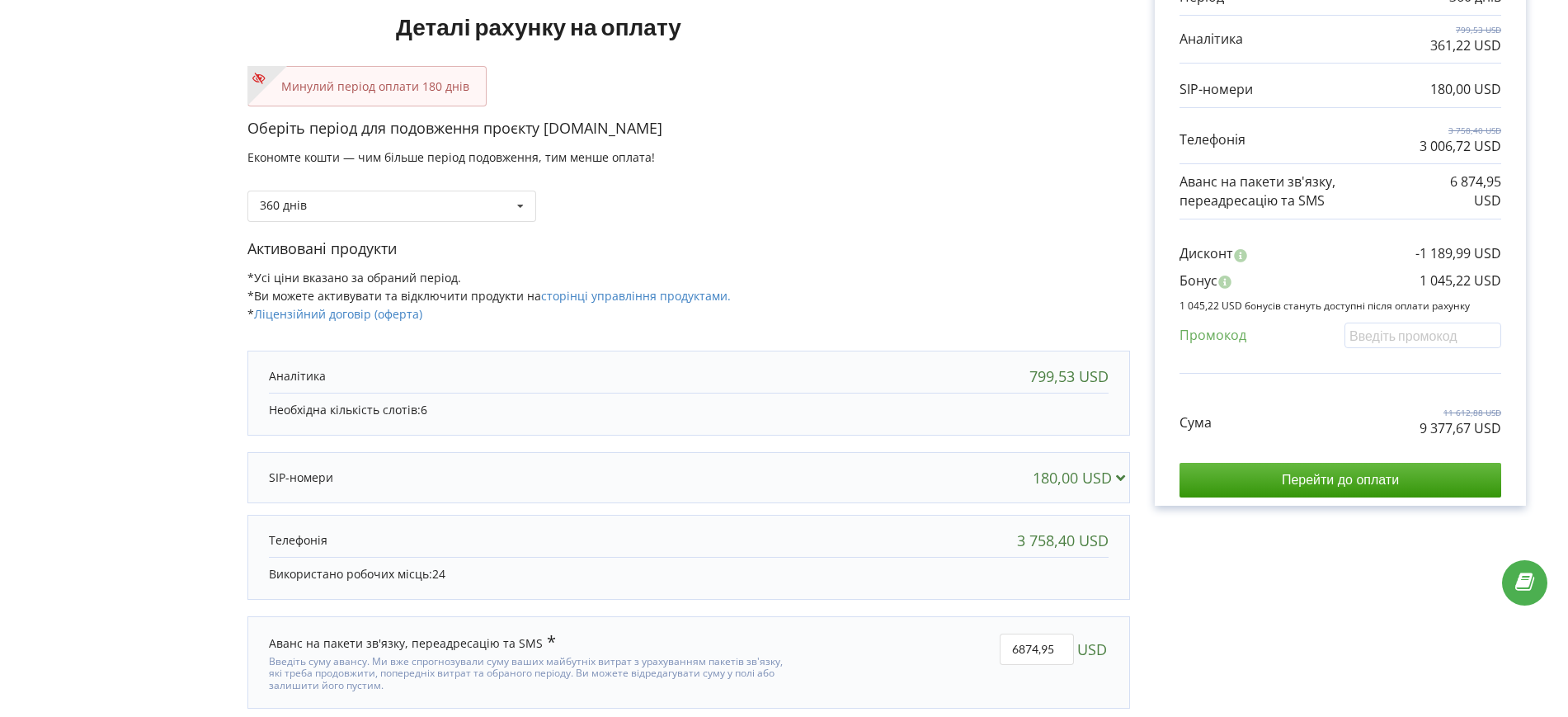
click at [1081, 214] on div "В цьому проєкті є незавершений платіж. Перейти на сторінку неоплачених рахунків…" at bounding box center [783, 313] width 1533 height 861
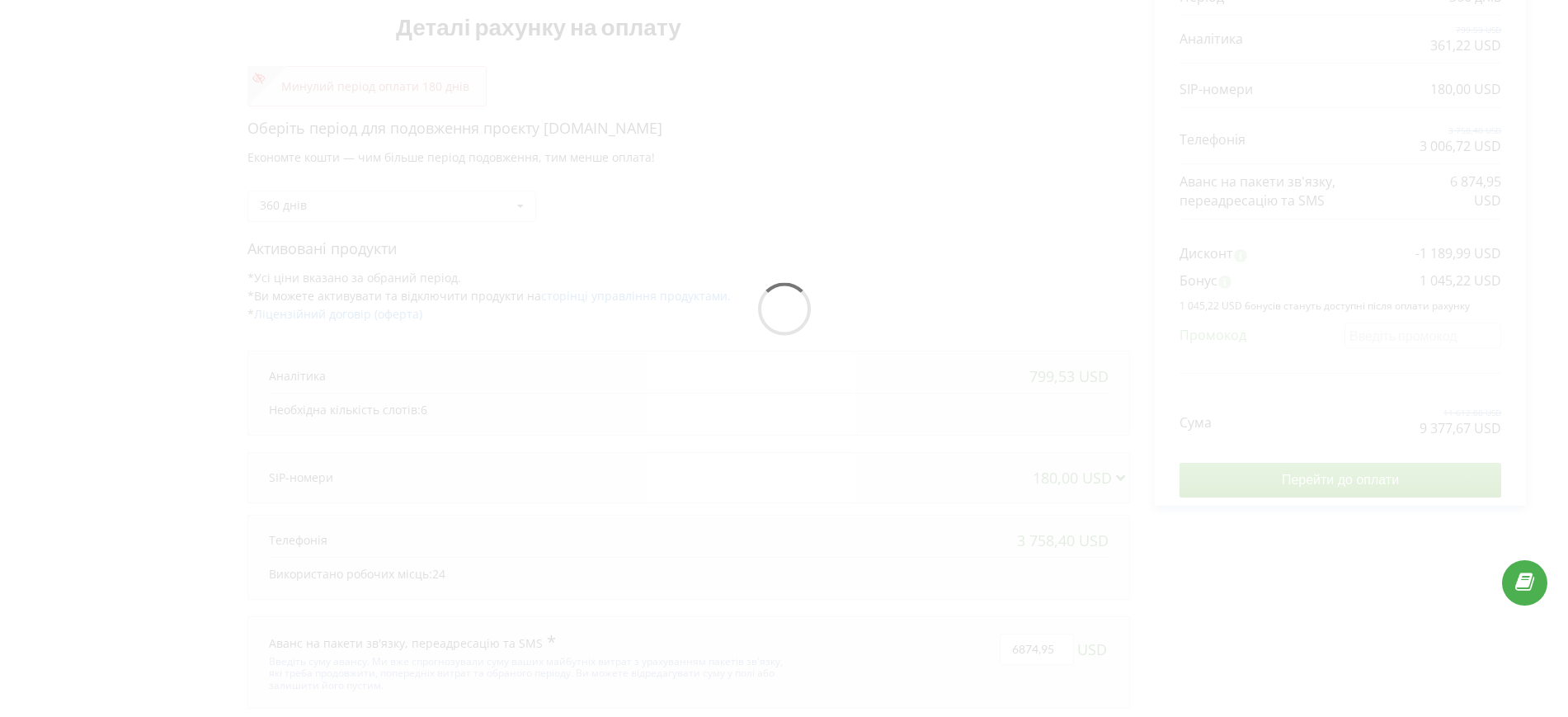
scroll to position [249, 0]
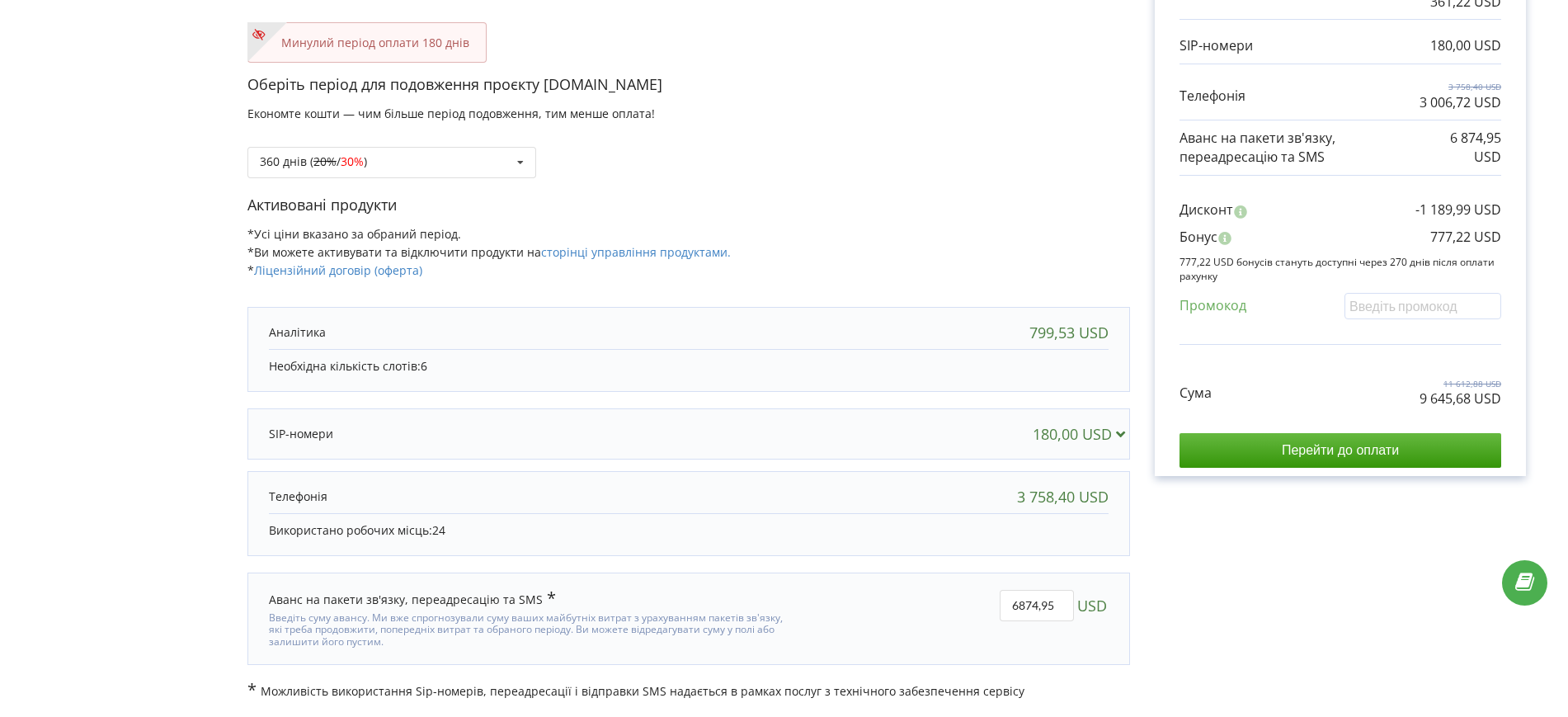
click at [844, 221] on div "Активовані продукти *Усі ціни вказано за обраний період. *Ви можете активувати …" at bounding box center [688, 245] width 883 height 101
click at [1035, 609] on input "6874,95" at bounding box center [1037, 606] width 74 height 31
paste input "5863,86"
type input "5863,86"
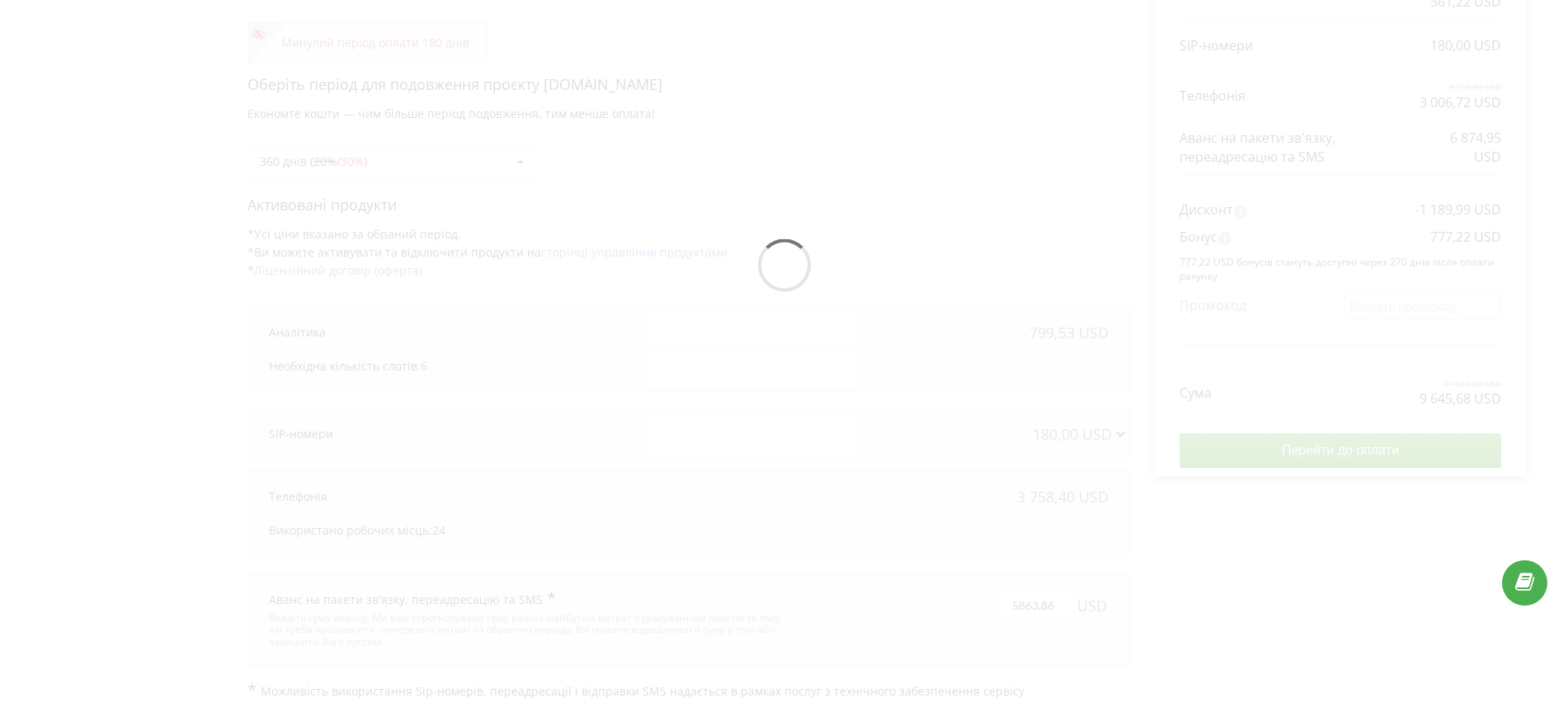
click at [1252, 596] on div "В цьому проєкті є незавершений платіж. Перейти на сторінку неоплачених рахунків…" at bounding box center [783, 269] width 1533 height 861
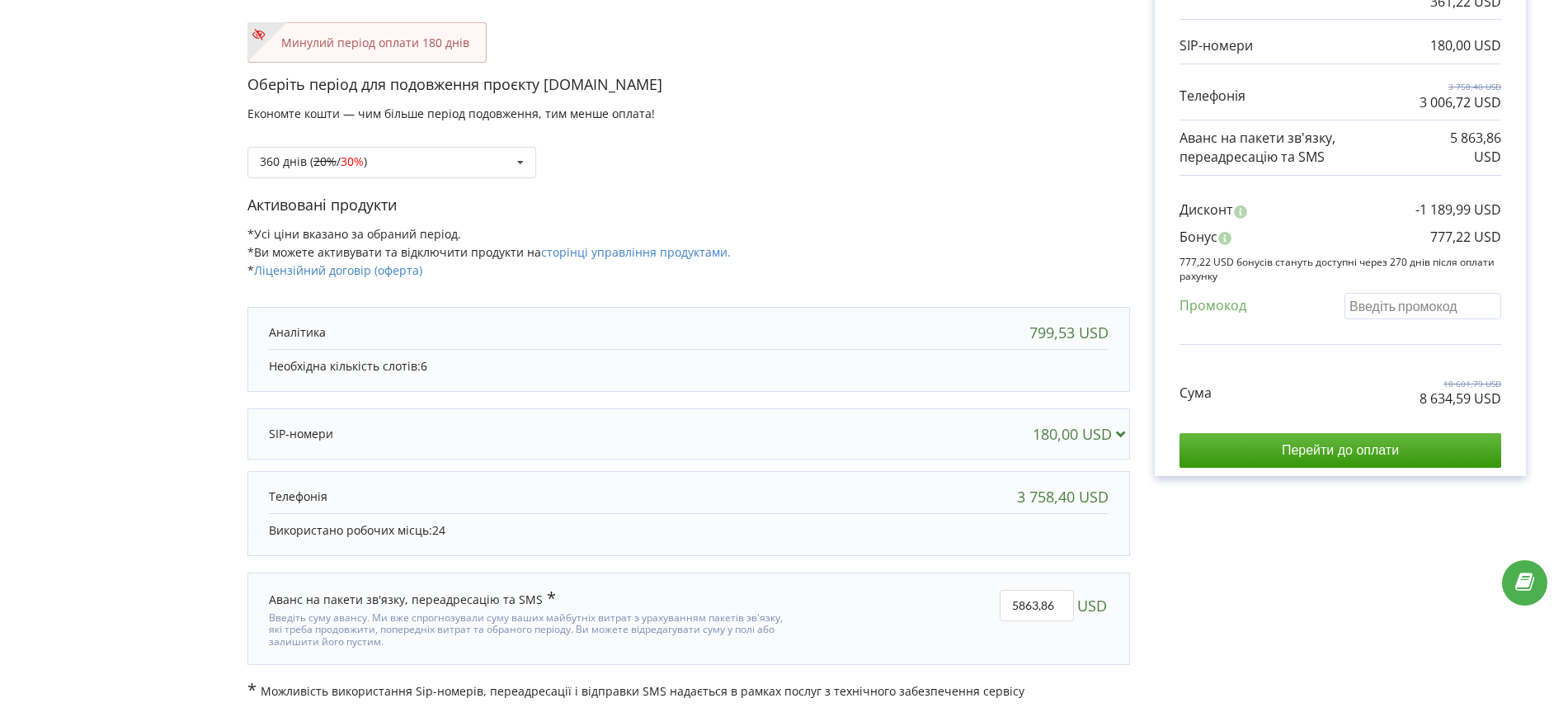
click at [1399, 302] on input "text" at bounding box center [1423, 305] width 157 height 26
paste input "QRDK-JZJL"
type input "QRDK-JZJL"
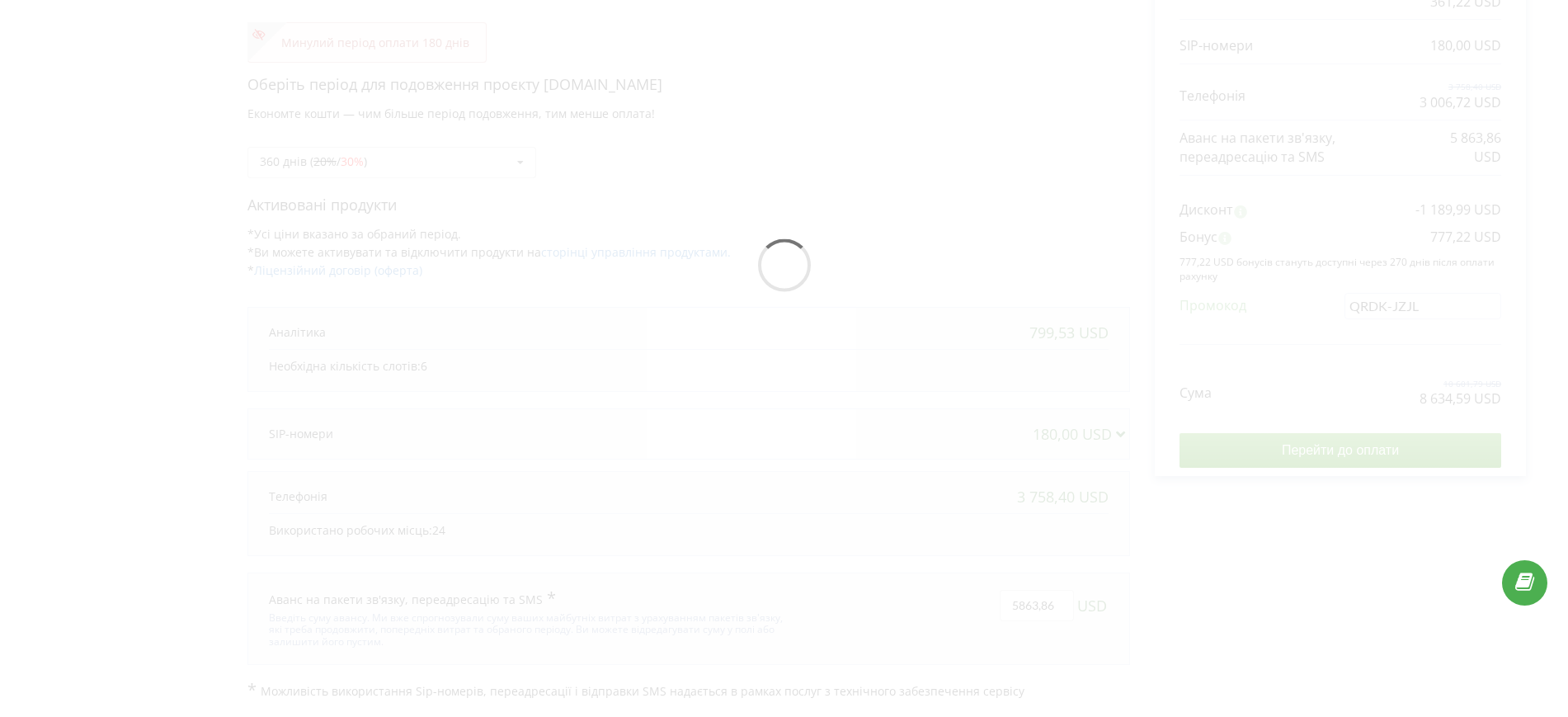
click at [834, 203] on div "В цьому проєкті є незавершений платіж. Перейти на сторінку неоплачених рахунків…" at bounding box center [783, 269] width 1533 height 861
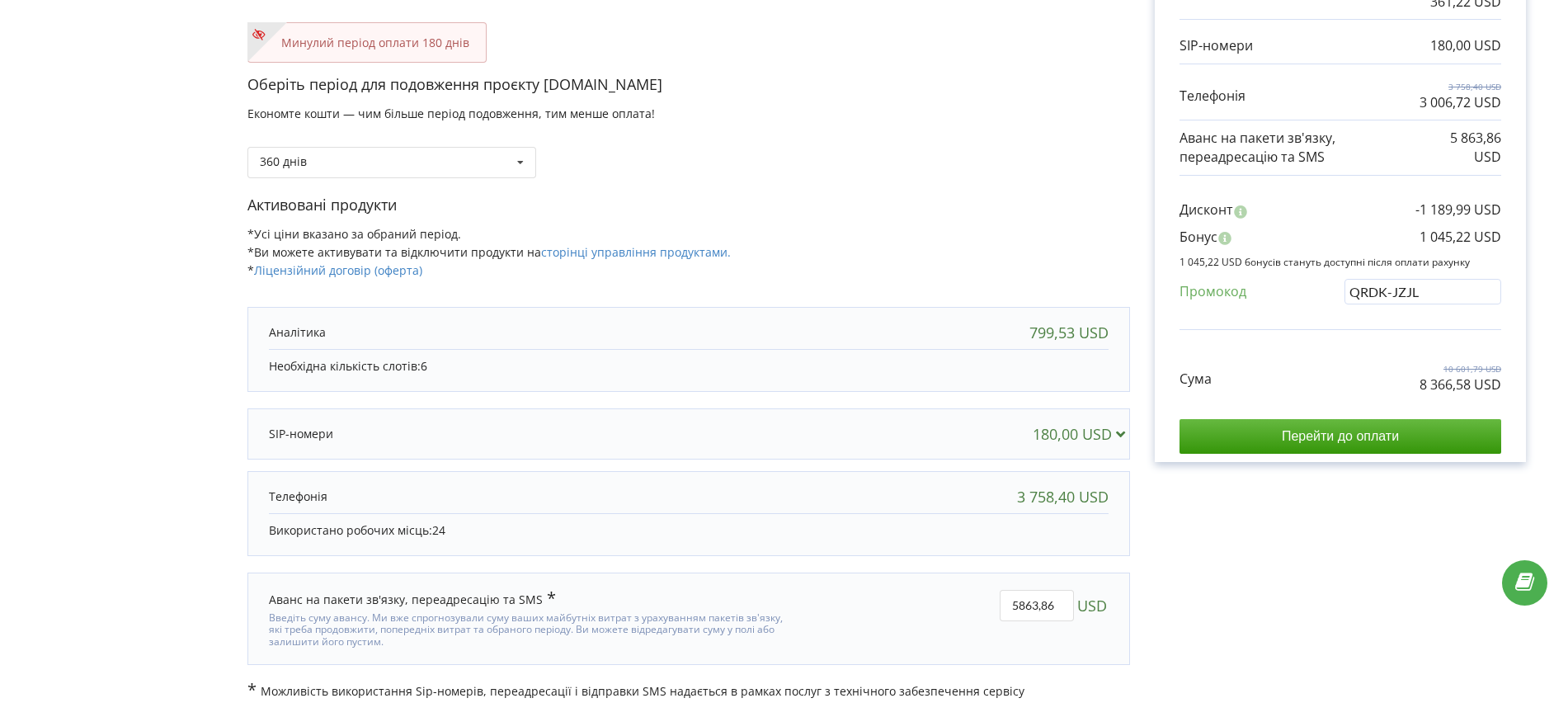
click at [1068, 426] on div "В цьому проєкті є незавершений платіж. Перейти на сторінку неоплачених рахунків…" at bounding box center [688, 269] width 883 height 861
click at [865, 77] on p "Оберіть період для подовження проєкту zhk-terekti.kz" at bounding box center [688, 85] width 883 height 22
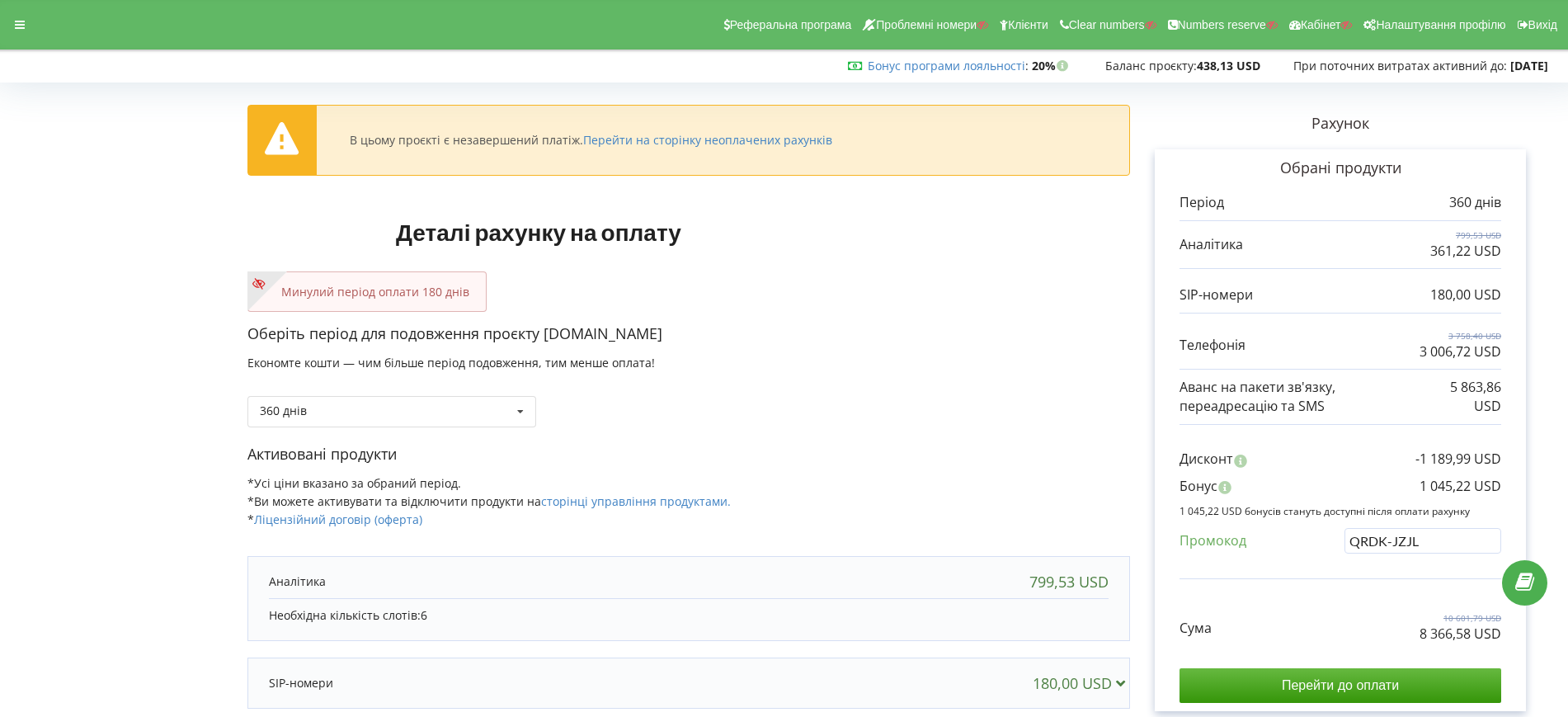
drag, startPoint x: 544, startPoint y: 335, endPoint x: 683, endPoint y: 338, distance: 139.0
click at [683, 338] on p "Оберіть період для подовження проєкту zhk-terekti.kz" at bounding box center [688, 334] width 883 height 22
copy p "zhk-terekti.kz"
click at [864, 331] on p "Оберіть період для подовження проєкту zhk-terekti.kz" at bounding box center [688, 334] width 883 height 22
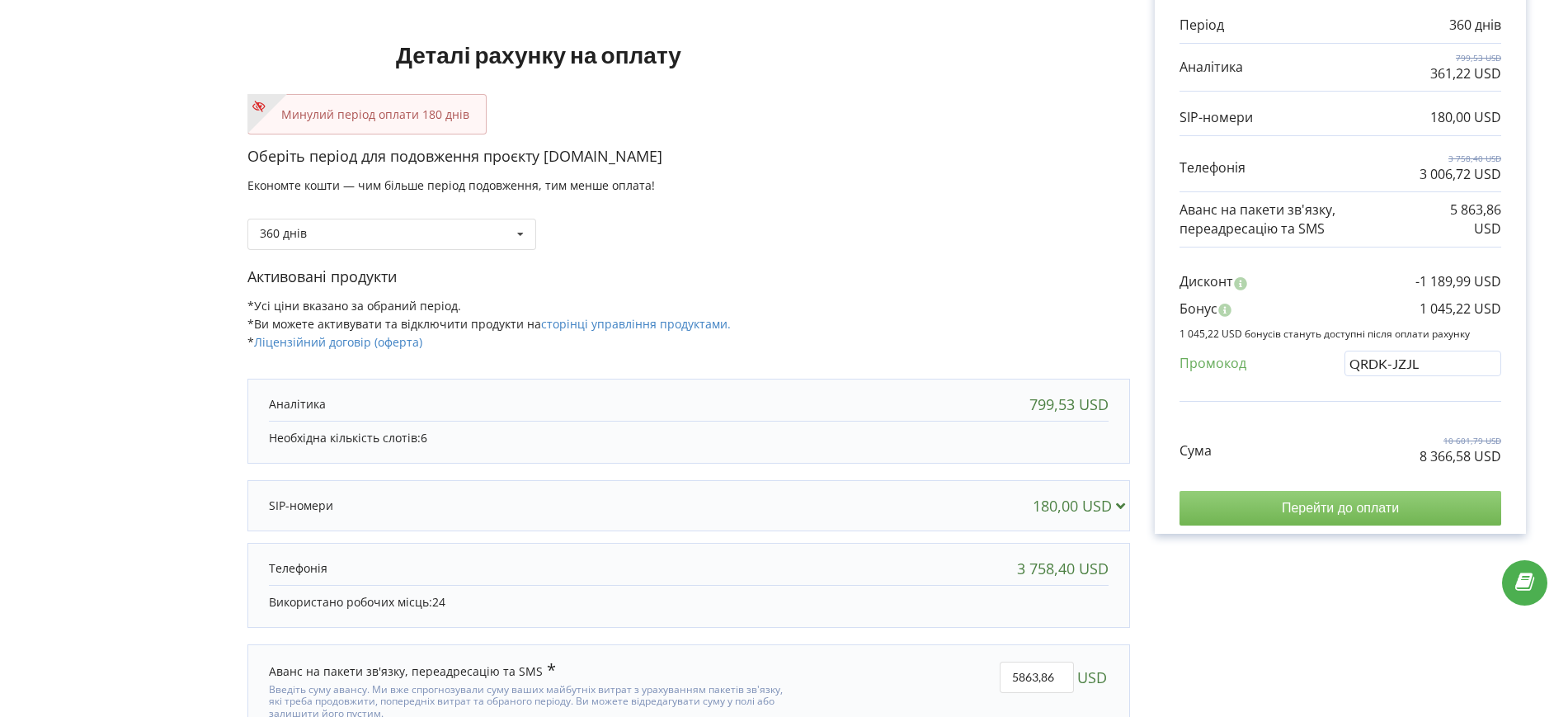
scroll to position [206, 0]
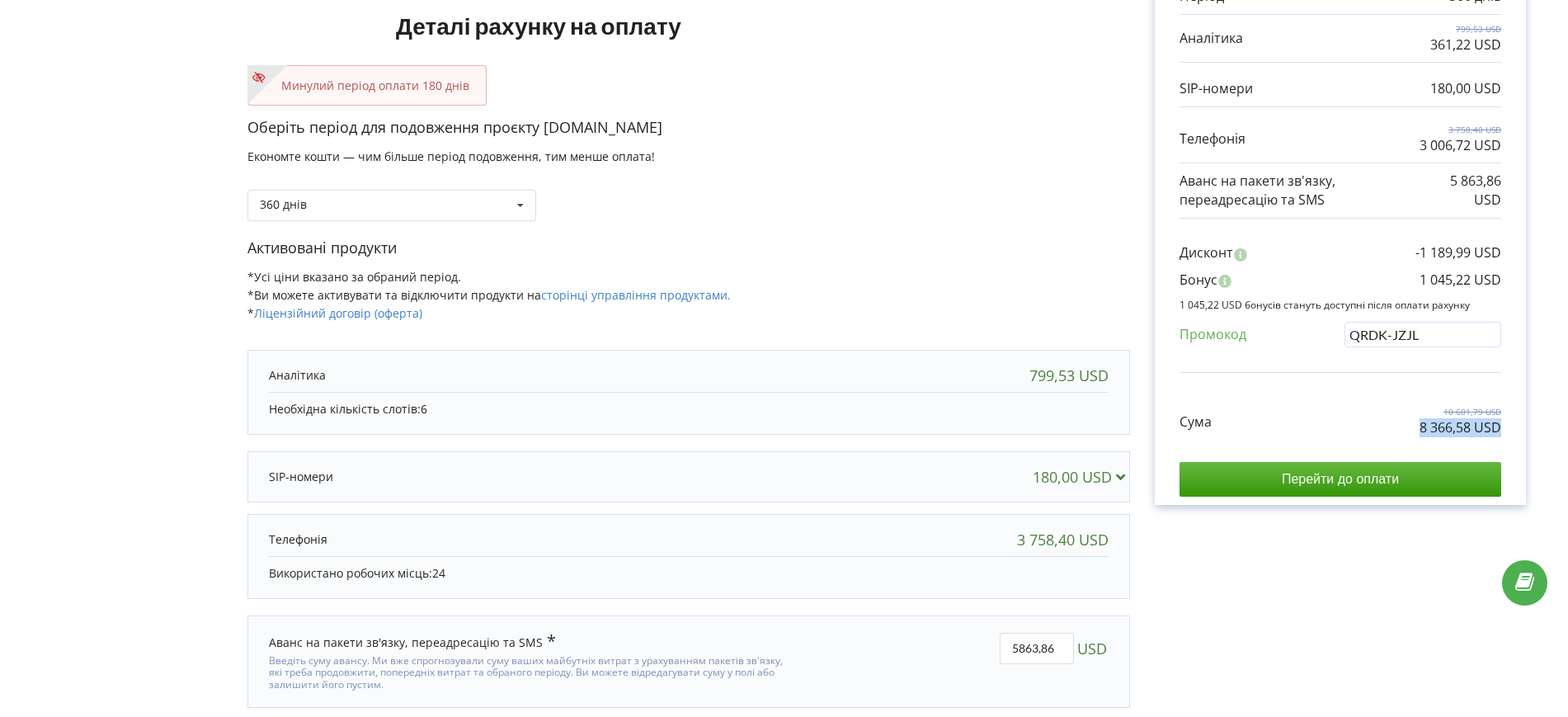
copy p "8 366,58 USD"
drag, startPoint x: 1412, startPoint y: 421, endPoint x: 1504, endPoint y: 427, distance: 92.2
click at [1504, 427] on div "Обрані продукти Період 360 днів 799,53 USD 361,22 USD 180,00 USD" at bounding box center [1340, 223] width 372 height 562
drag, startPoint x: 979, startPoint y: 262, endPoint x: 1110, endPoint y: 272, distance: 131.4
click at [980, 262] on div "Активовані продукти *Усі ціни вказано за обраний період. *Ви можете активувати …" at bounding box center [688, 288] width 883 height 101
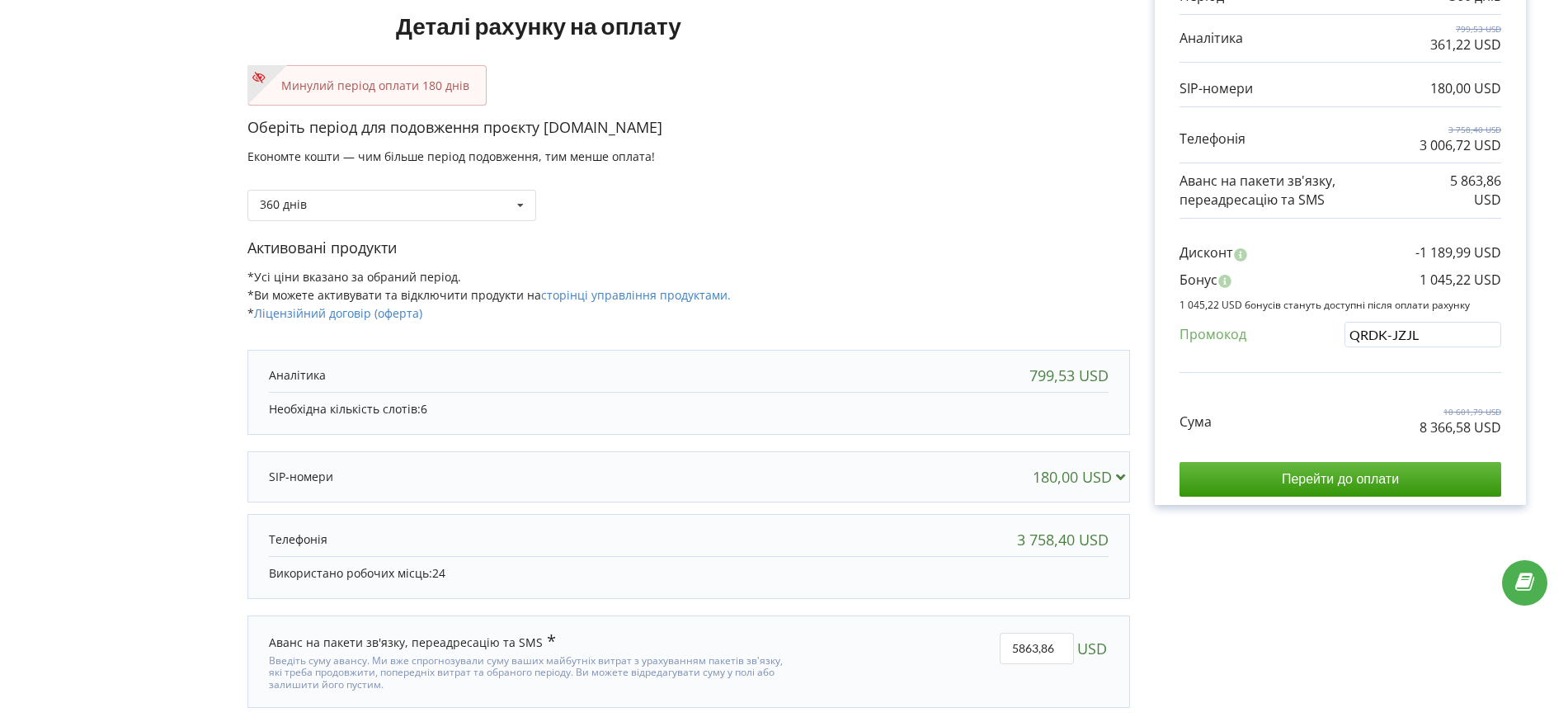
click at [1443, 335] on input "QRDK-JZJL" at bounding box center [1423, 334] width 157 height 26
paste input "EKLH-TLWT"
type input "EKLH-TLWT"
click at [1411, 484] on div "В цьому проєкті є незавершений платіж. Перейти на сторінку неоплачених рахунків…" at bounding box center [783, 312] width 1533 height 861
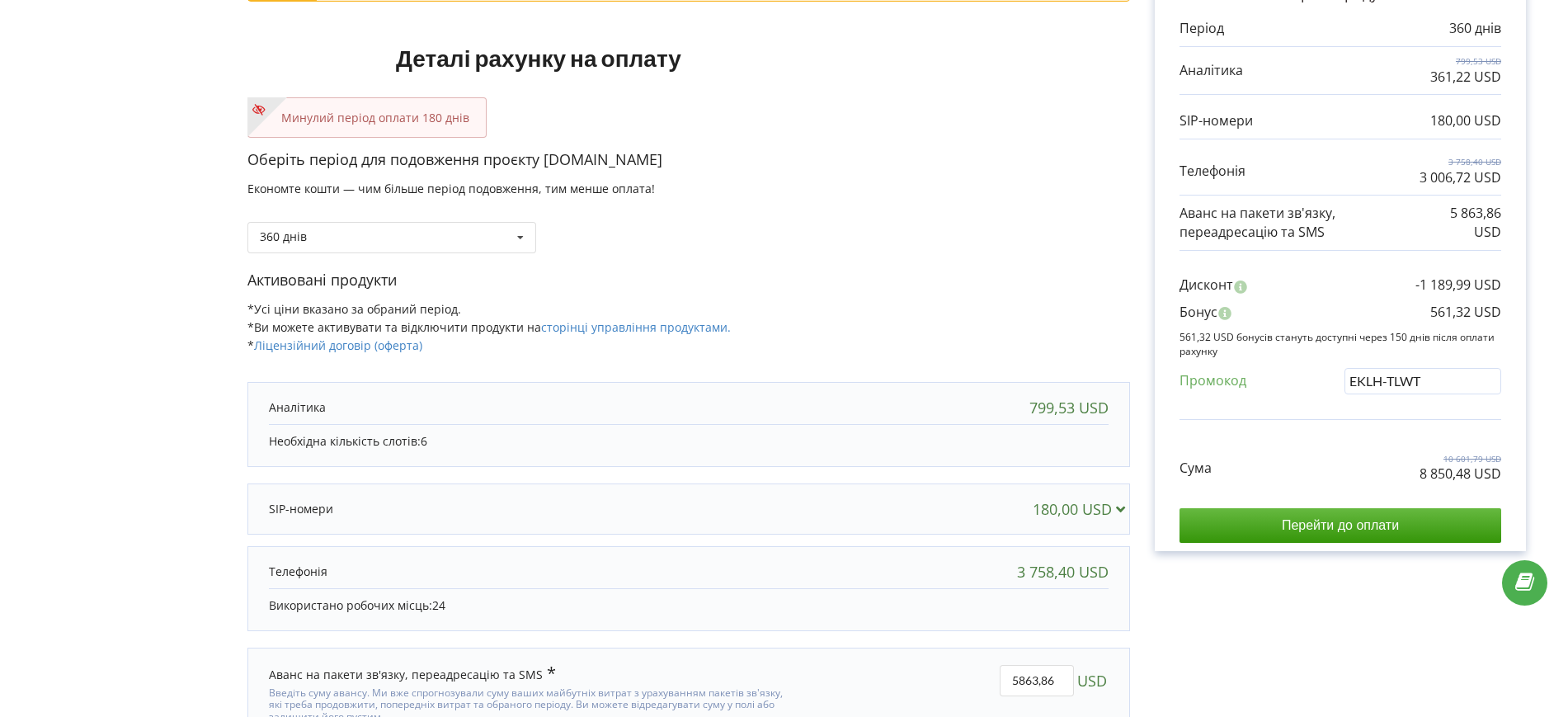
scroll to position [43, 0]
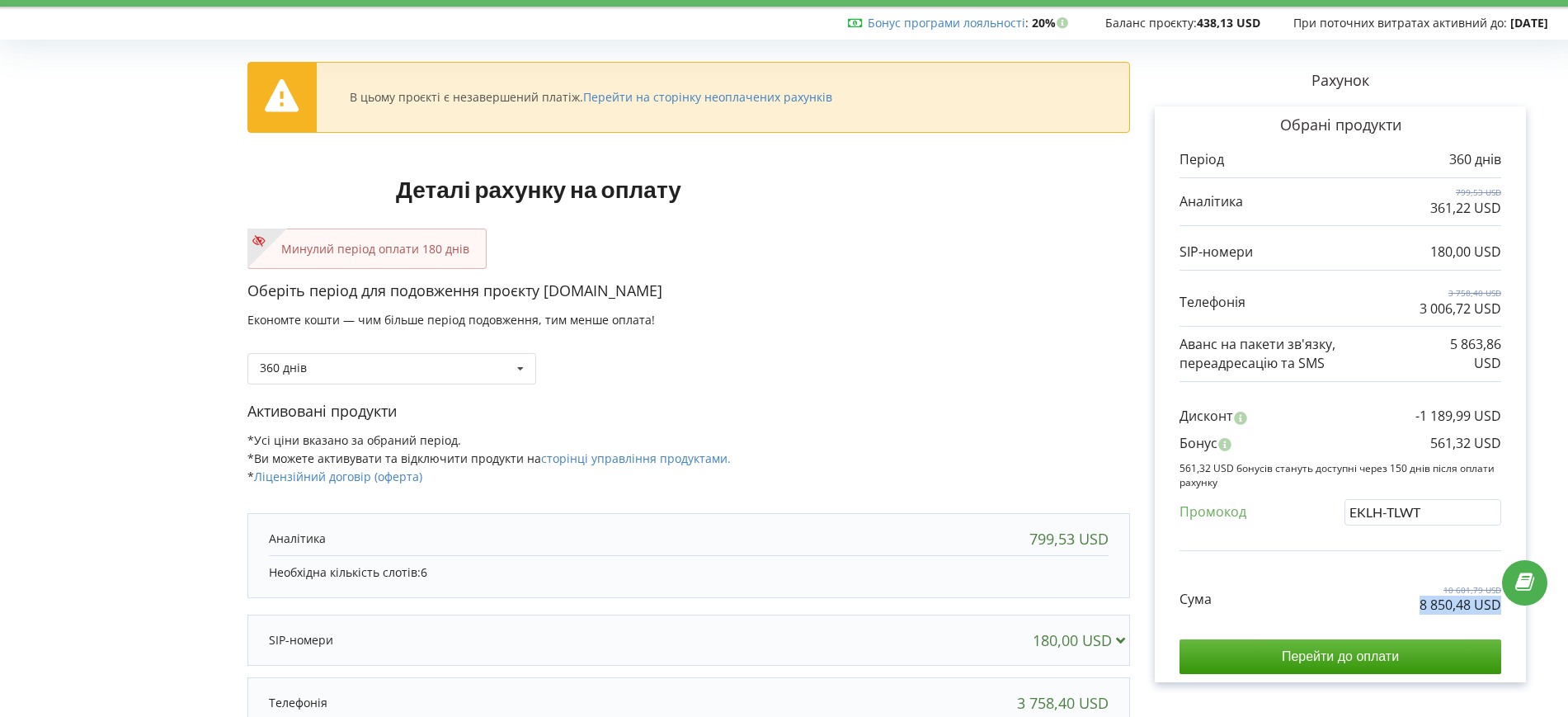
drag, startPoint x: 1413, startPoint y: 610, endPoint x: 1501, endPoint y: 605, distance: 88.1
click at [1501, 605] on div "Сума 10 601,79 USD 8 850,48 USD" at bounding box center [1340, 587] width 321 height 55
copy p "8 850,48 USD"
click at [381, 360] on div "360 днів Поповнити баланс без подовження 30 днів" at bounding box center [392, 368] width 289 height 31
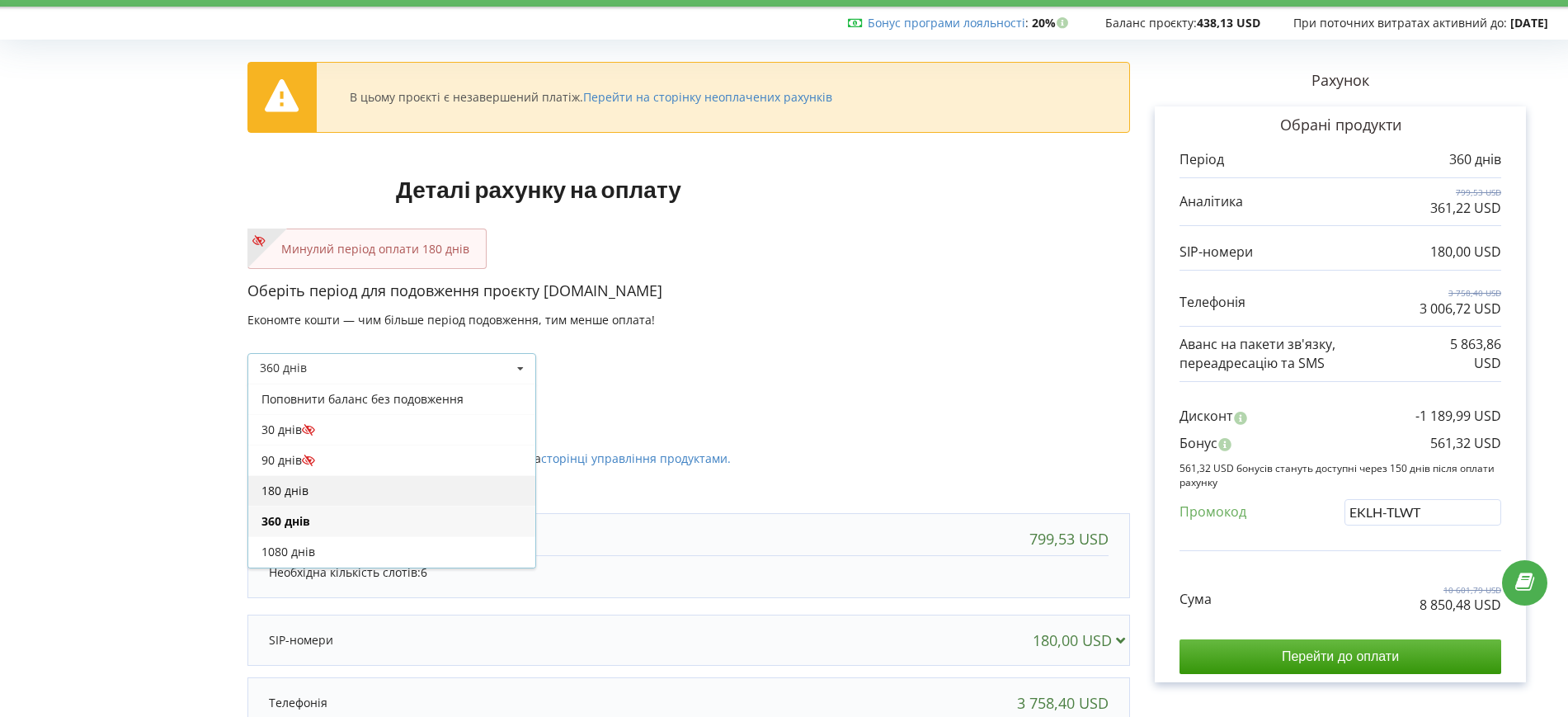
click at [297, 494] on div "180 днів" at bounding box center [392, 491] width 287 height 30
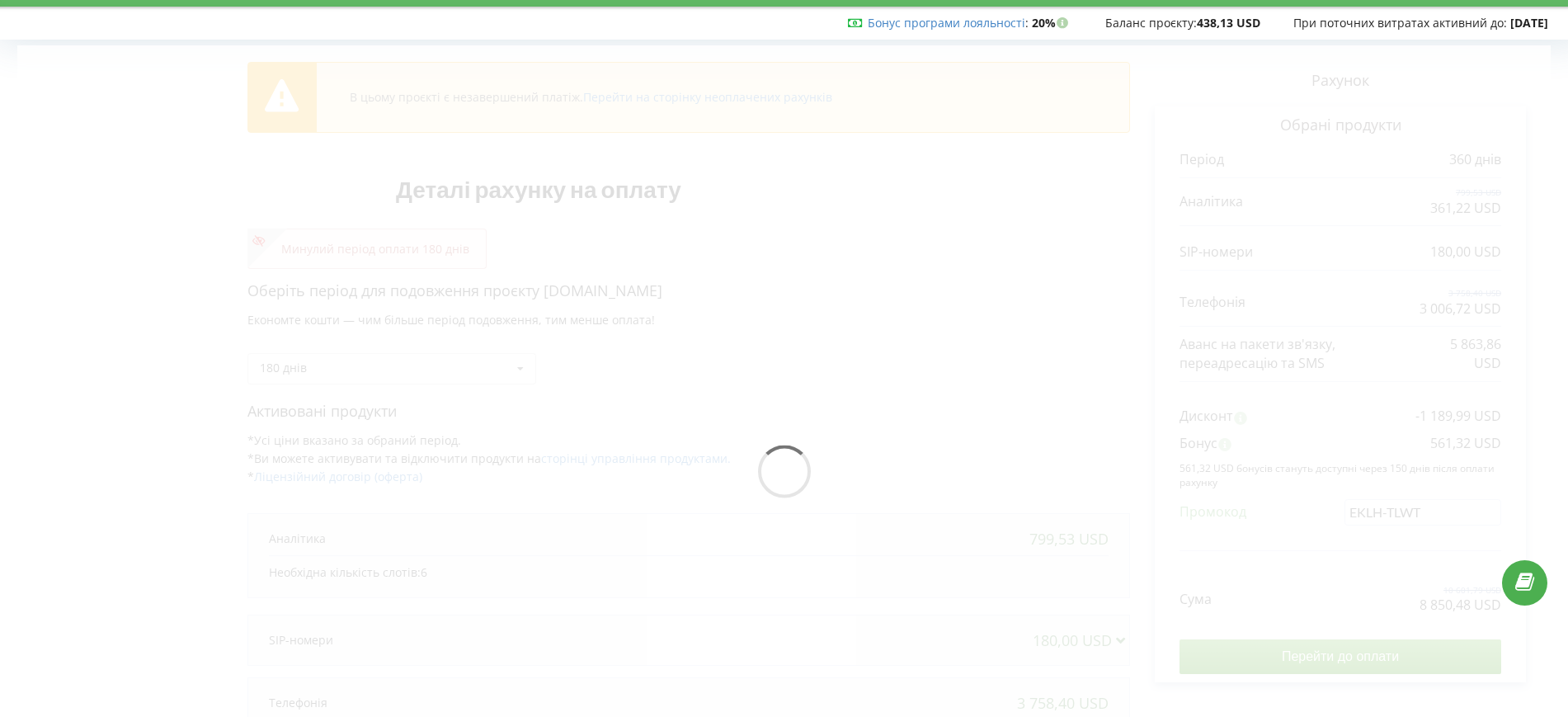
click at [767, 426] on div at bounding box center [783, 475] width 1533 height 861
click at [1409, 510] on div at bounding box center [783, 475] width 1533 height 861
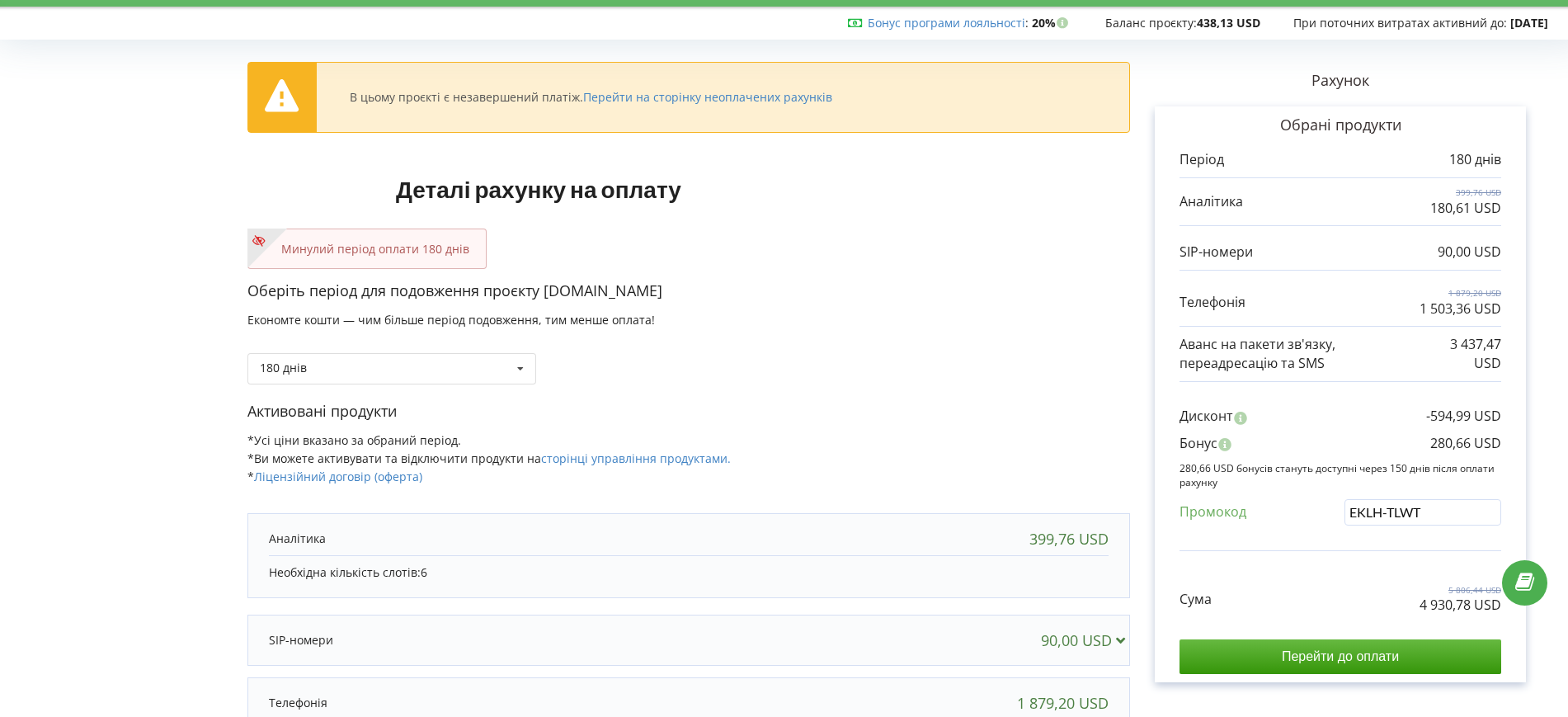
click at [1390, 509] on input "EKLH-TLWT" at bounding box center [1423, 512] width 157 height 26
click at [985, 390] on div "В цьому проєкті є незавершений платіж. Перейти на сторінку неоплачених рахунків…" at bounding box center [783, 475] width 1533 height 861
click at [1039, 452] on div "Активовані продукти *Усі ціни вказано за обраний період. *Ви можете активувати …" at bounding box center [688, 452] width 883 height 101
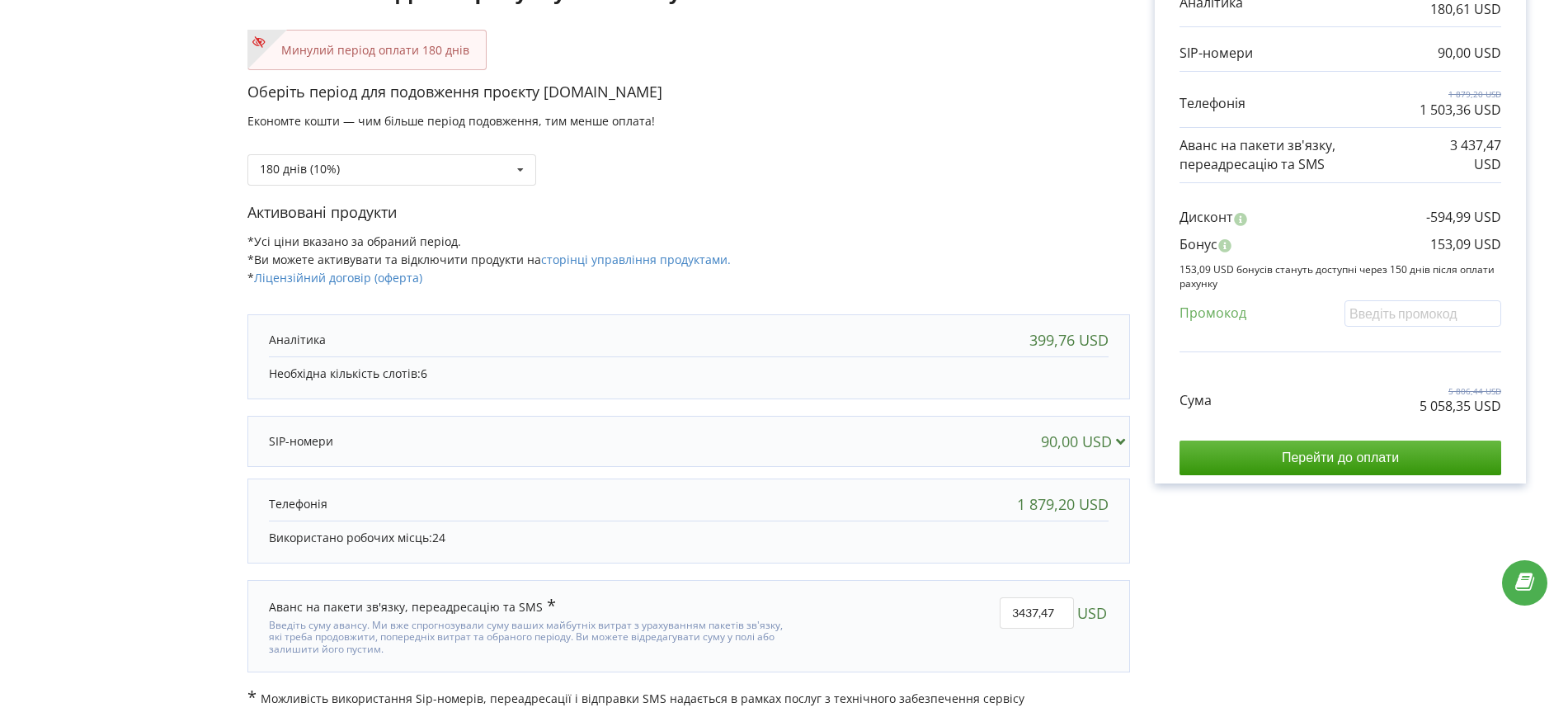
scroll to position [249, 0]
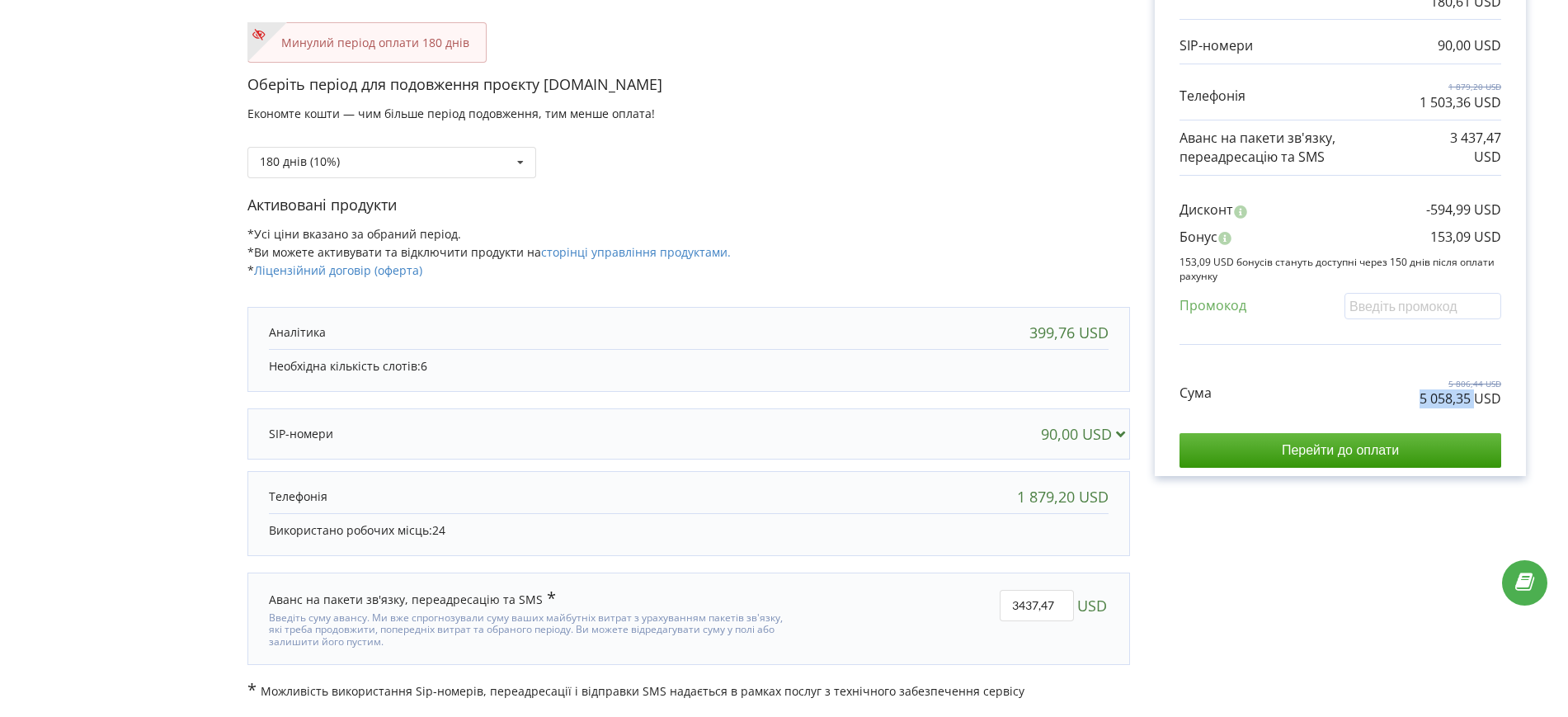
drag, startPoint x: 1413, startPoint y: 398, endPoint x: 1473, endPoint y: 403, distance: 60.2
click at [1475, 403] on div "Сума 5 806,44 USD 5 058,35 USD" at bounding box center [1340, 380] width 321 height 55
copy p "5 058,35"
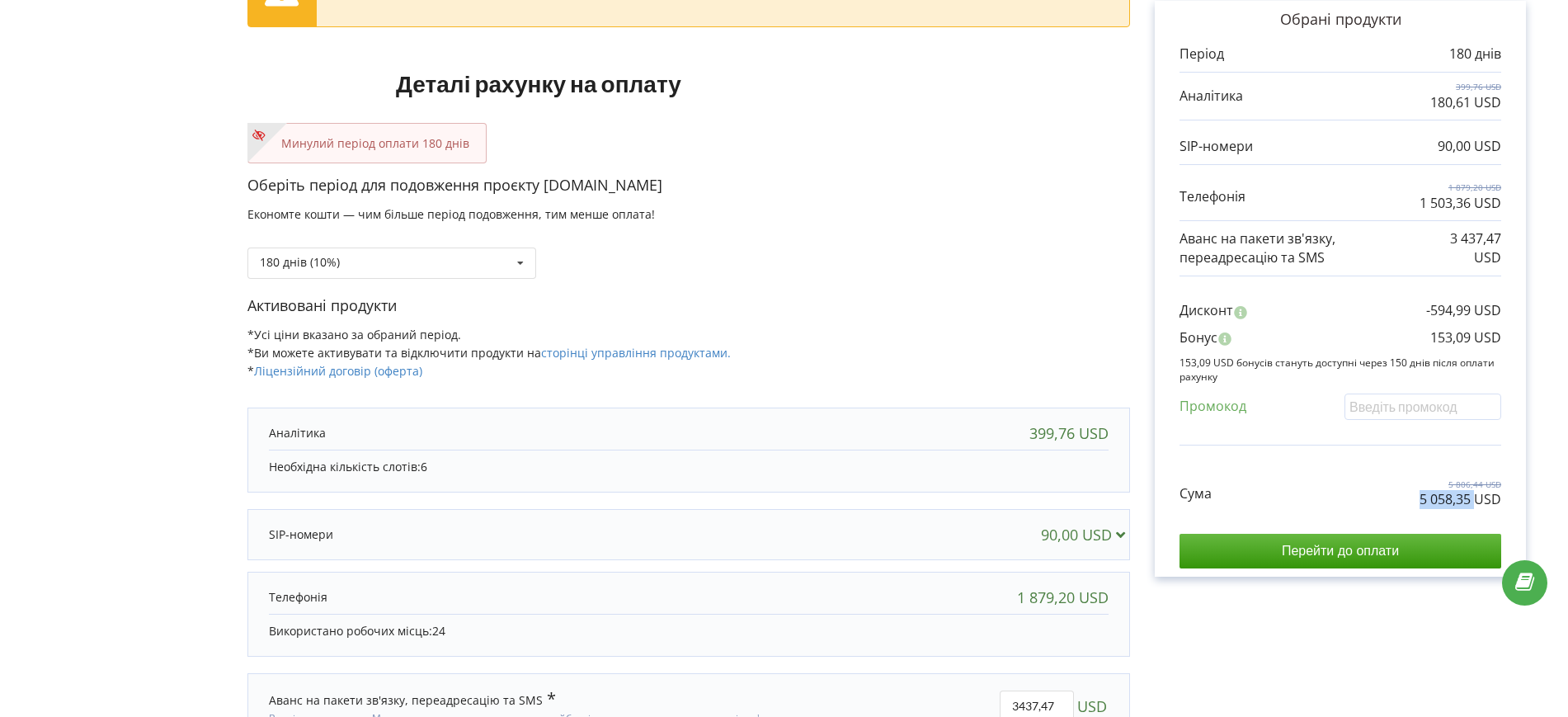
scroll to position [0, 0]
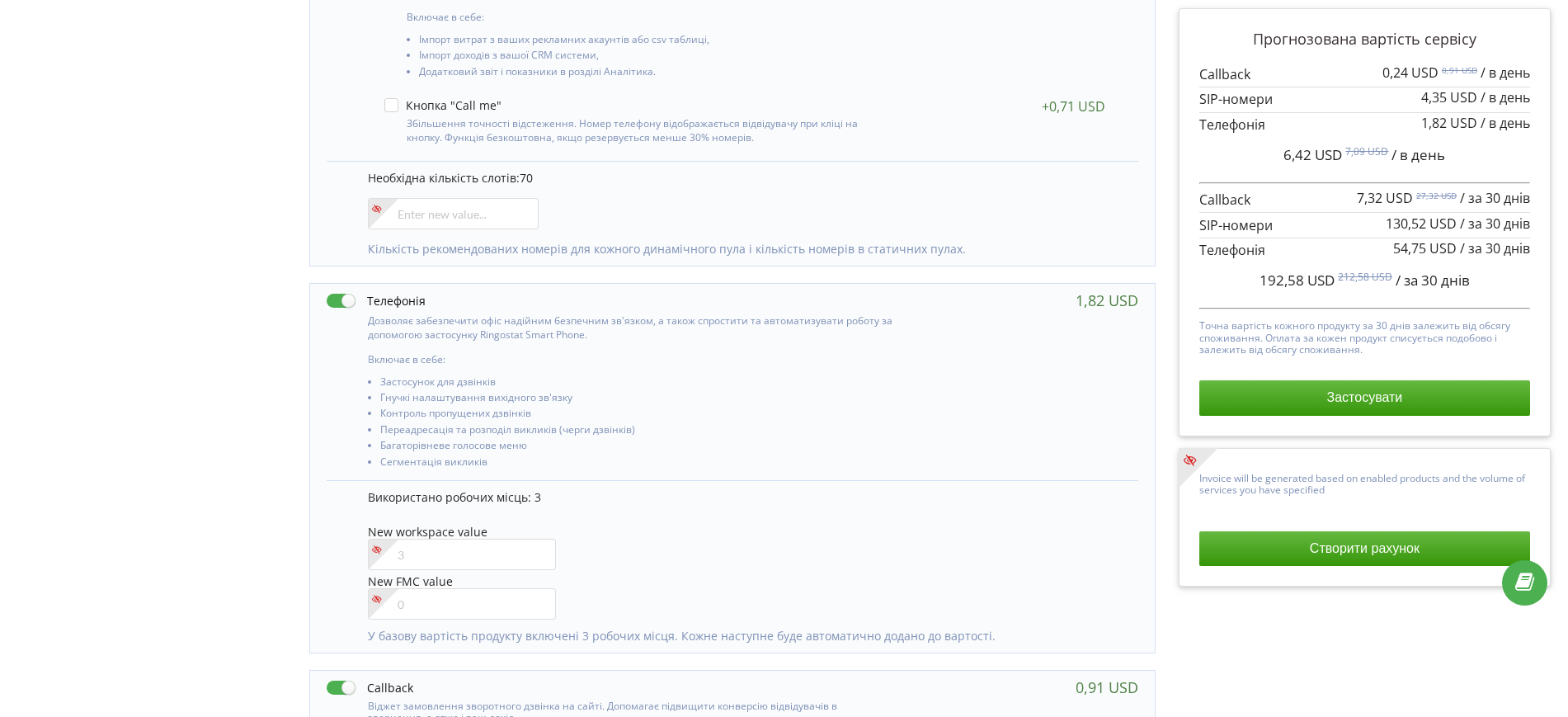
scroll to position [354, 0]
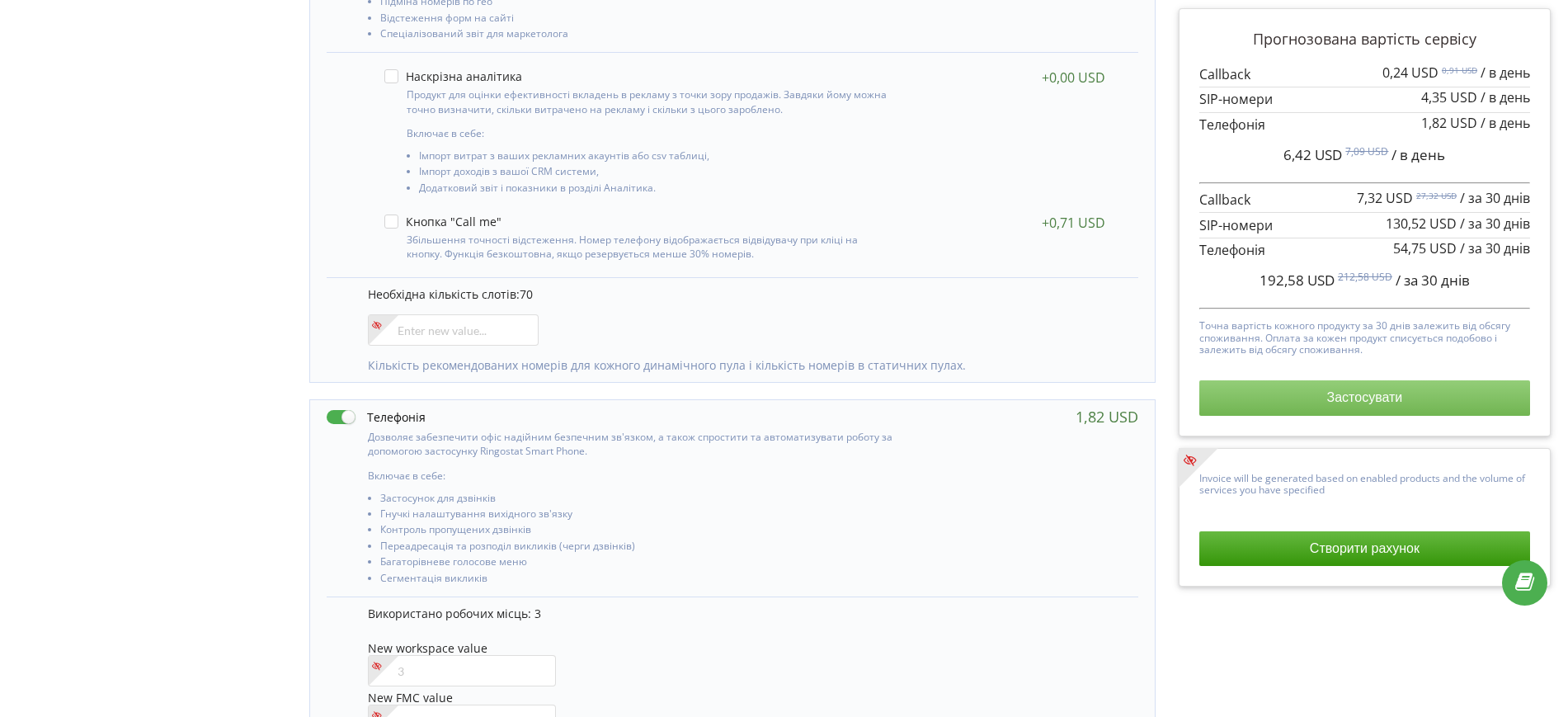
click at [1235, 392] on button "Застосувати" at bounding box center [1365, 397] width 331 height 34
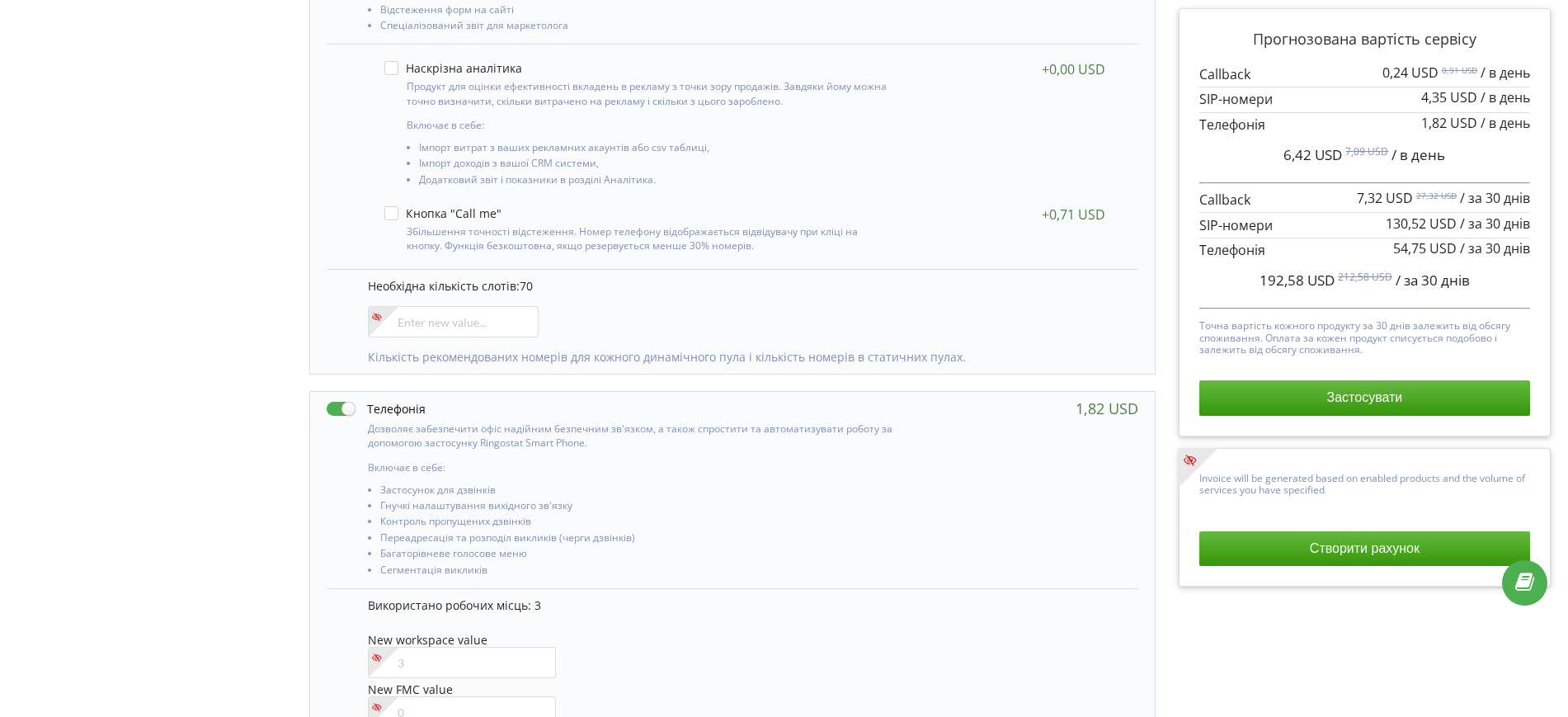
scroll to position [362, 0]
click at [1156, 350] on div "70 0" at bounding box center [732, 602] width 870 height 1440
drag, startPoint x: 1377, startPoint y: 223, endPoint x: 1407, endPoint y: 225, distance: 30.1
click at [1407, 225] on div "130,52 USD / за 30 днів" at bounding box center [1365, 224] width 331 height 26
click at [1377, 223] on p at bounding box center [1365, 225] width 331 height 19
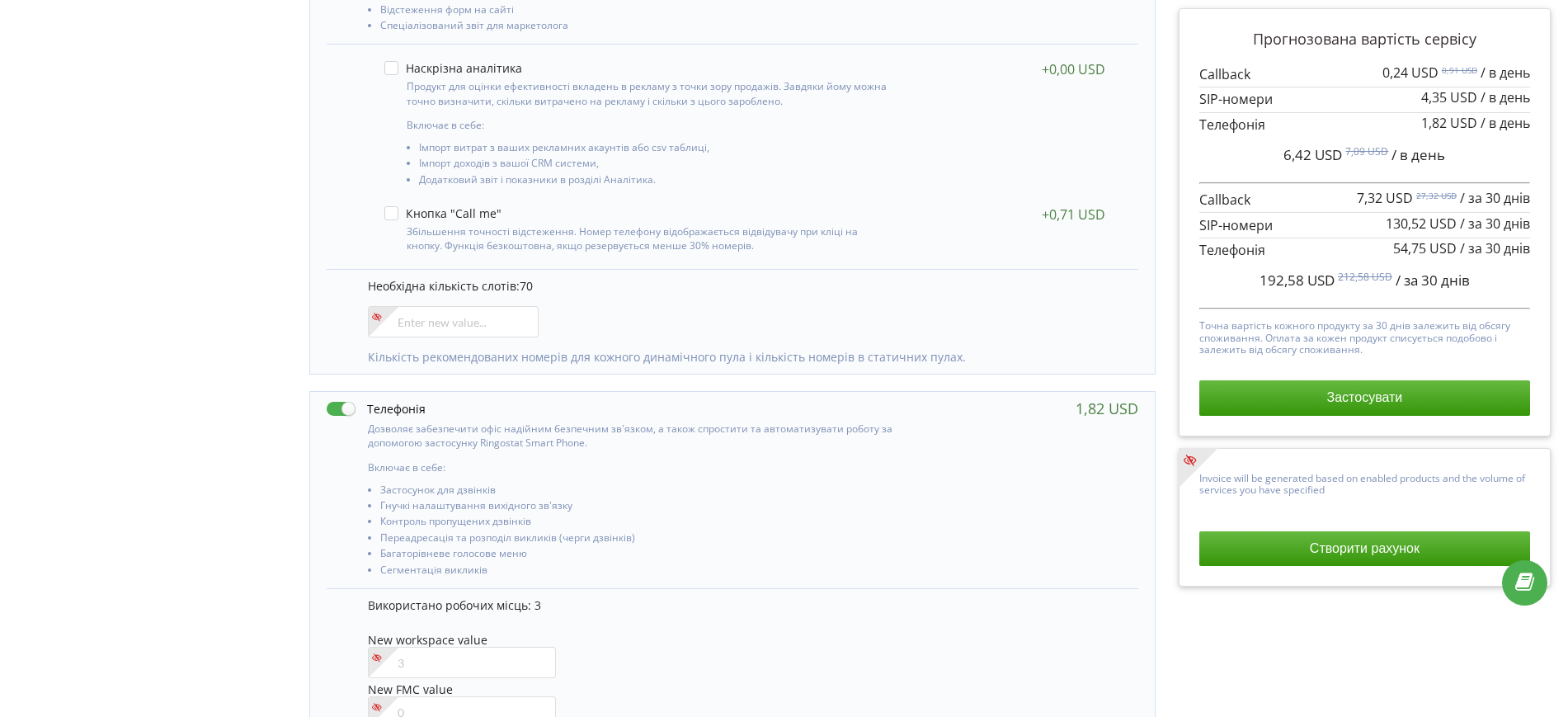
drag, startPoint x: 1383, startPoint y: 220, endPoint x: 1407, endPoint y: 219, distance: 24.0
click at [1407, 219] on div "130,52 USD / за 30 днів" at bounding box center [1365, 224] width 331 height 26
click at [1394, 234] on div "130,52 USD / за 30 днів" at bounding box center [1365, 224] width 331 height 26
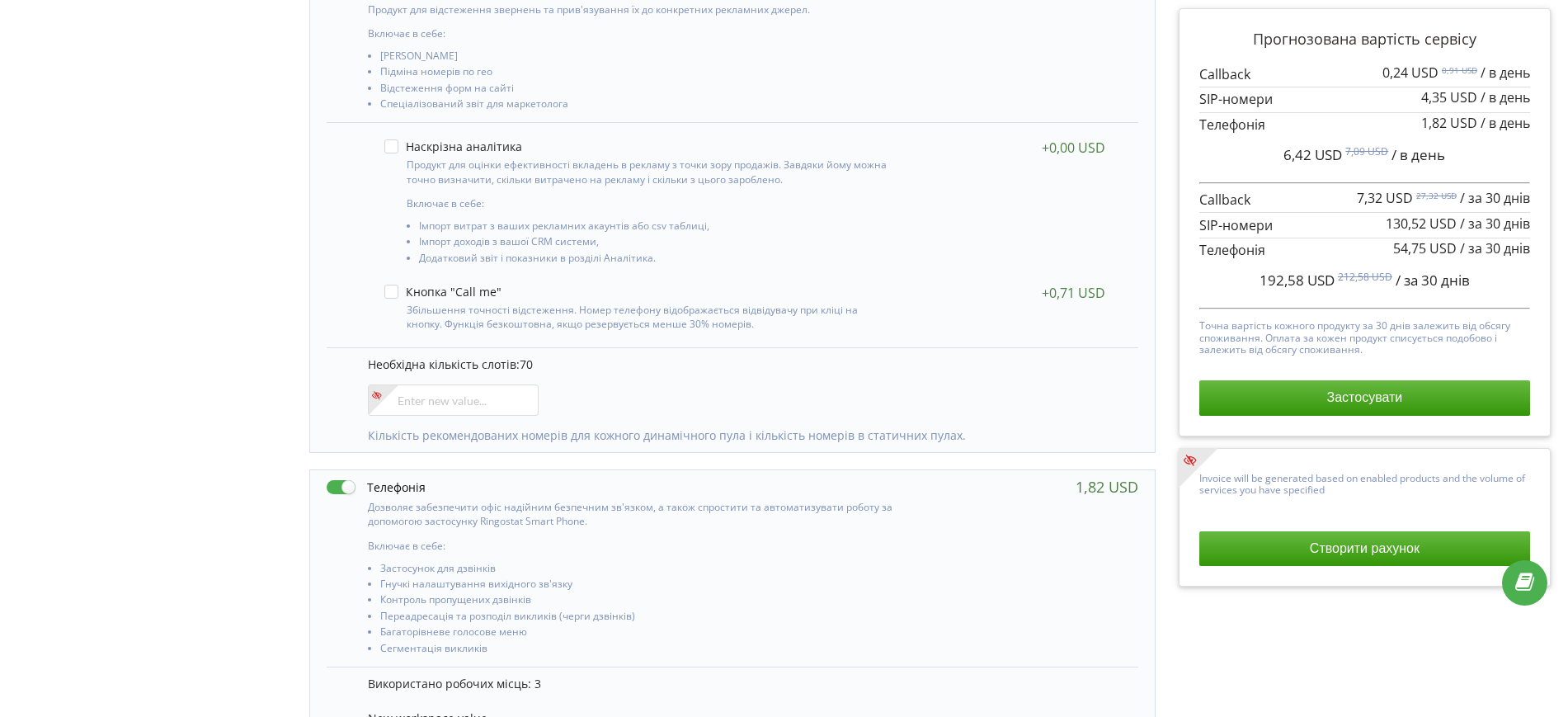
scroll to position [413, 0]
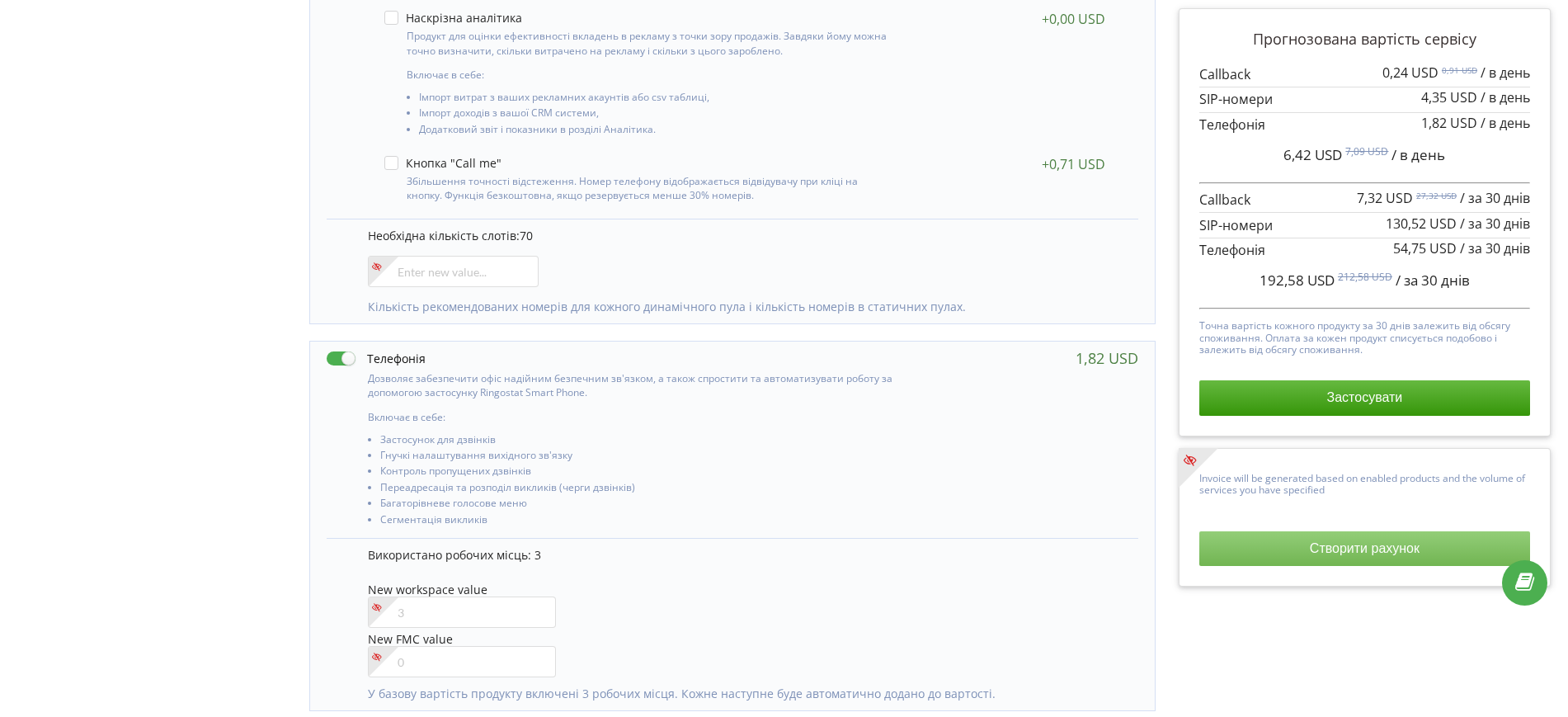
click at [1289, 534] on button "Створити рахунок" at bounding box center [1365, 549] width 331 height 34
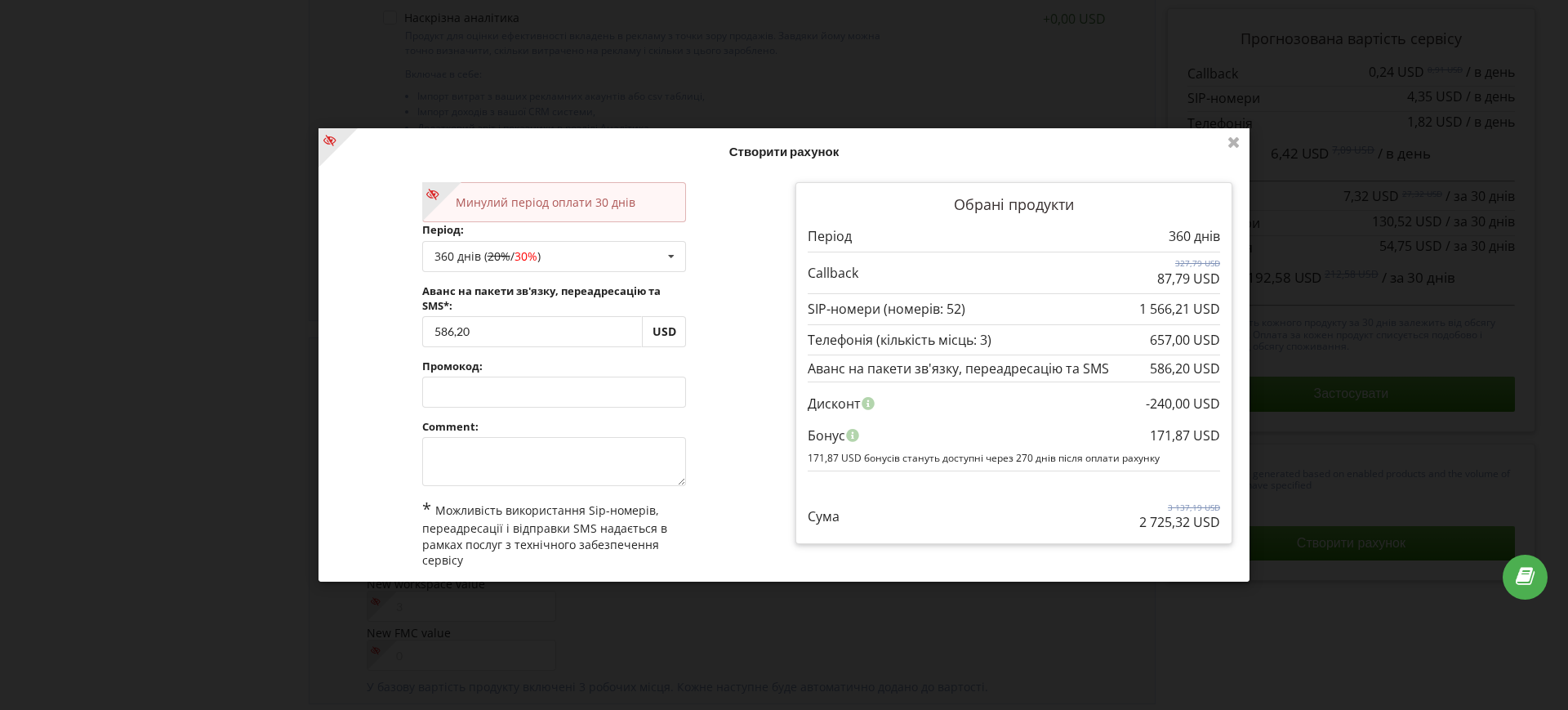
drag, startPoint x: 1131, startPoint y: 302, endPoint x: 1209, endPoint y: 312, distance: 78.6
click at [1209, 312] on p "1 566,21 USD" at bounding box center [1180, 309] width 81 height 19
copy p "1 566,21 USD"
click at [919, 394] on div "Дисконт" at bounding box center [1014, 403] width 412 height 31
drag, startPoint x: 1141, startPoint y: 338, endPoint x: 1161, endPoint y: 341, distance: 20.2
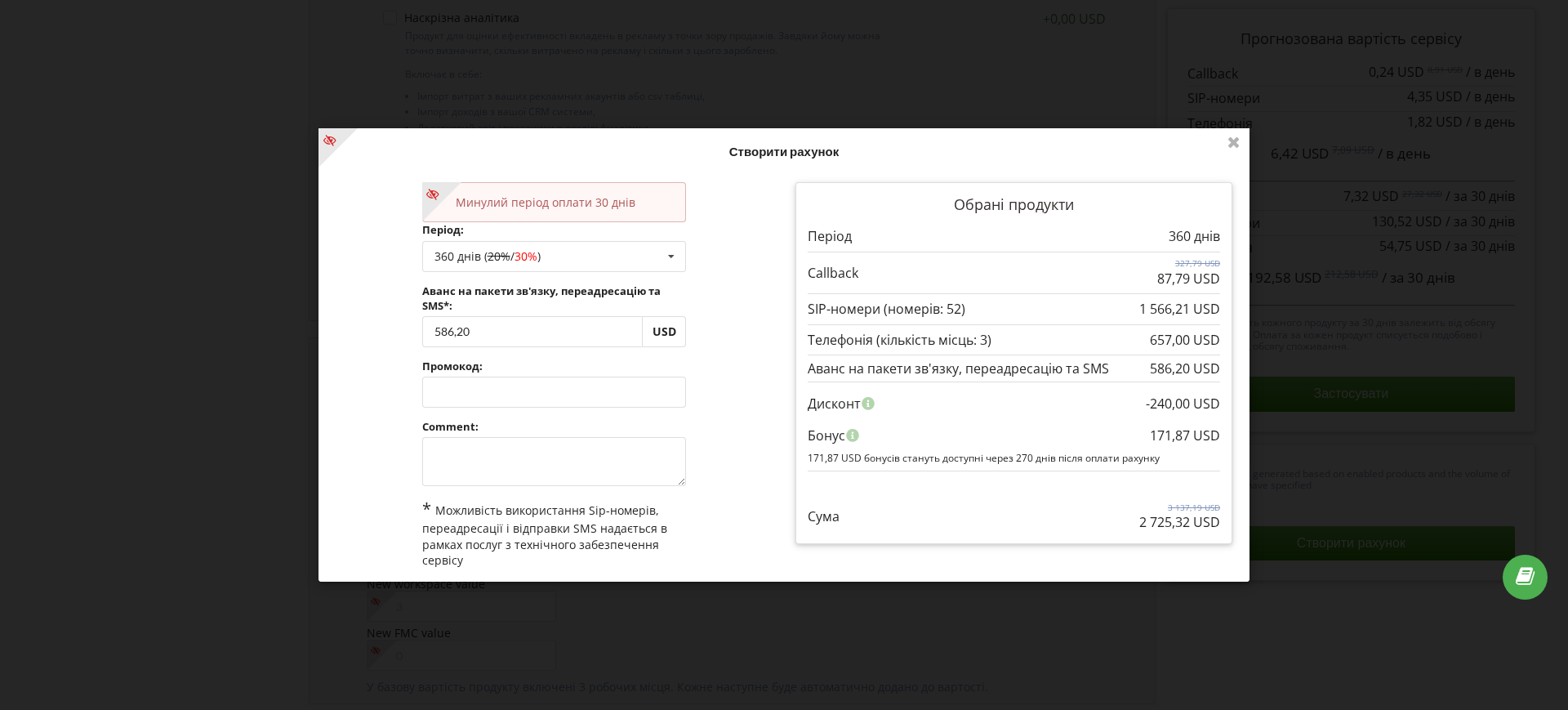
click at [1161, 341] on div "657,00 USD" at bounding box center [1014, 340] width 412 height 19
copy p "657"
drag, startPoint x: 1153, startPoint y: 275, endPoint x: 1183, endPoint y: 279, distance: 30.3
click at [1183, 279] on p "87,79 USD" at bounding box center [1189, 279] width 63 height 19
copy p "87,79"
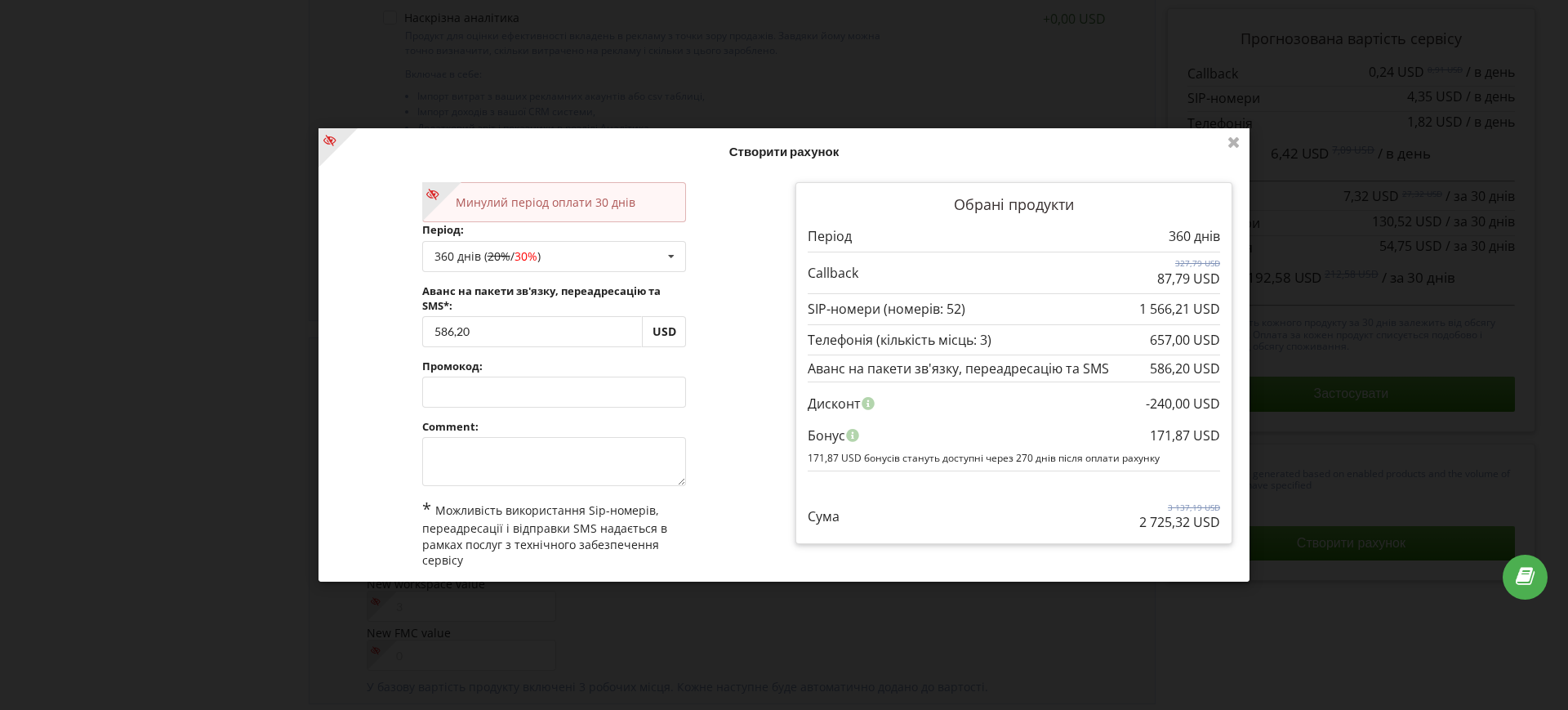
drag, startPoint x: 1137, startPoint y: 434, endPoint x: 1177, endPoint y: 437, distance: 40.1
click at [1177, 437] on div "-240,00 USD Дисконт 171,87 USD Бонус 171,87 USD бонусів стануть доступні через …" at bounding box center [1014, 426] width 412 height 89
click at [1154, 441] on div "171,87 USD" at bounding box center [1185, 434] width 71 height 31
drag, startPoint x: 1143, startPoint y: 435, endPoint x: 1183, endPoint y: 437, distance: 40.0
click at [1183, 437] on div "171,87 USD" at bounding box center [1185, 434] width 71 height 31
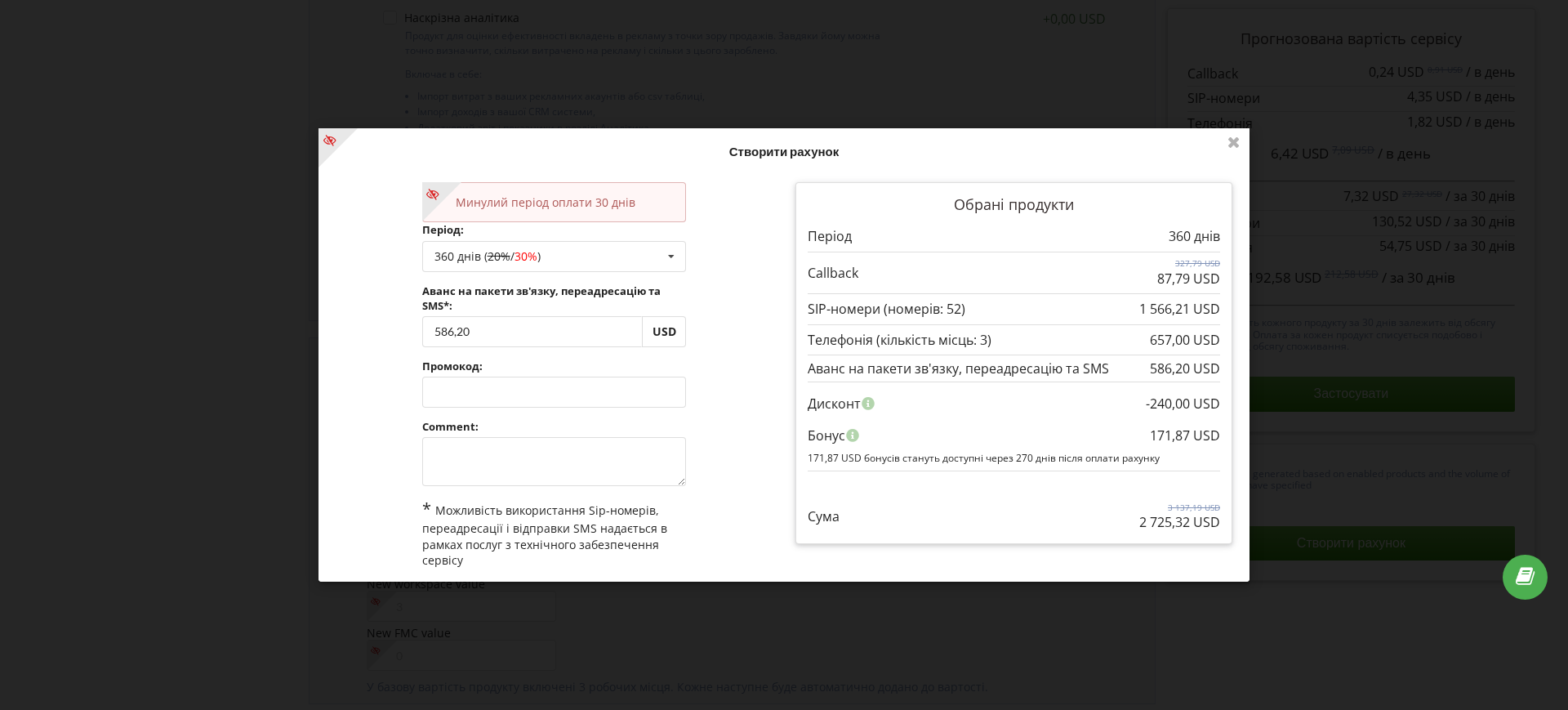
copy div "171,87"
click at [1295, 266] on div "Нові умови набудуть чинності з [DATE]. На цій сторінці ви у будь-яку мить может…" at bounding box center [784, 355] width 1568 height 710
drag, startPoint x: 1186, startPoint y: 523, endPoint x: 1212, endPoint y: 523, distance: 26.0
click at [1212, 523] on div "Обрані продукти Період 360 днів" at bounding box center [1014, 363] width 437 height 362
copy p "USD"
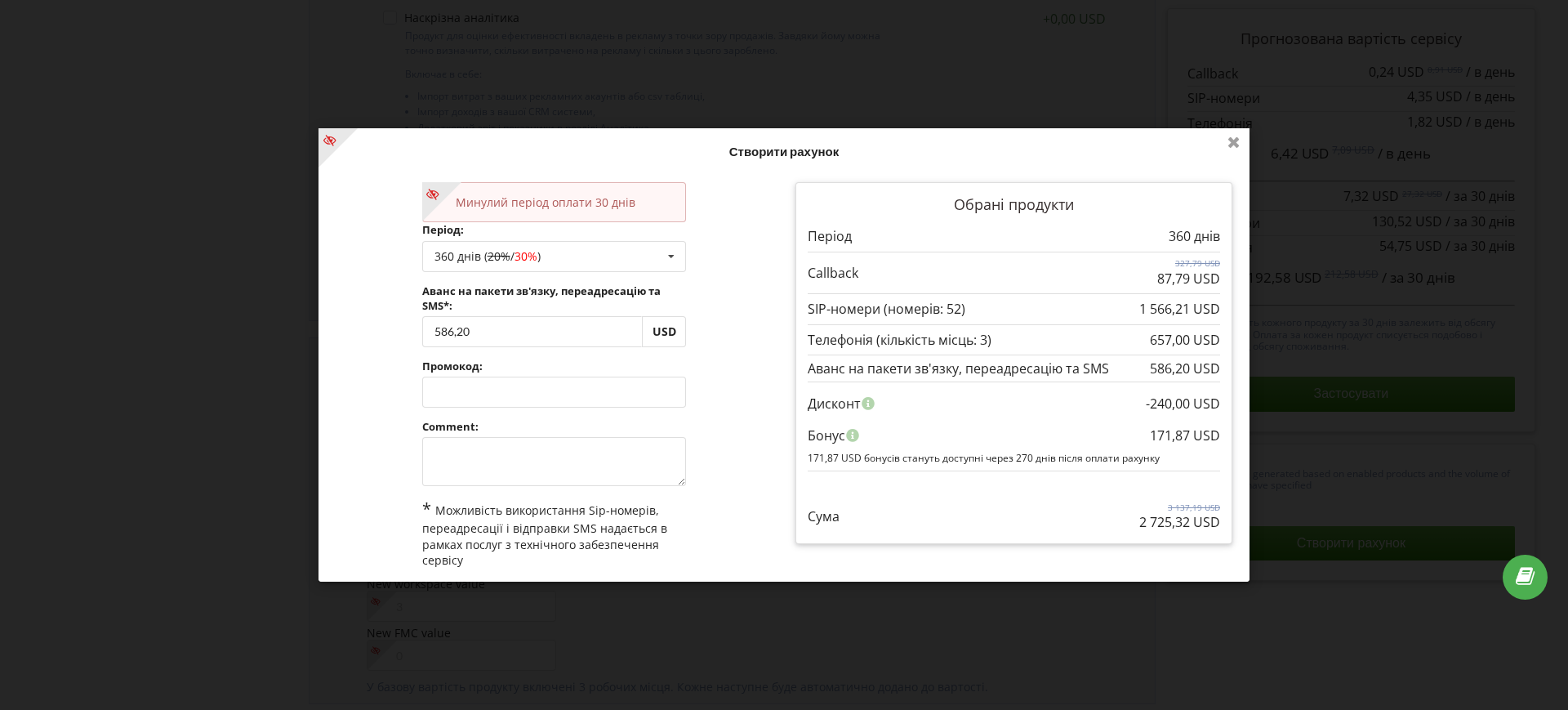
click at [1228, 139] on icon at bounding box center [1234, 141] width 26 height 26
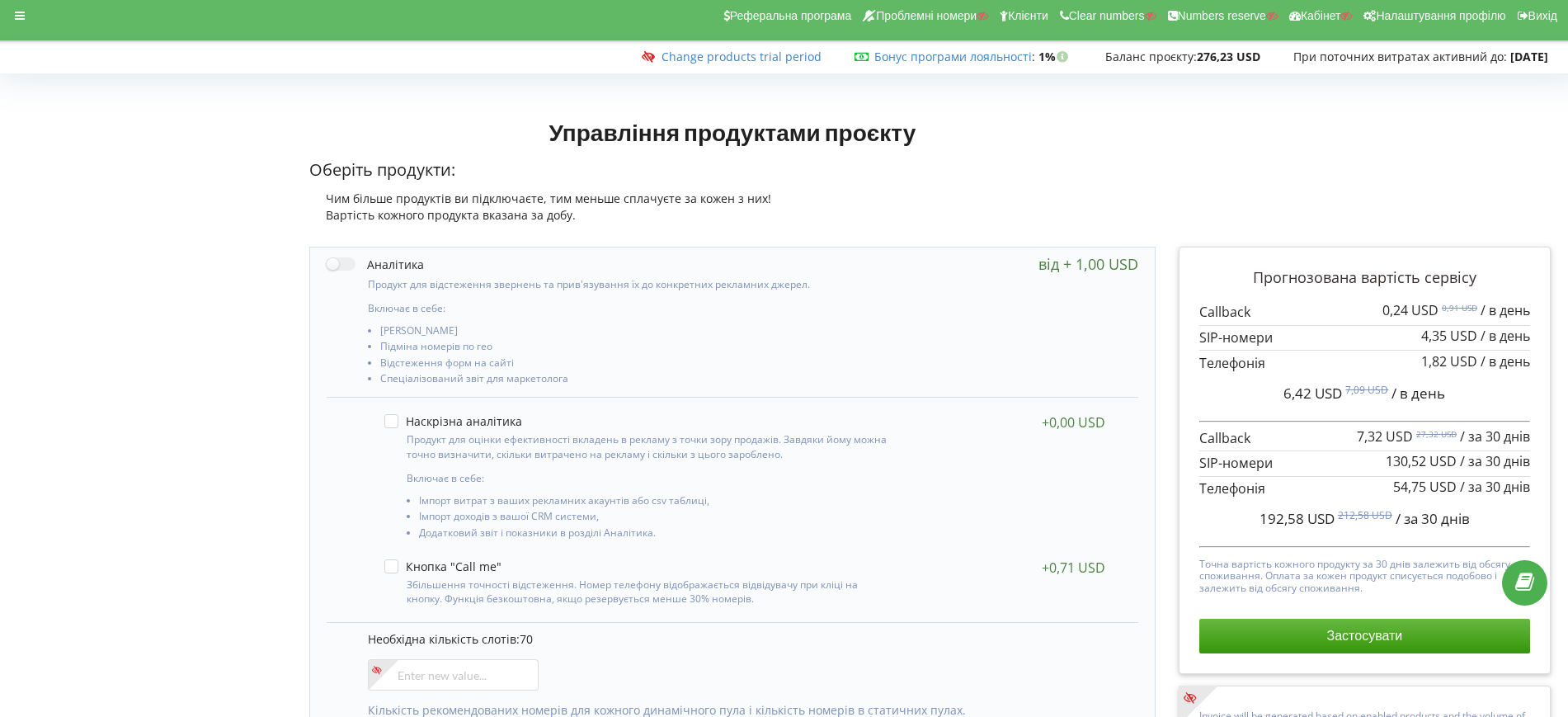
scroll to position [0, 0]
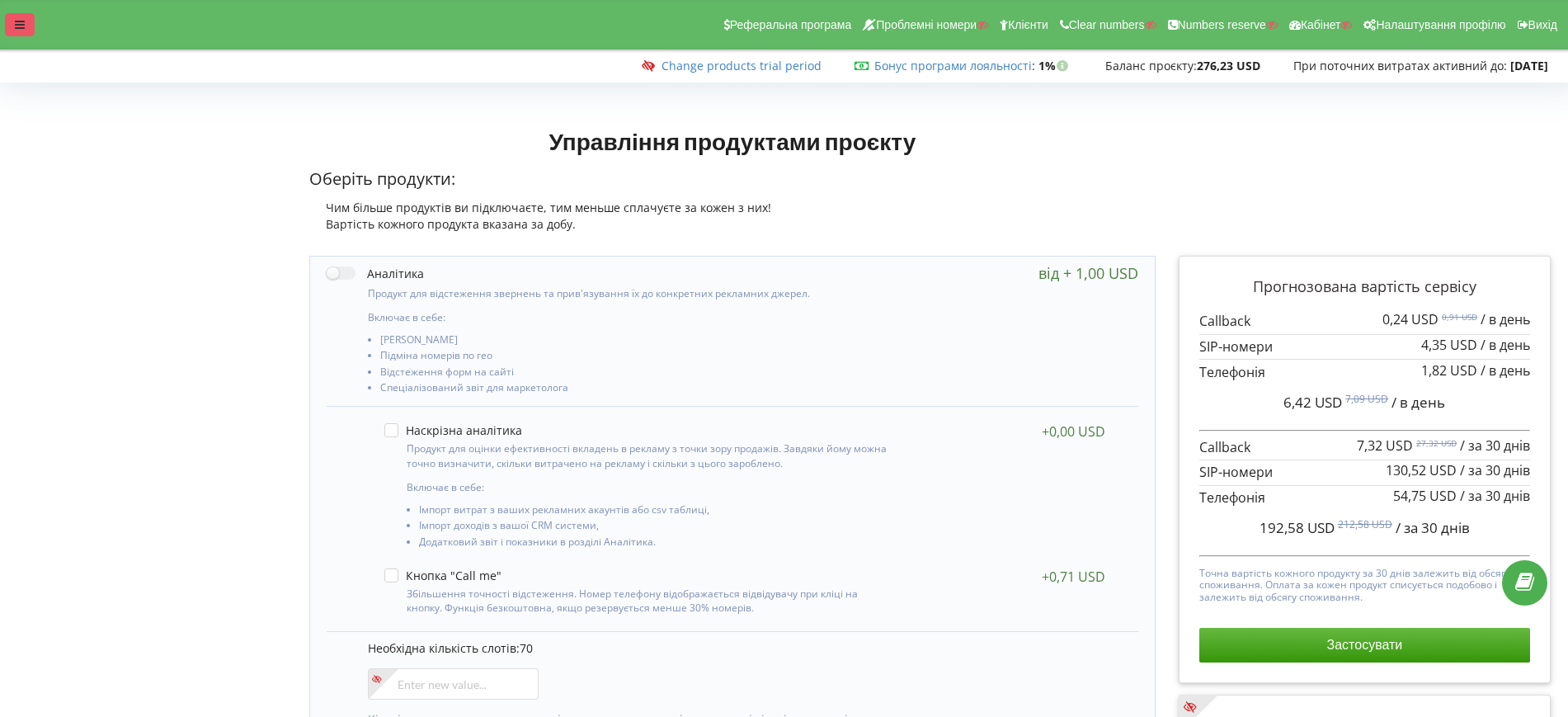
click at [23, 34] on div at bounding box center [19, 25] width 29 height 23
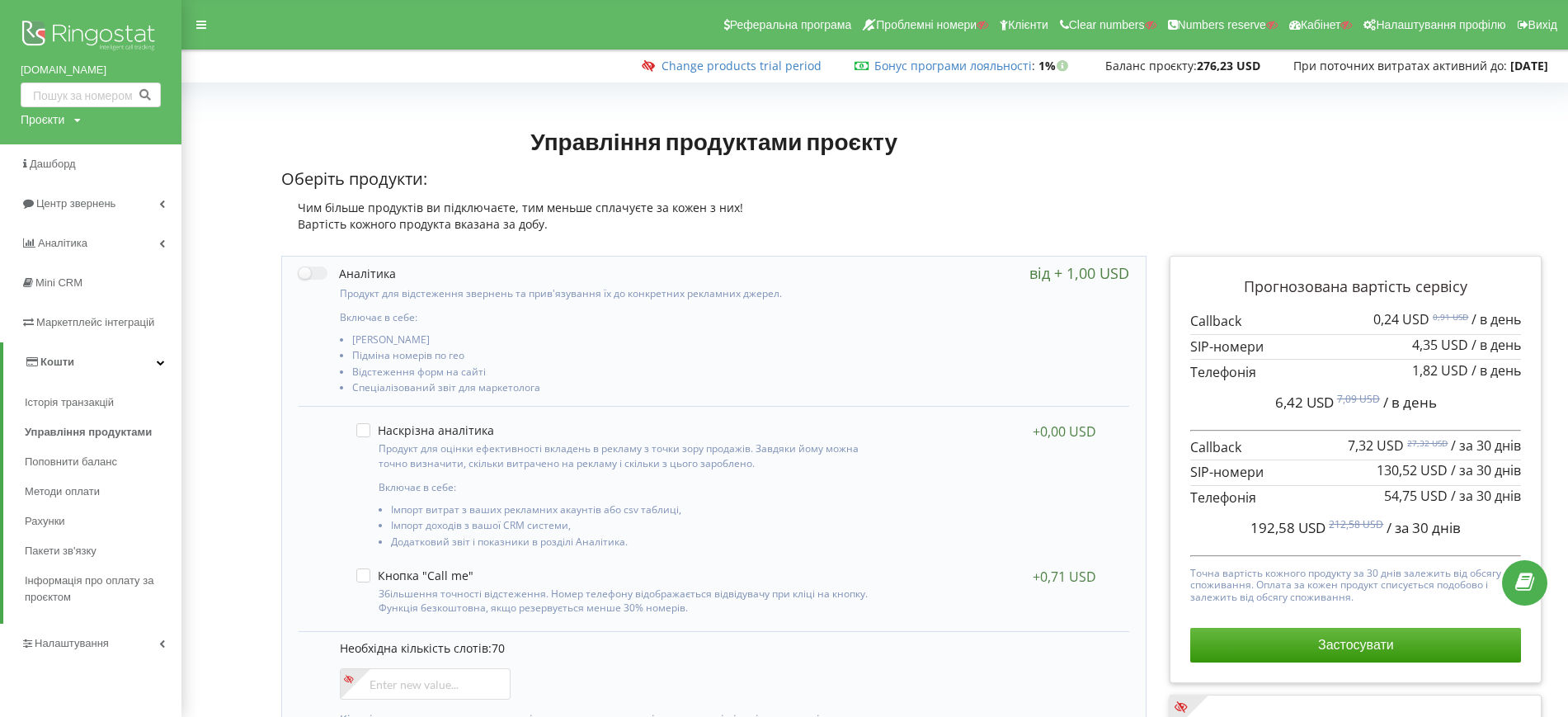
click at [54, 122] on div "Проєкти" at bounding box center [43, 119] width 44 height 16
click at [63, 146] on input "text" at bounding box center [71, 153] width 83 height 24
paste input "[DOMAIN_NAME]"
type input "[DOMAIN_NAME]"
click at [126, 149] on span "Пошук" at bounding box center [136, 154] width 29 height 15
